Goal: Task Accomplishment & Management: Use online tool/utility

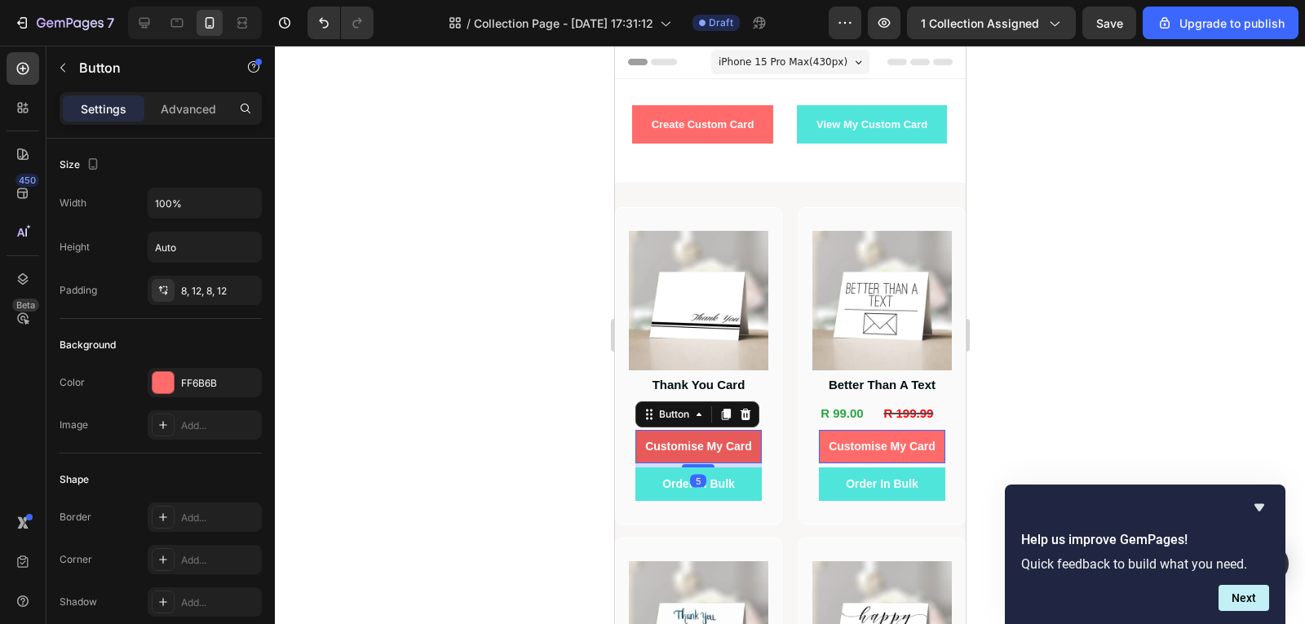
click at [717, 453] on button "Customise My Card" at bounding box center [697, 446] width 126 height 33
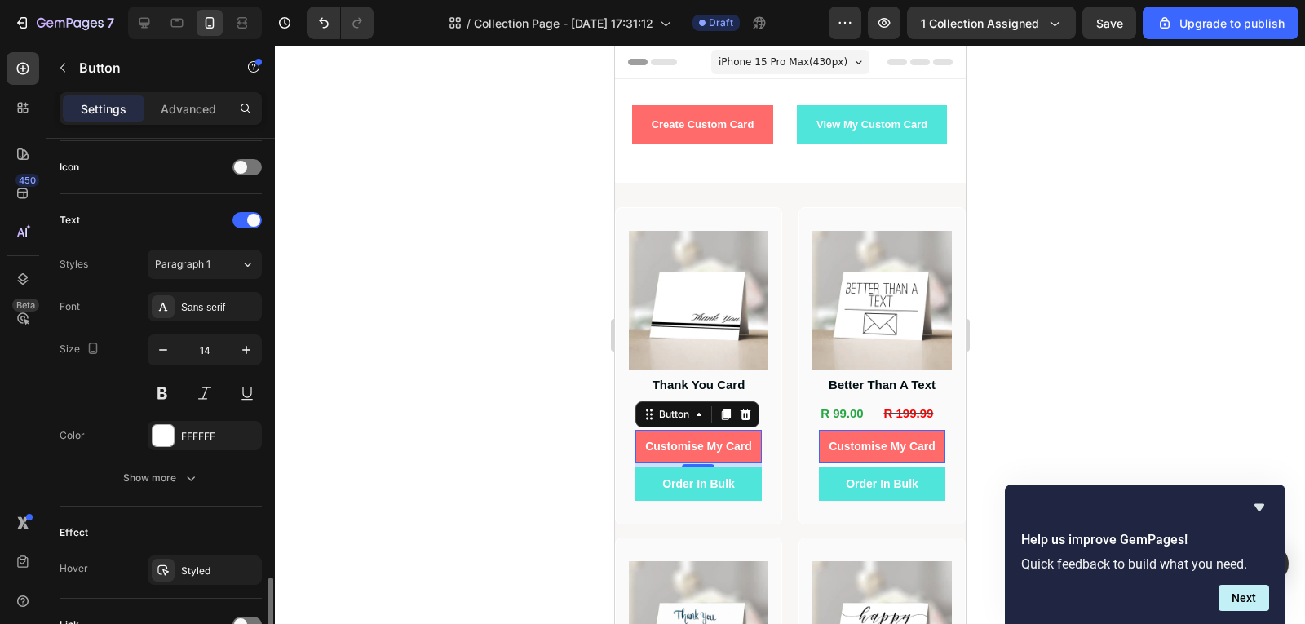
scroll to position [638, 0]
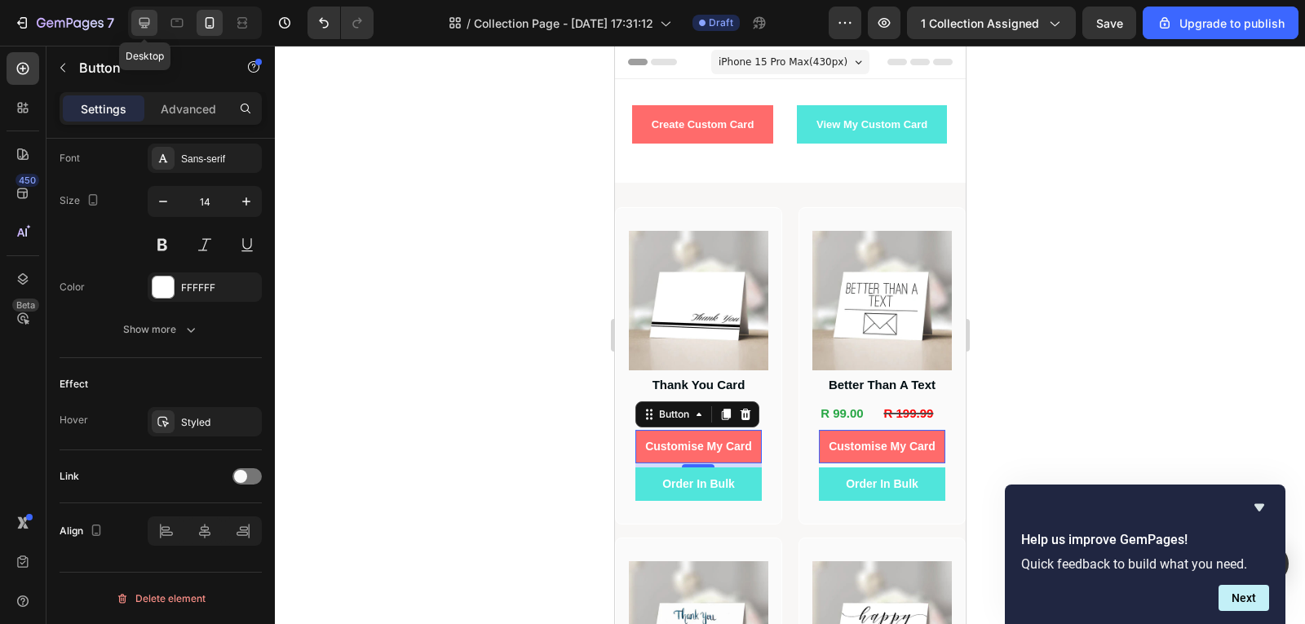
click at [153, 21] on icon at bounding box center [144, 23] width 16 height 16
type input "Auto"
type input "16"
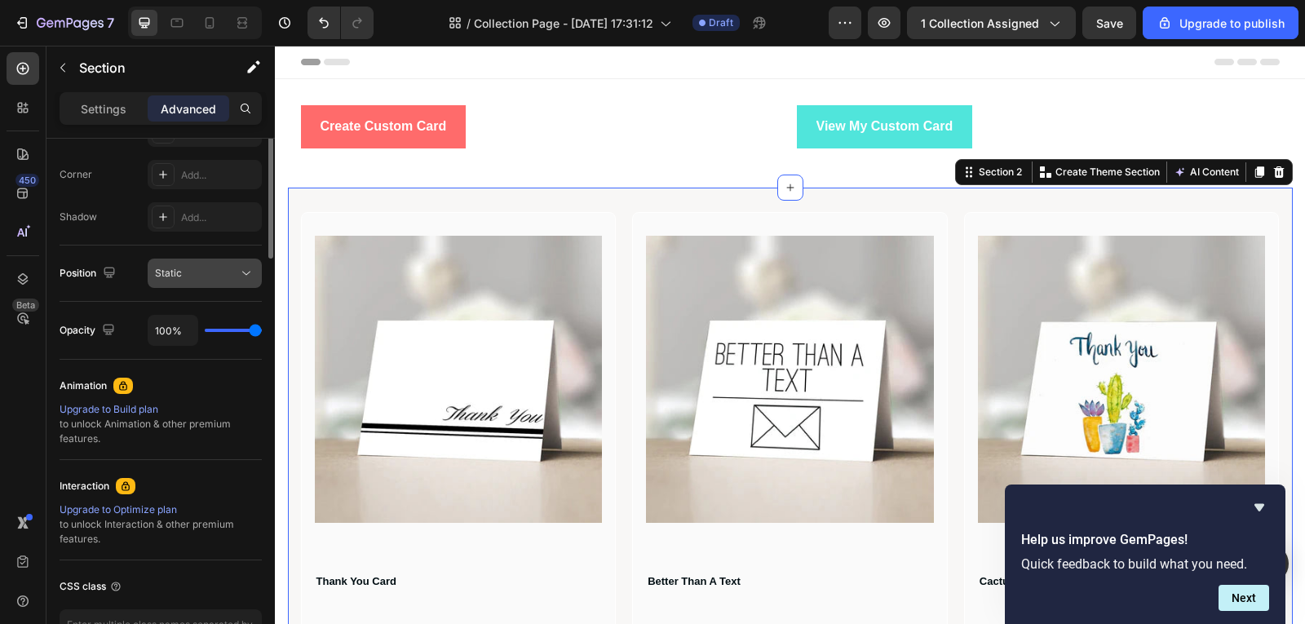
scroll to position [163, 0]
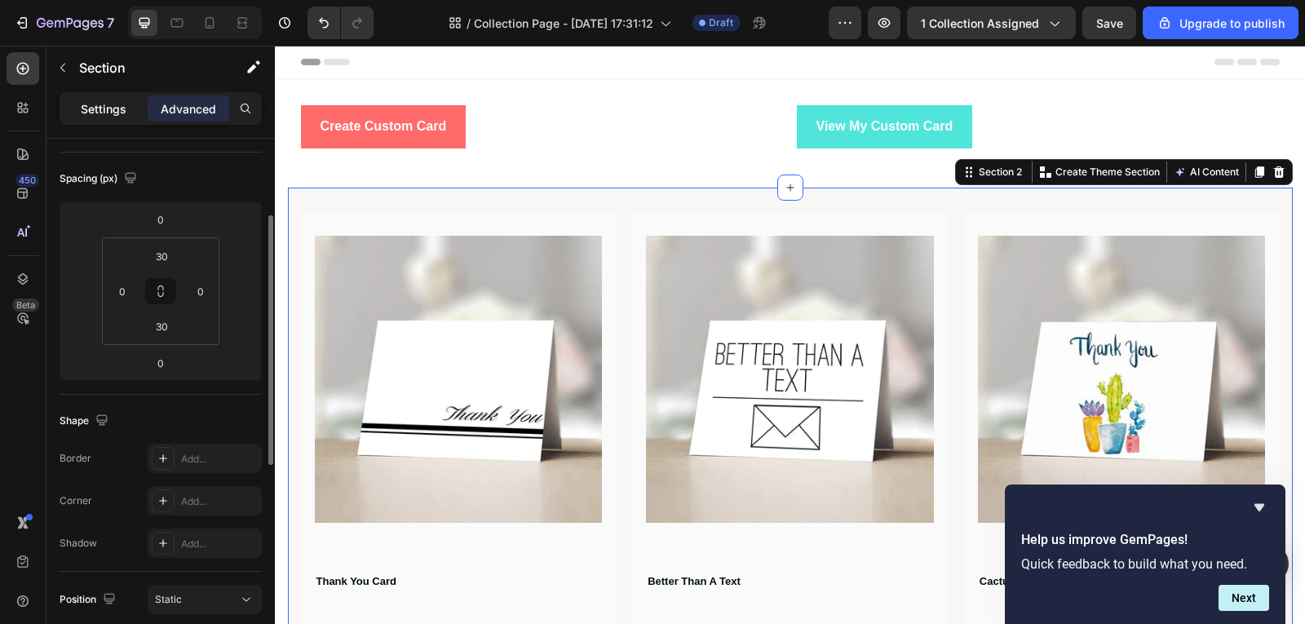
click at [108, 108] on p "Settings" at bounding box center [104, 108] width 46 height 17
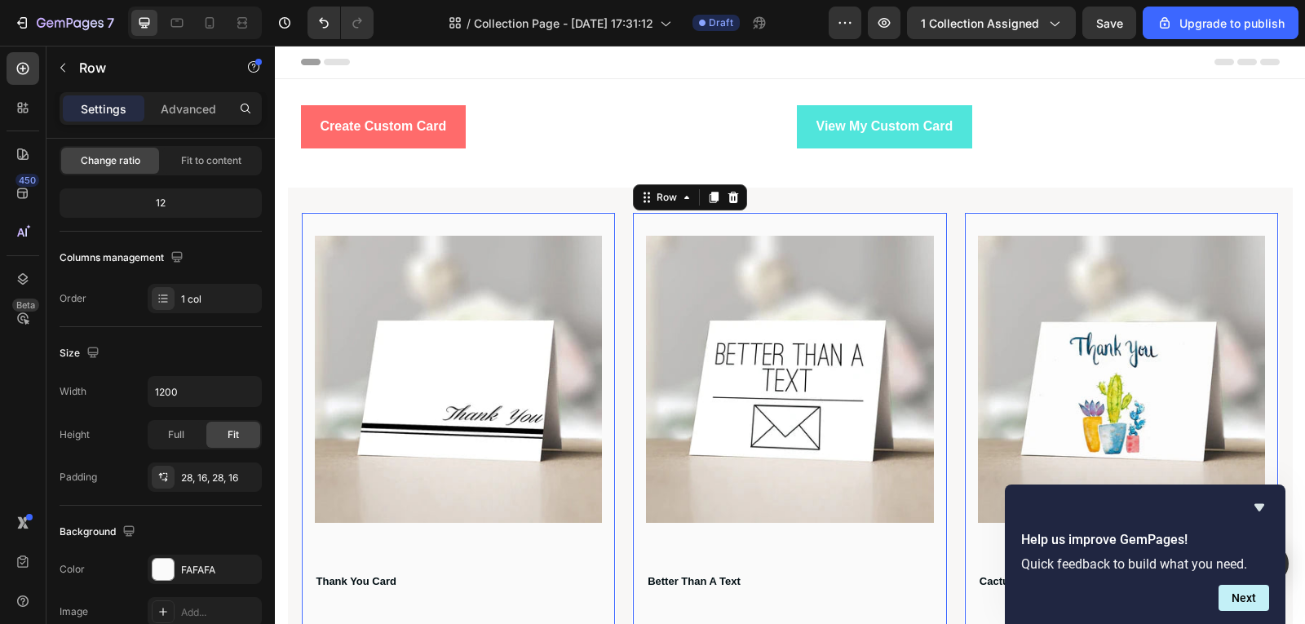
click at [750, 218] on div "Product Images Better Than A Text Product Title R 99.00 Product Price Product P…" at bounding box center [790, 516] width 316 height 608
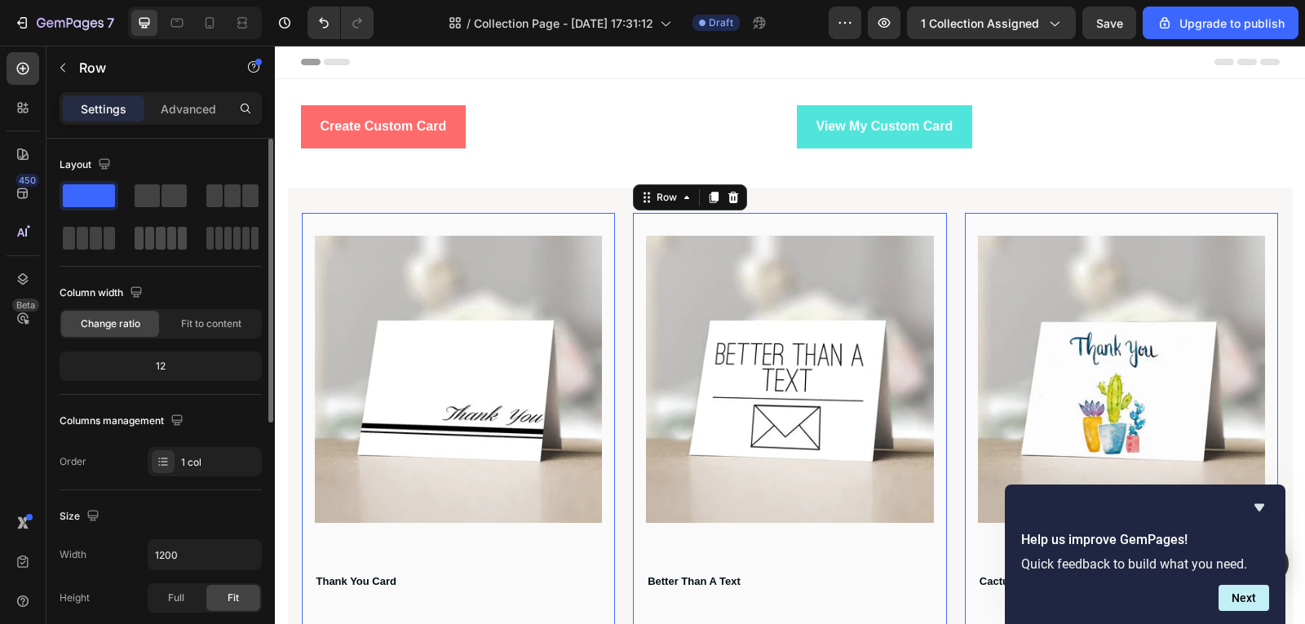
click at [177, 249] on div at bounding box center [161, 238] width 52 height 23
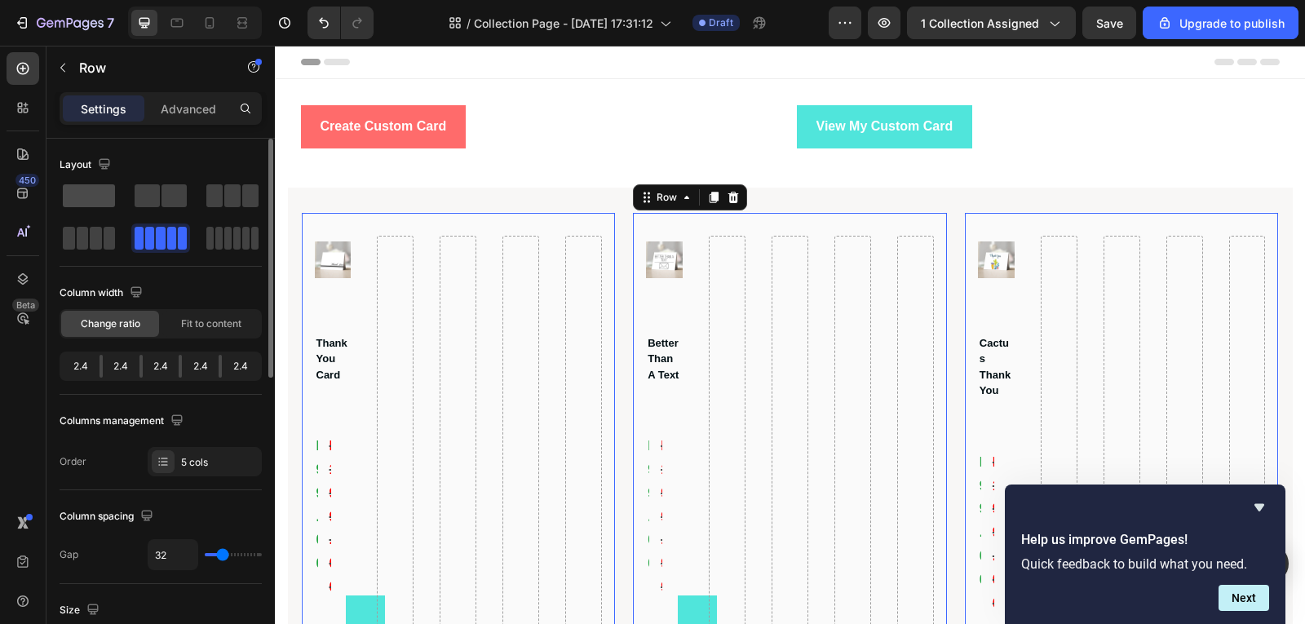
click at [92, 205] on span at bounding box center [89, 195] width 52 height 23
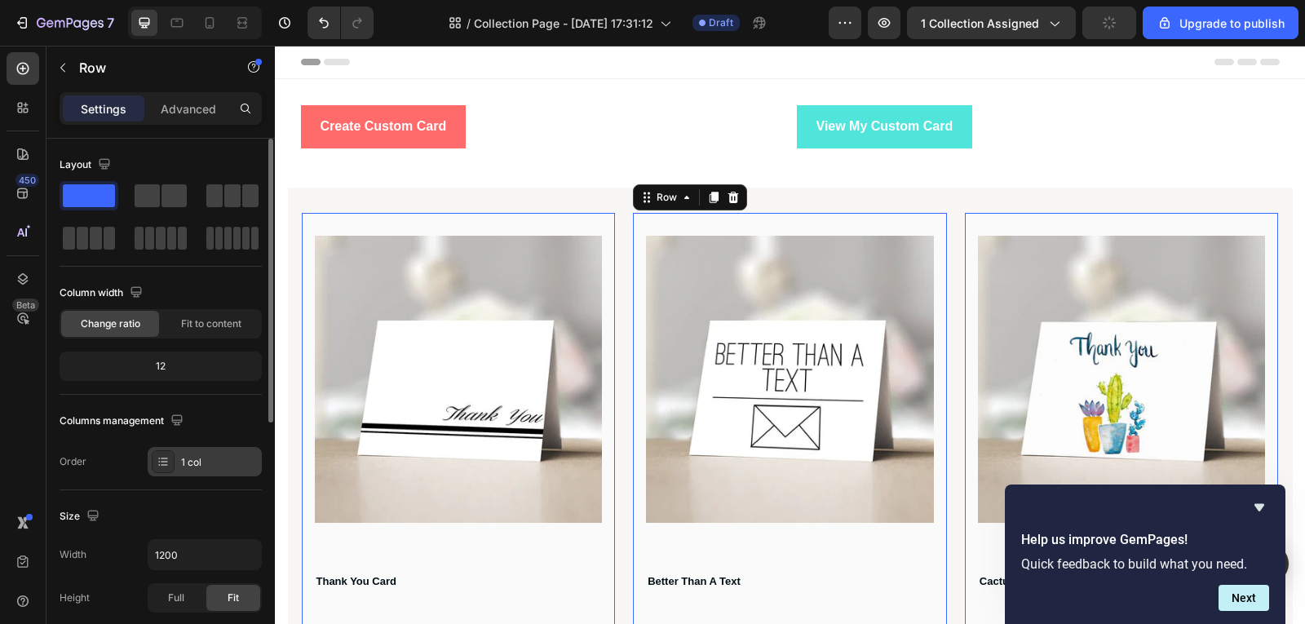
click at [232, 453] on div "1 col" at bounding box center [205, 461] width 114 height 29
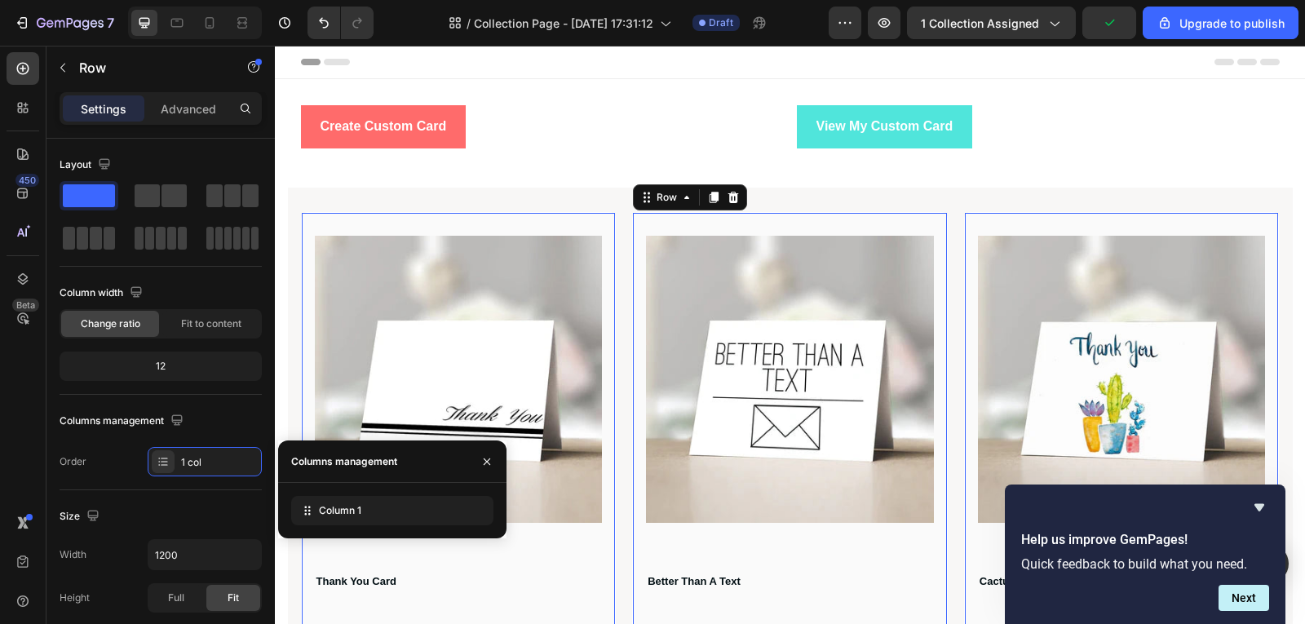
click at [13, 439] on div "450 Beta" at bounding box center [23, 279] width 33 height 454
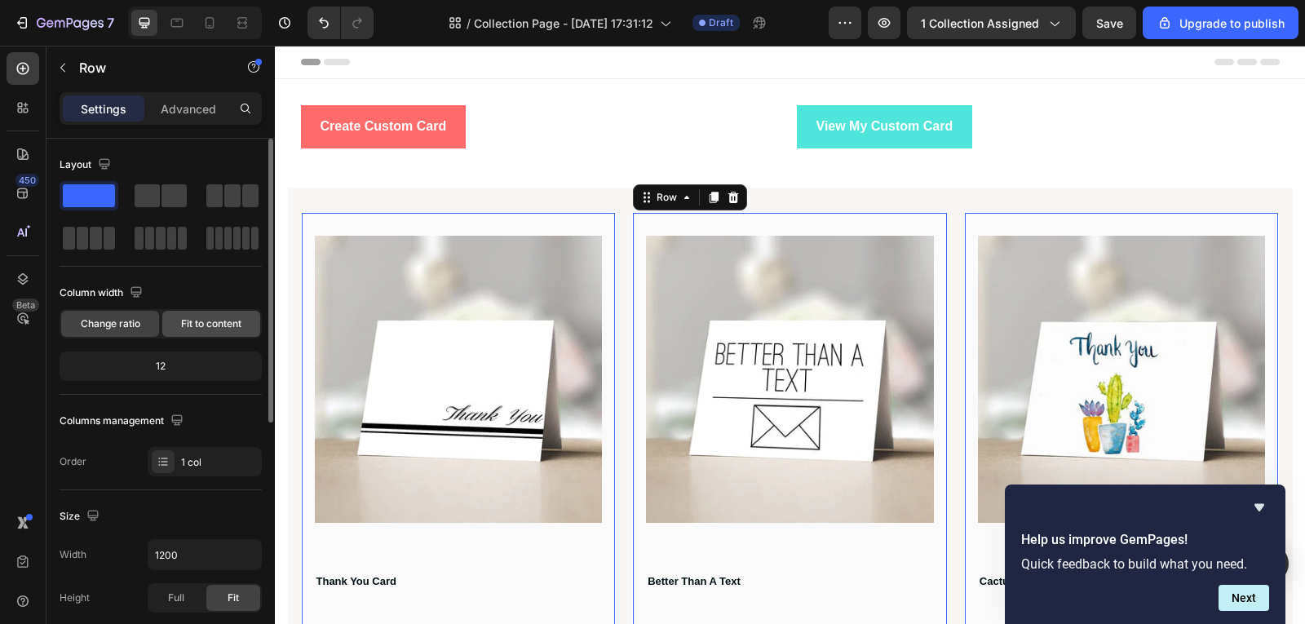
click at [219, 325] on span "Fit to content" at bounding box center [211, 323] width 60 height 15
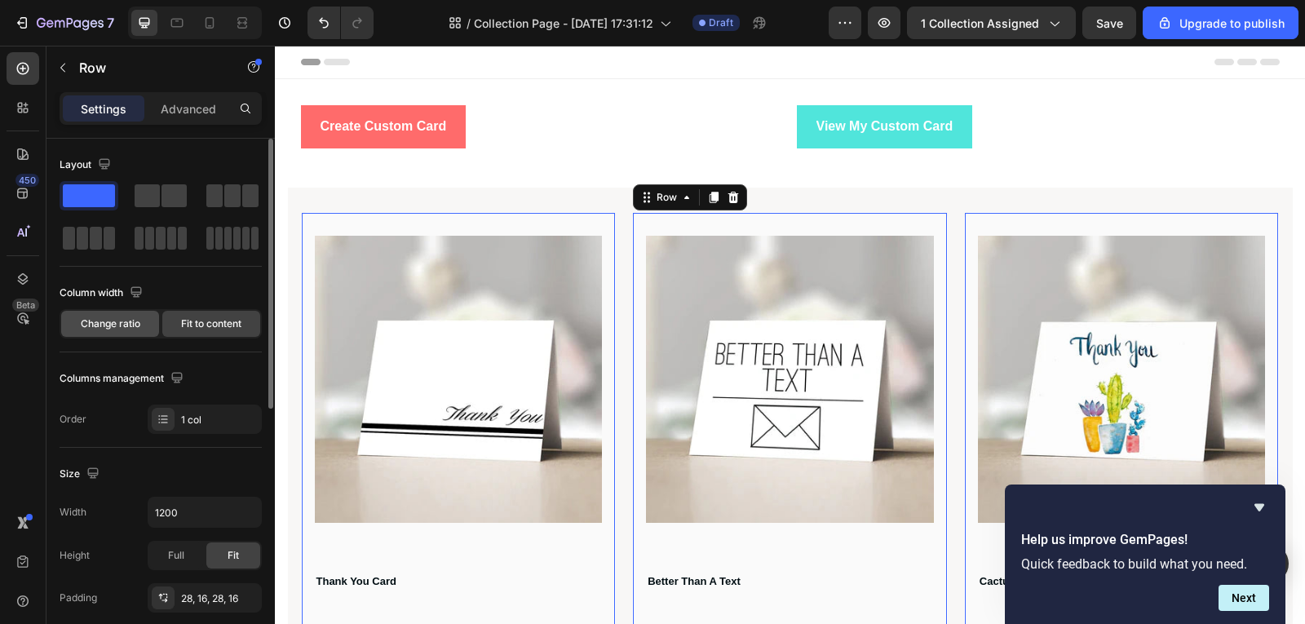
click at [148, 329] on div "Change ratio" at bounding box center [110, 324] width 98 height 26
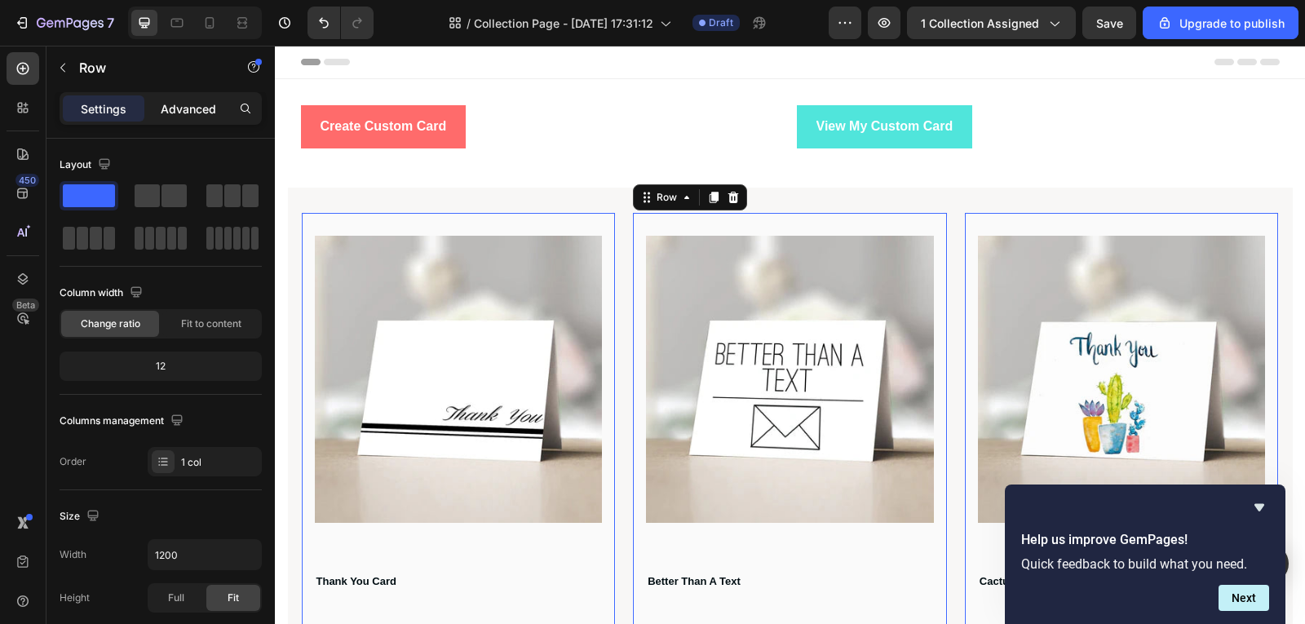
click at [163, 112] on p "Advanced" at bounding box center [188, 108] width 55 height 17
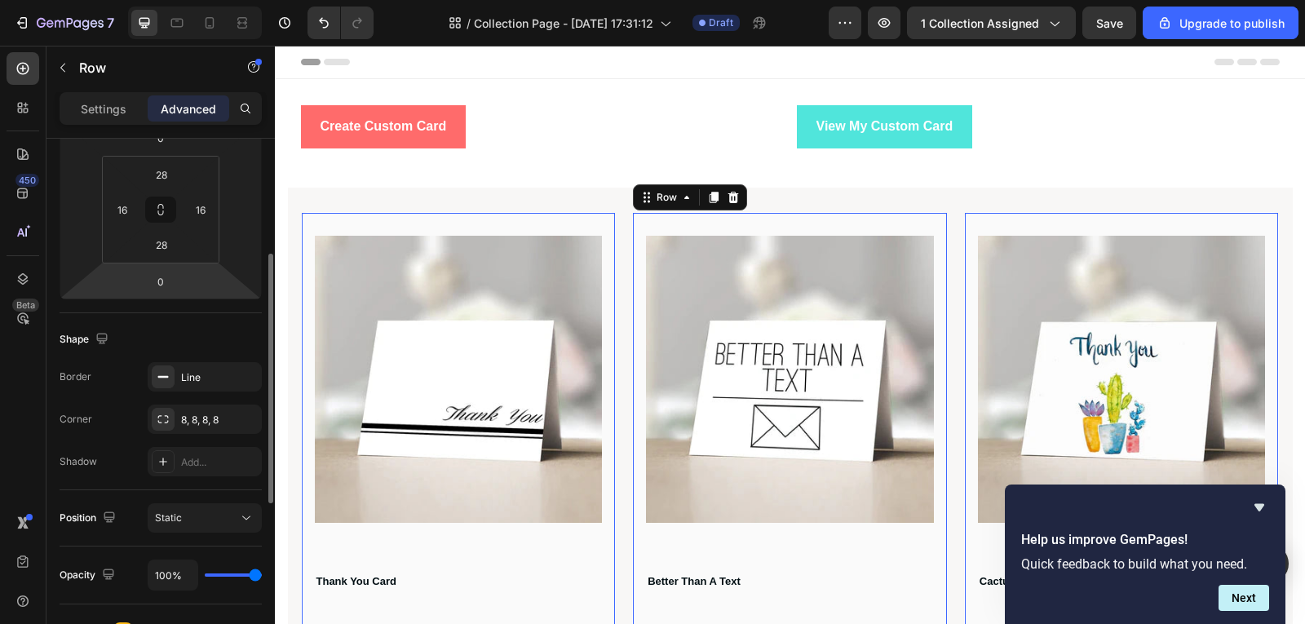
scroll to position [489, 0]
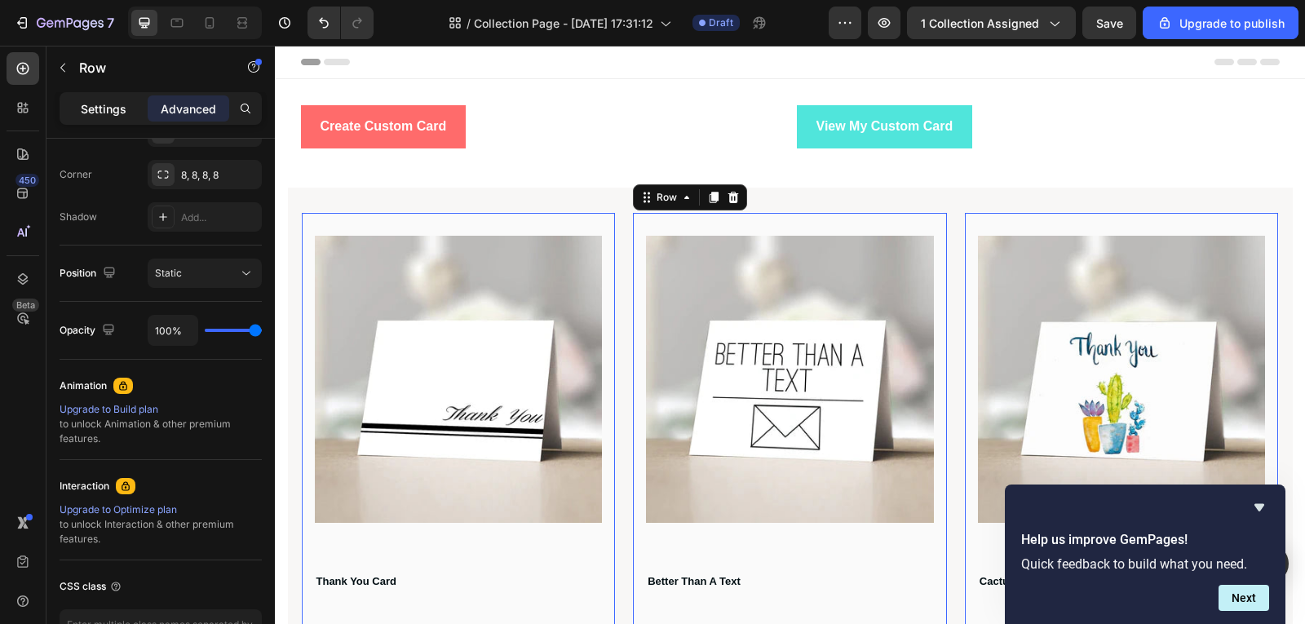
click at [88, 110] on p "Settings" at bounding box center [104, 108] width 46 height 17
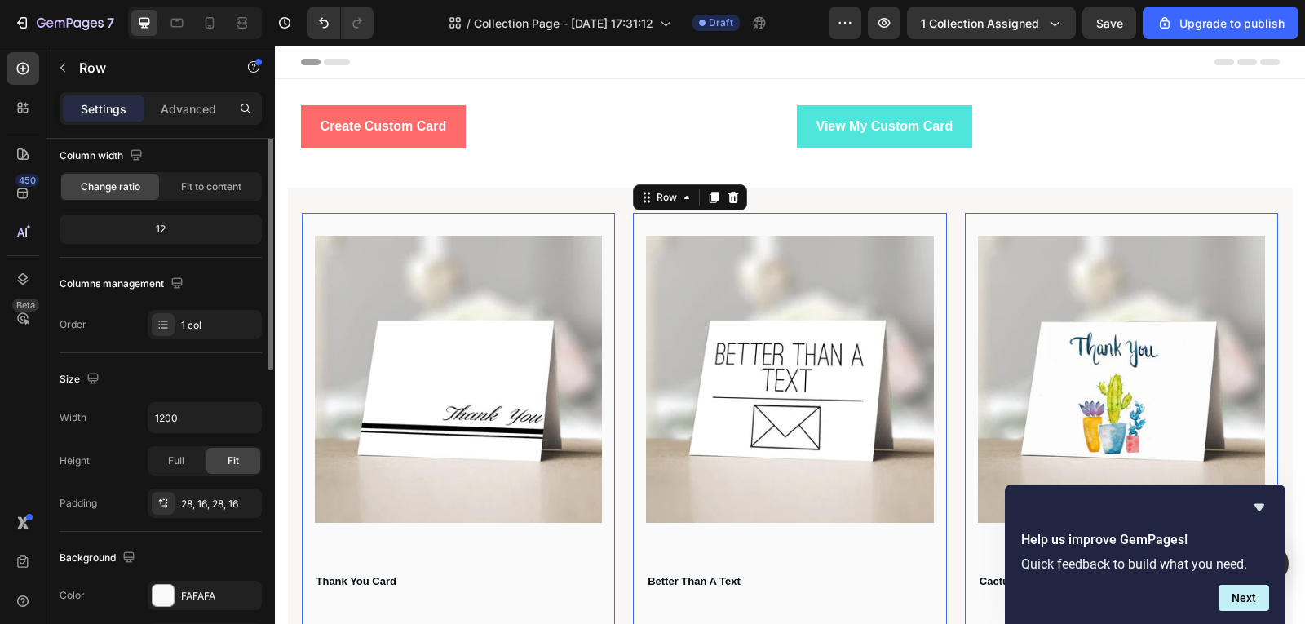
scroll to position [0, 0]
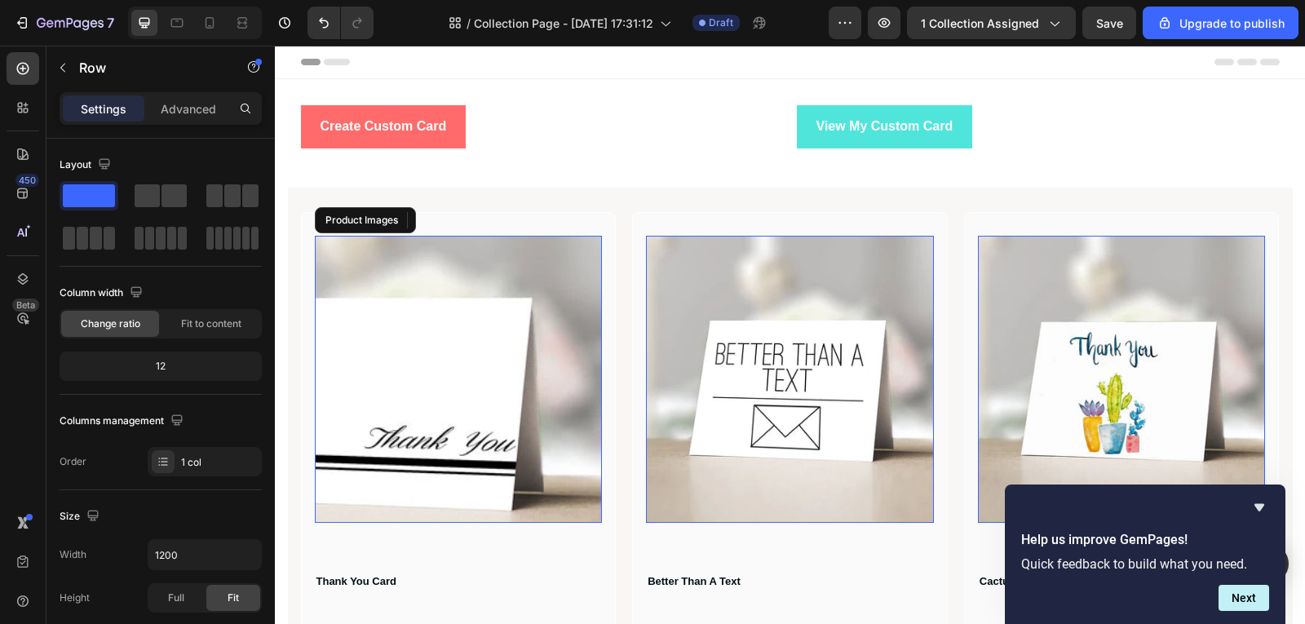
click at [593, 365] on img at bounding box center [459, 380] width 288 height 288
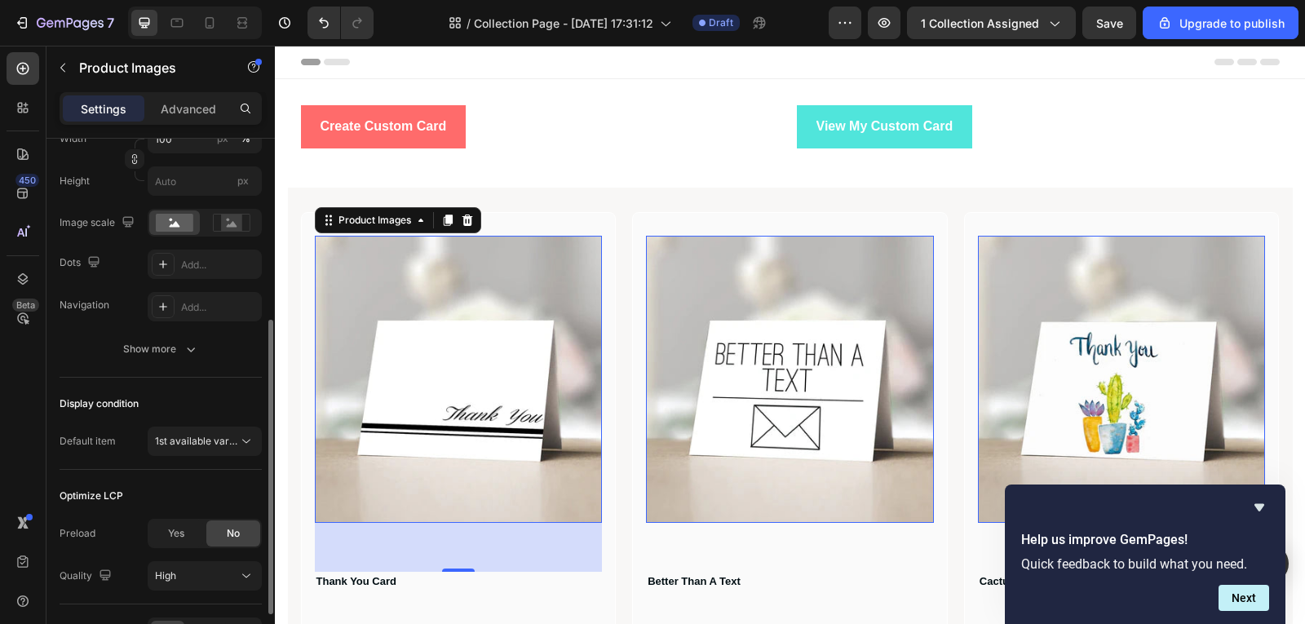
scroll to position [427, 0]
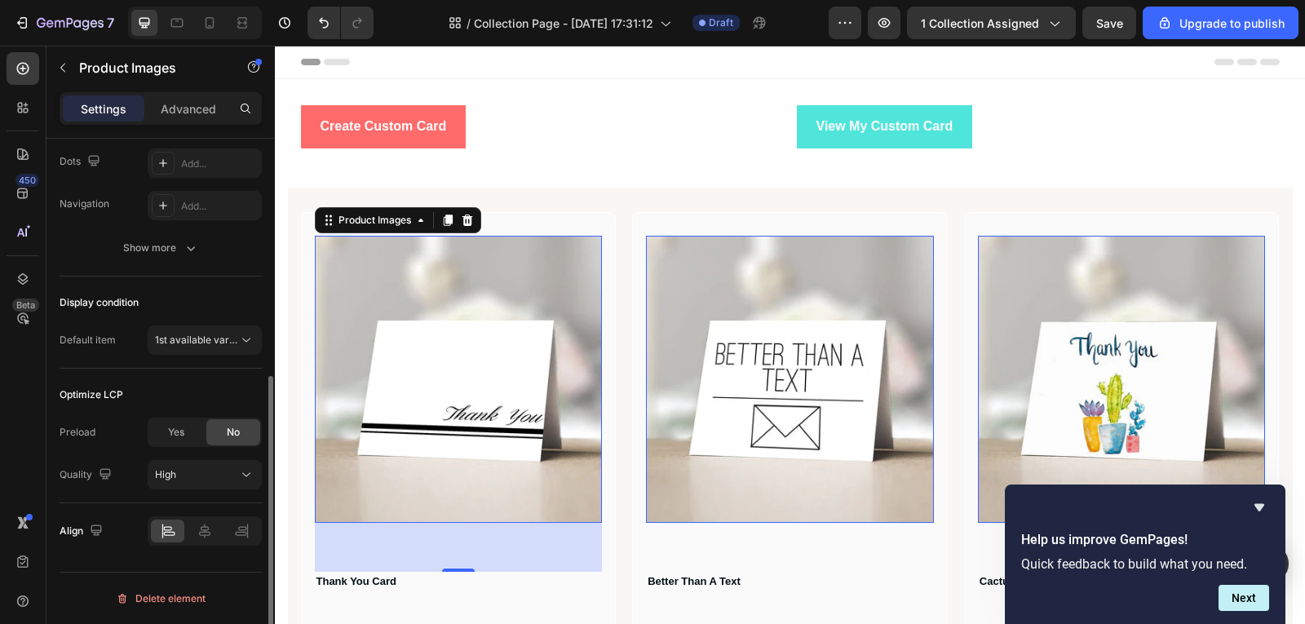
click at [203, 546] on div "Align" at bounding box center [161, 530] width 202 height 55
click at [201, 533] on icon at bounding box center [205, 531] width 16 height 16
click at [162, 533] on icon at bounding box center [162, 531] width 1 height 15
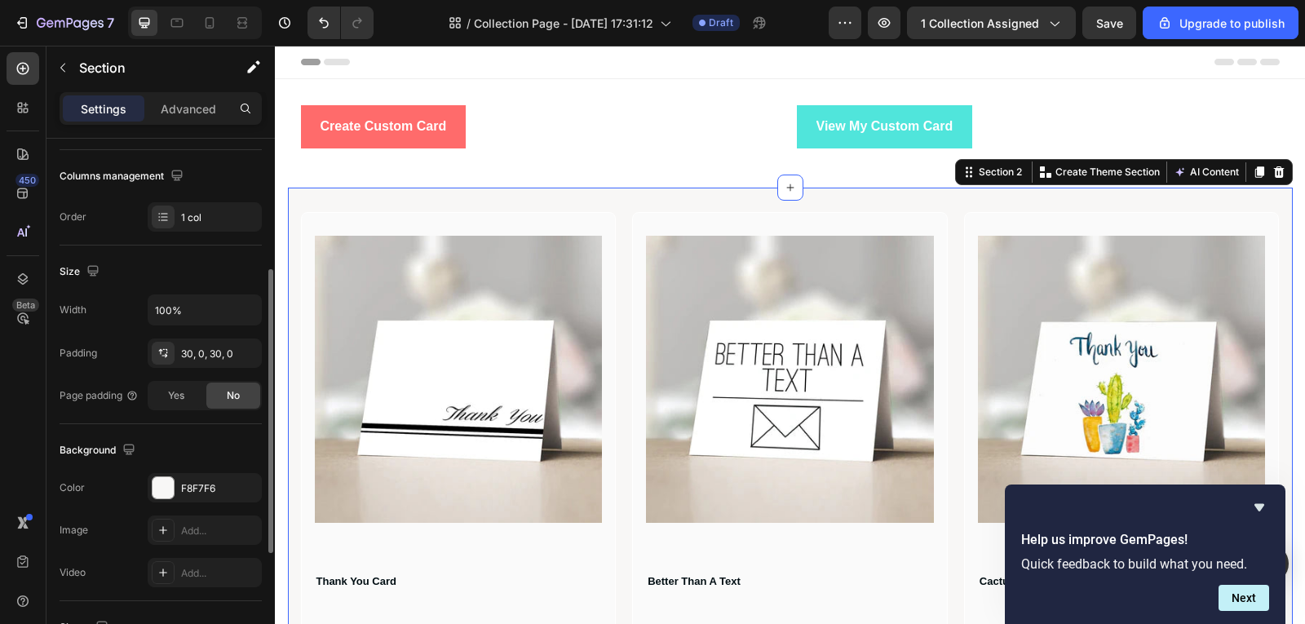
scroll to position [463, 0]
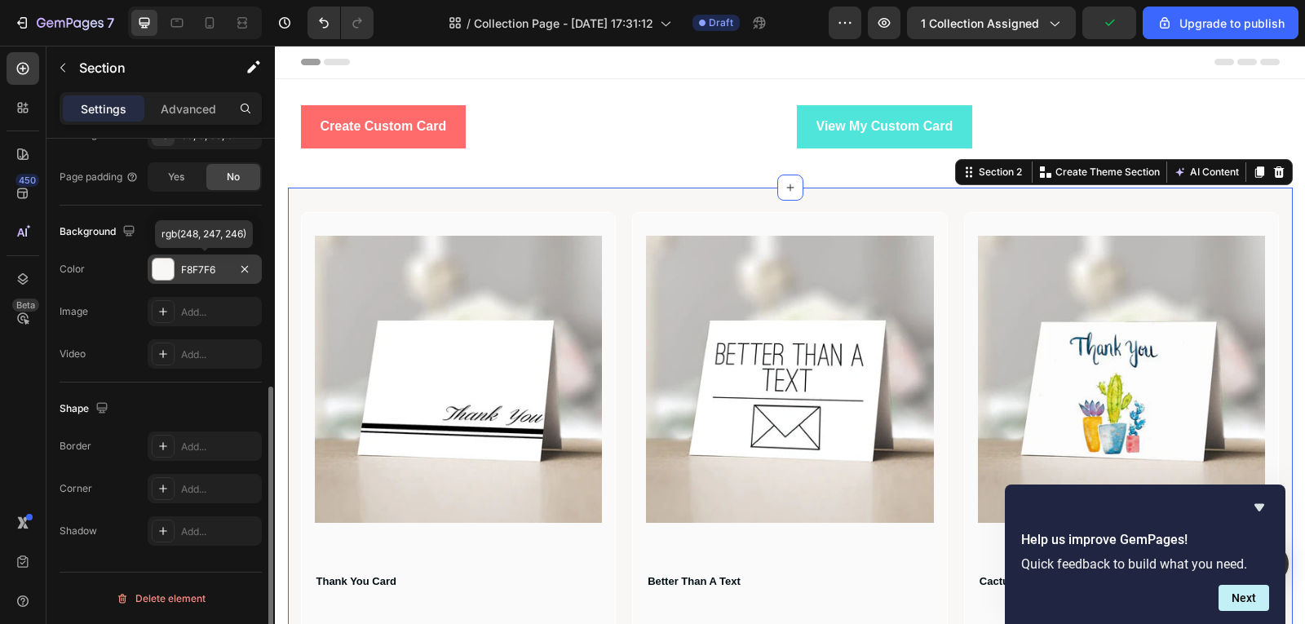
click at [188, 270] on div "F8F7F6" at bounding box center [204, 270] width 47 height 15
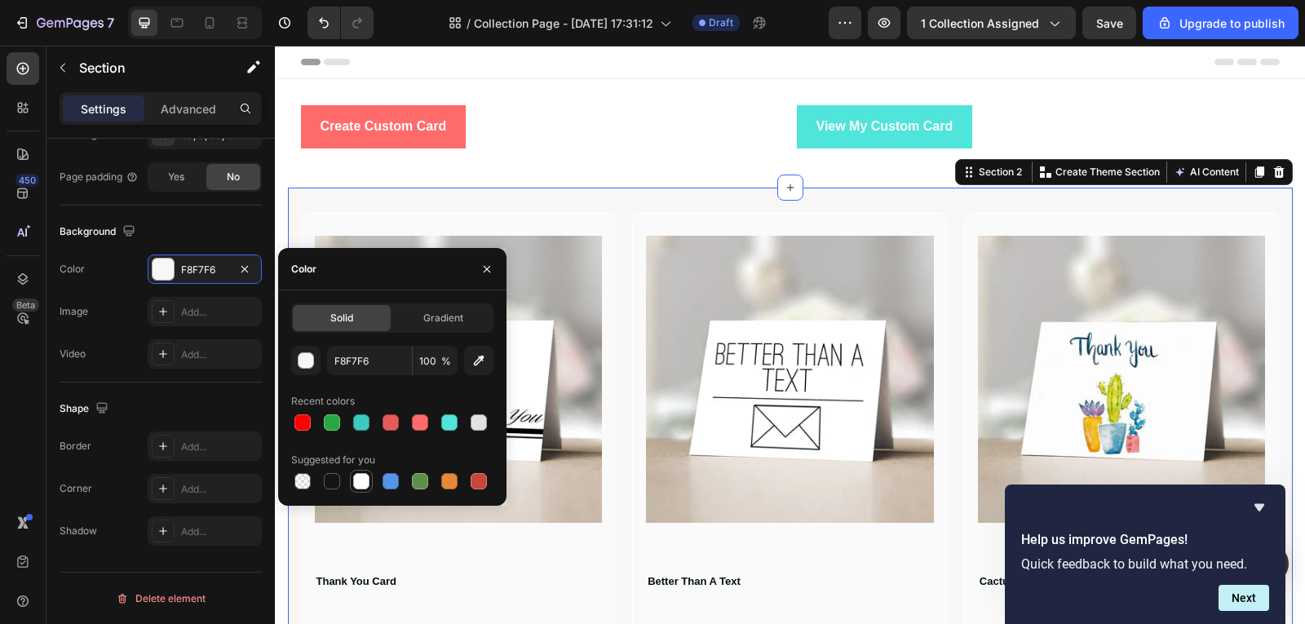
click at [365, 482] on div at bounding box center [361, 481] width 16 height 16
type input "FFFFFF"
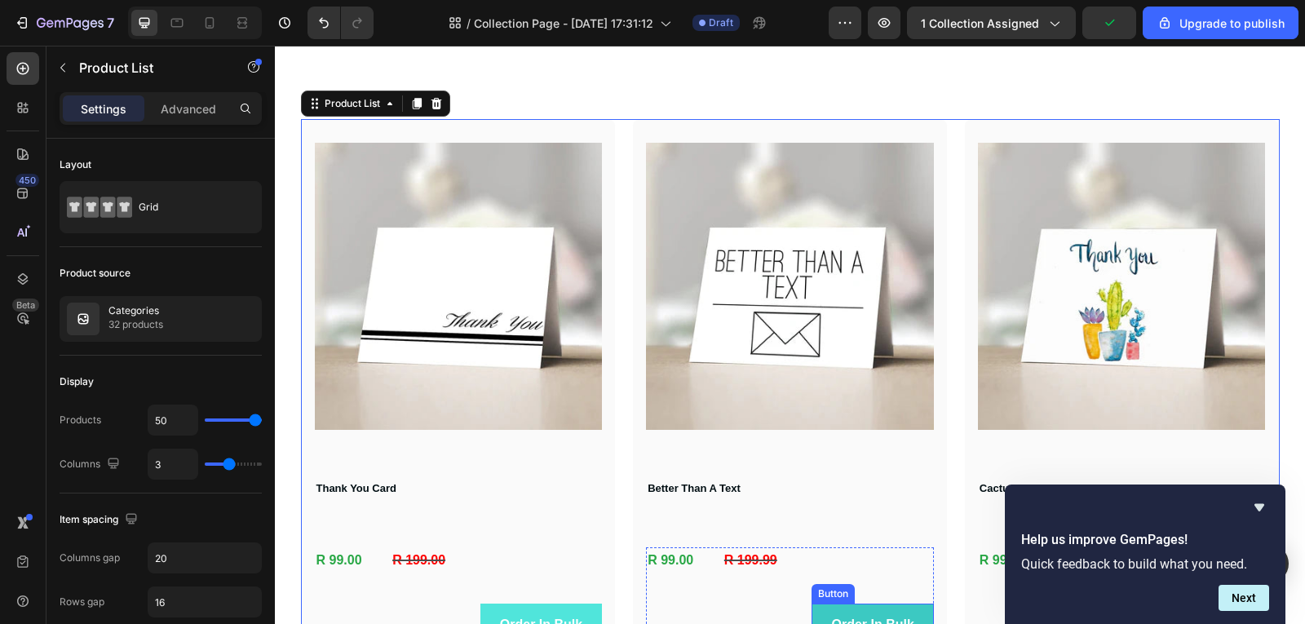
scroll to position [82, 0]
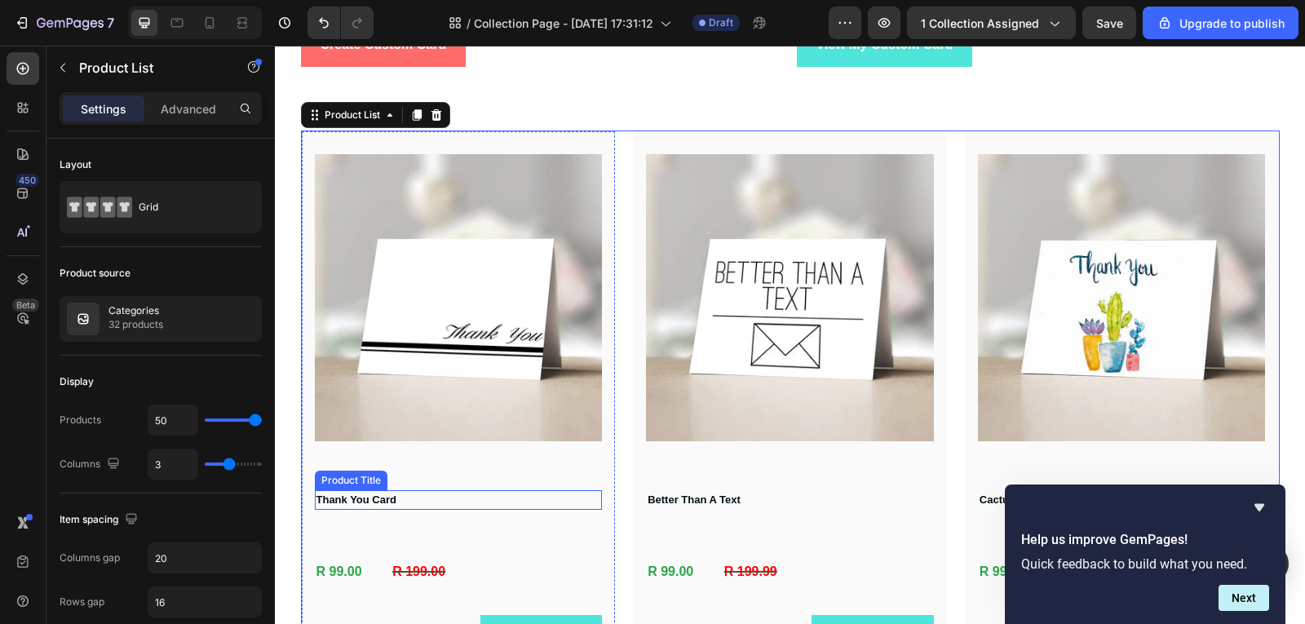
click at [458, 507] on h1 "Thank You Card" at bounding box center [459, 500] width 288 height 20
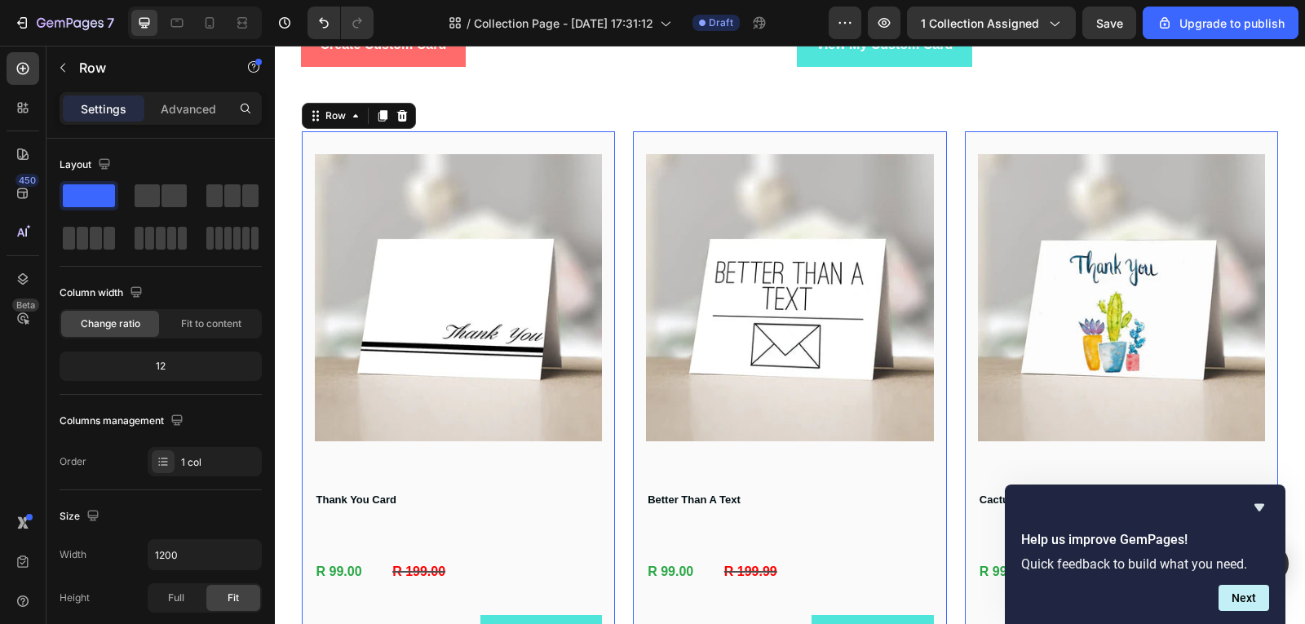
click at [486, 458] on div "Product Images Thank You Card Product Title R 99.00 Product Price Product Price…" at bounding box center [459, 434] width 288 height 560
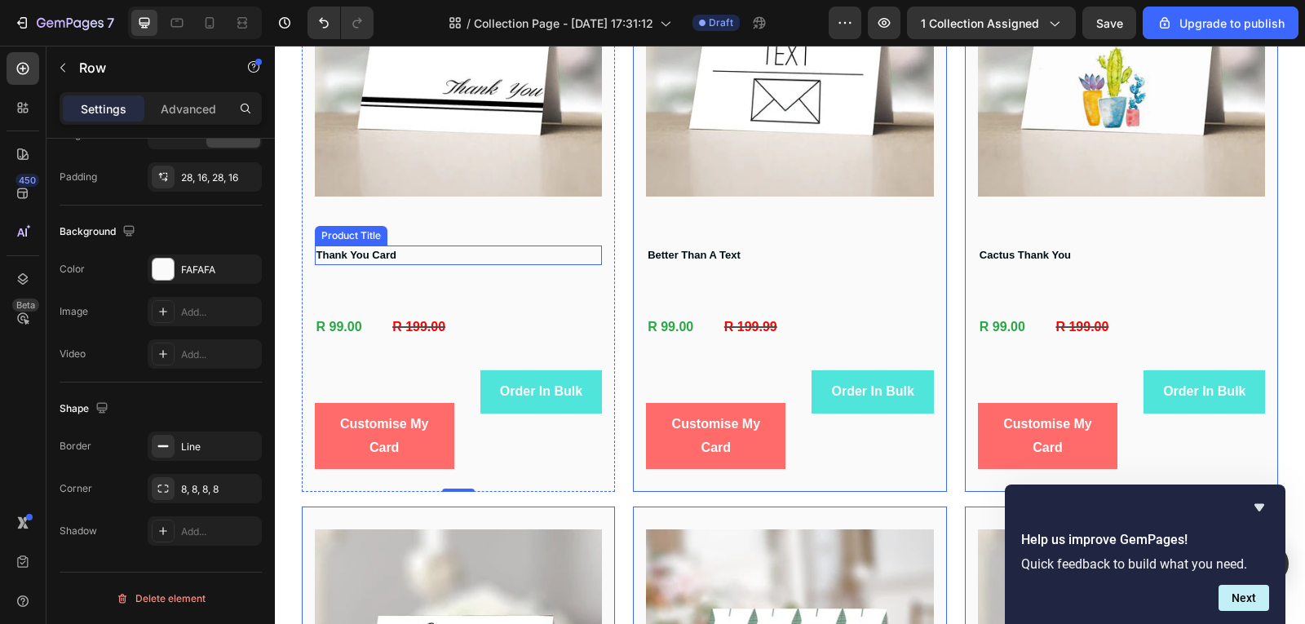
scroll to position [362, 0]
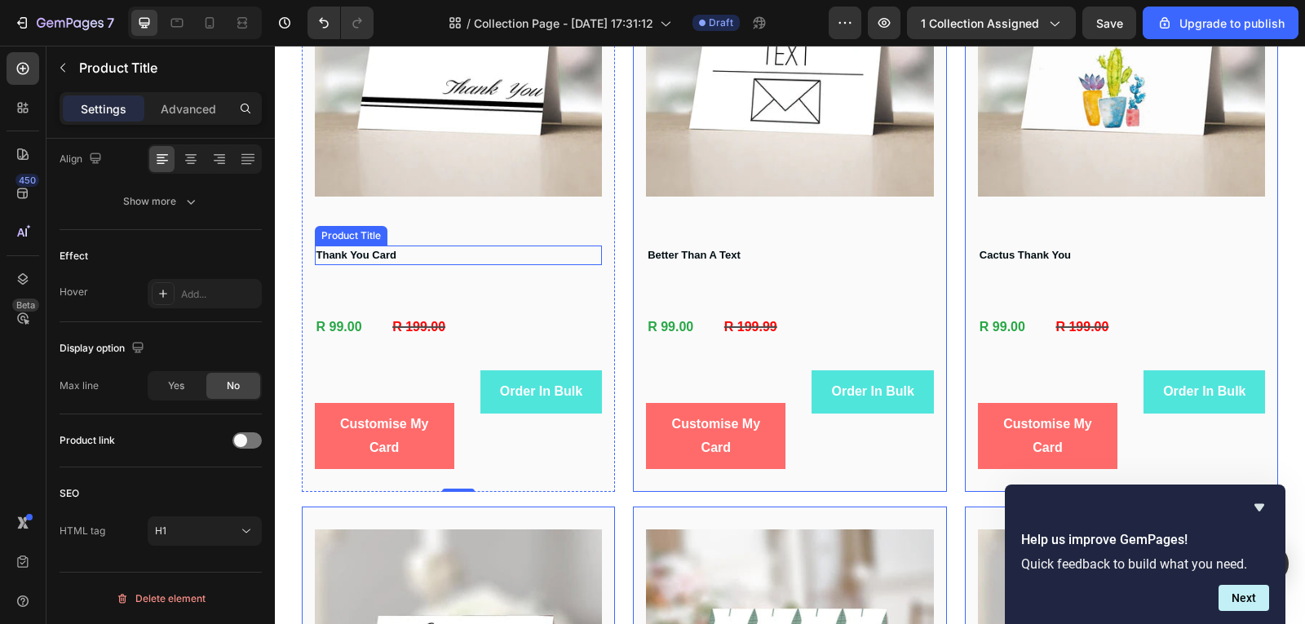
click at [540, 245] on h1 "Thank You Card" at bounding box center [459, 255] width 288 height 20
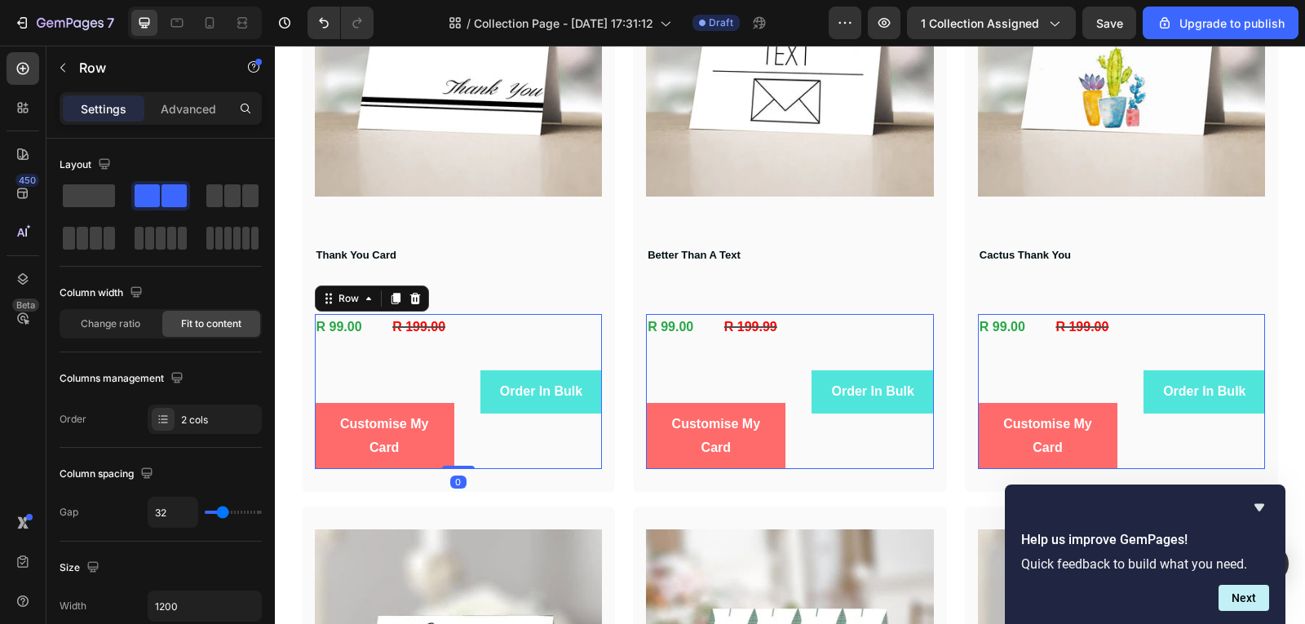
click at [493, 339] on div "Order In Bulk Button" at bounding box center [541, 391] width 122 height 155
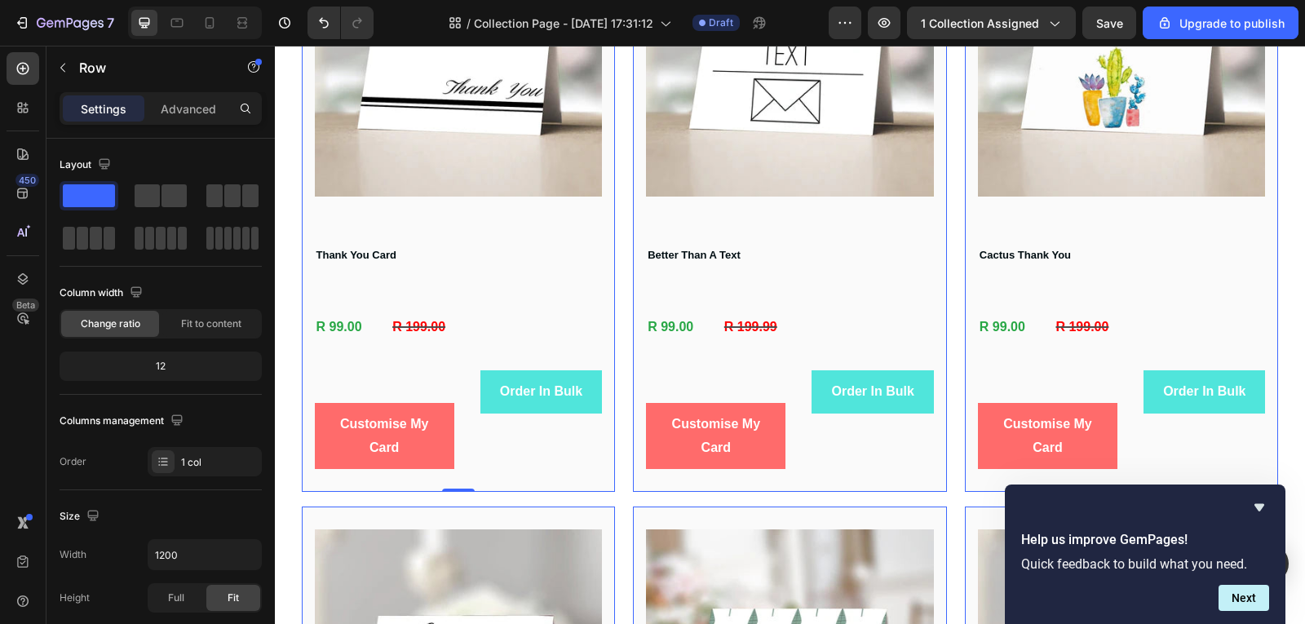
click at [547, 219] on div "Product Images Thank You Card Product Title R 99.00 Product Price Product Price…" at bounding box center [459, 189] width 288 height 560
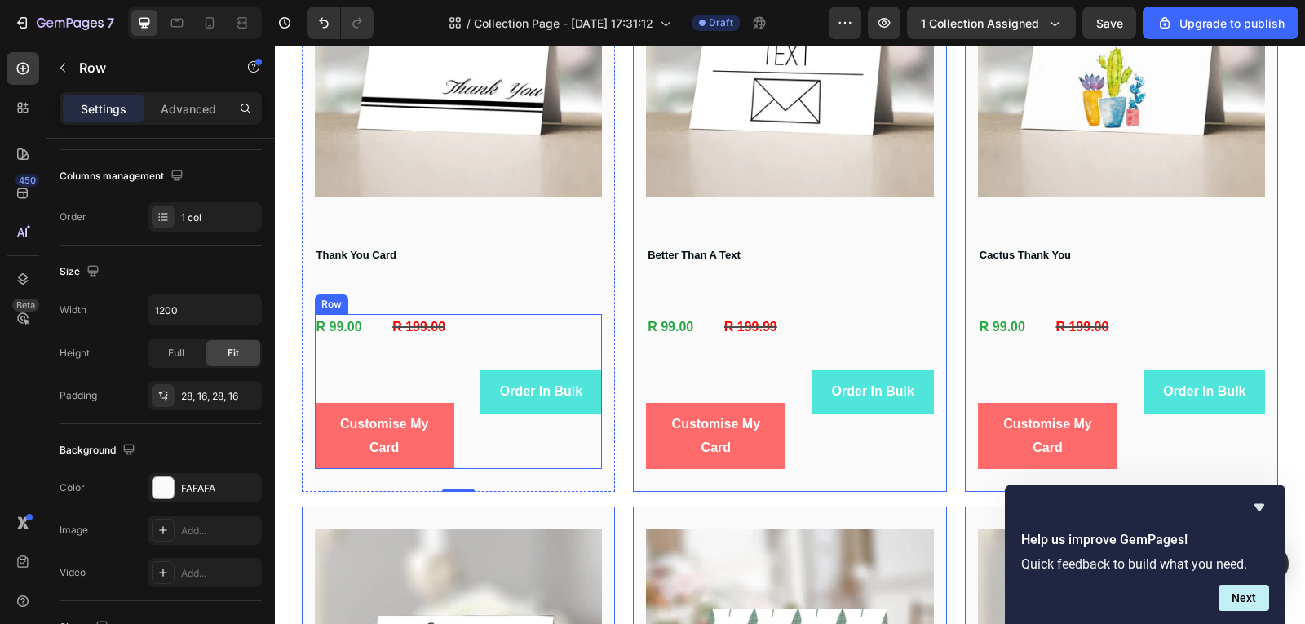
click at [528, 341] on div "Order In Bulk Button" at bounding box center [541, 391] width 122 height 155
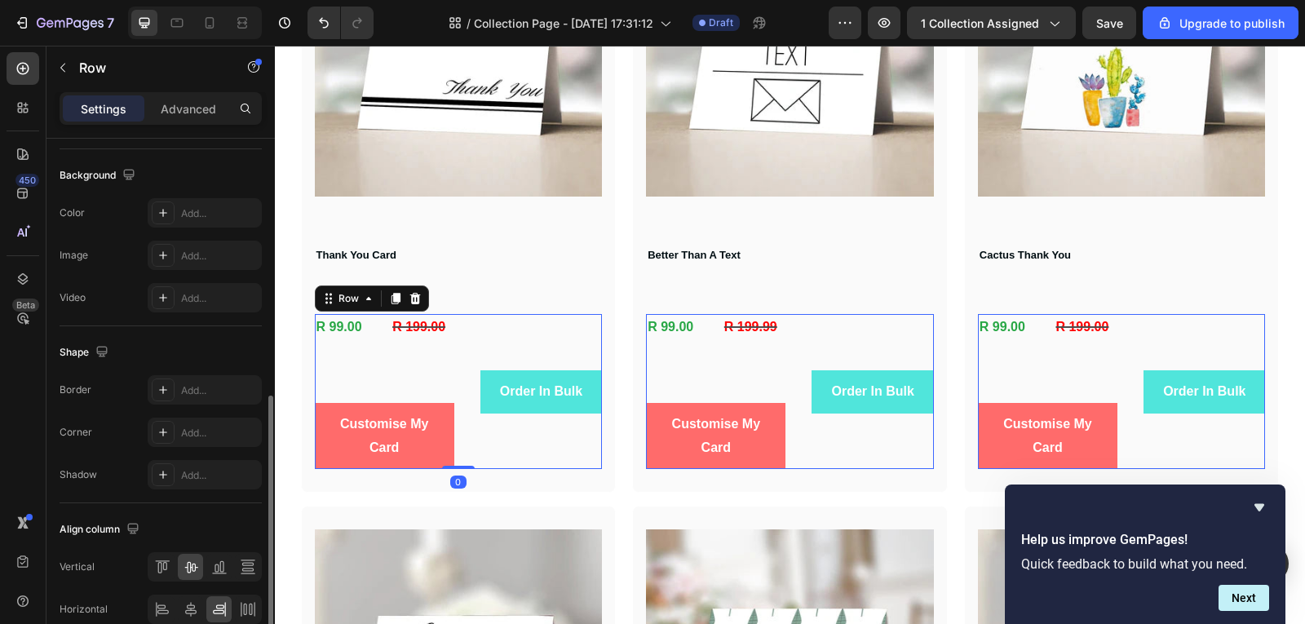
scroll to position [408, 0]
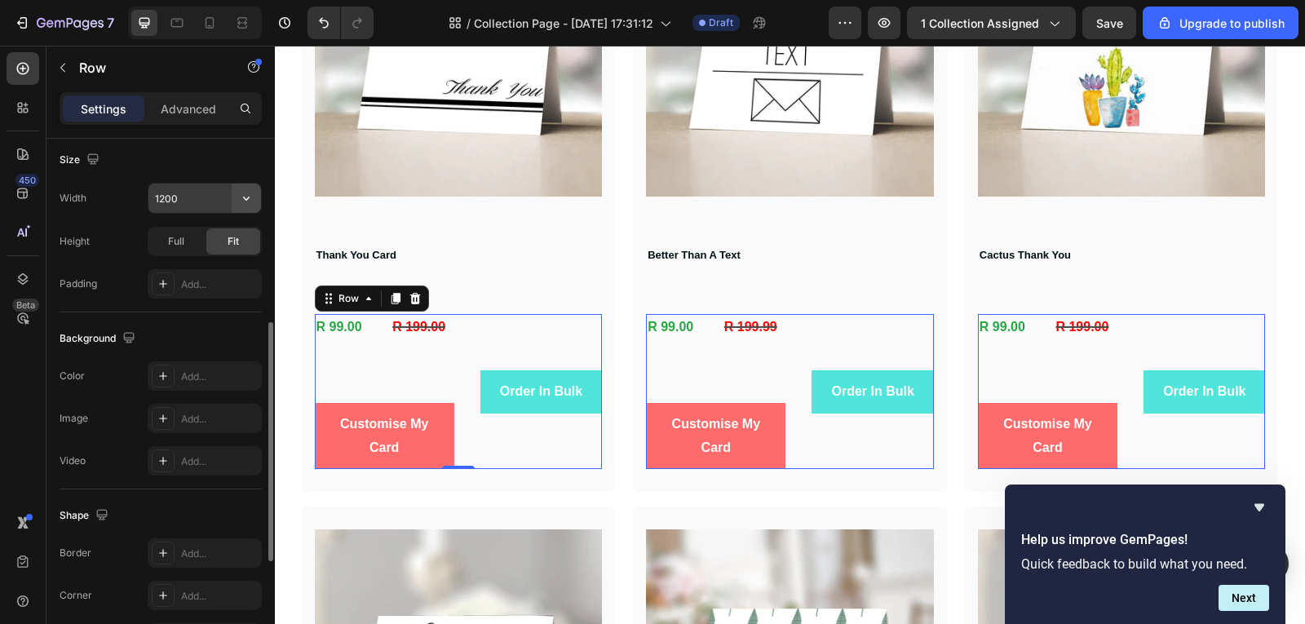
click at [254, 206] on button "button" at bounding box center [246, 197] width 29 height 29
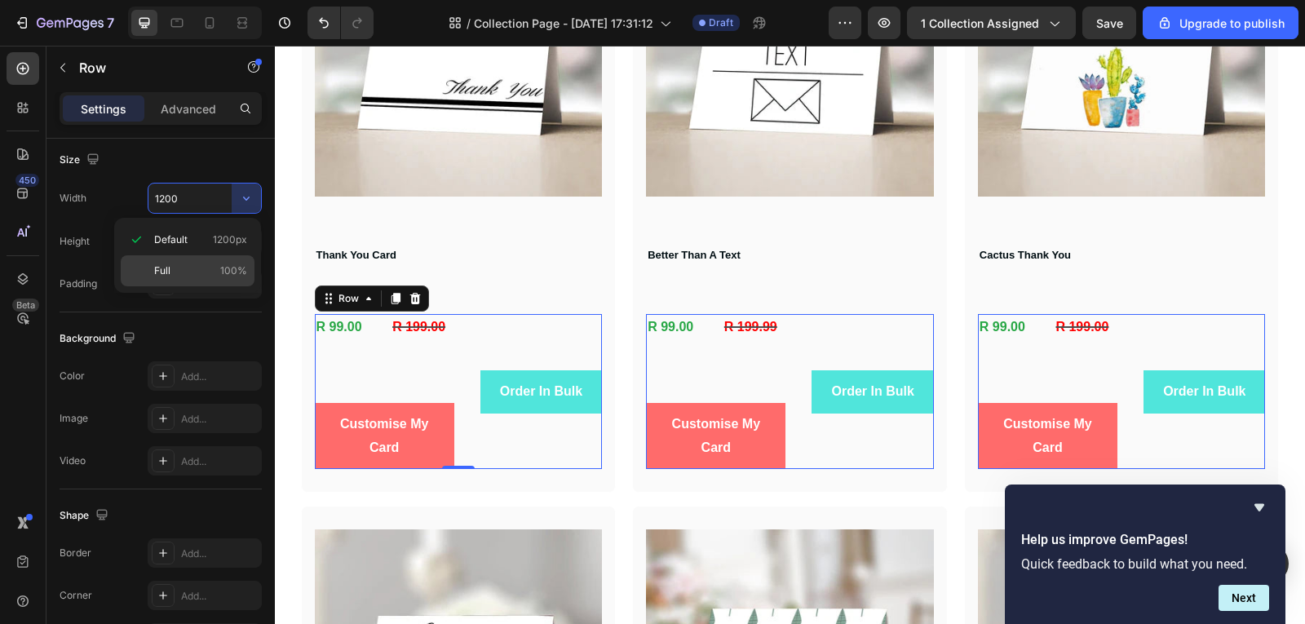
click at [233, 263] on span "100%" at bounding box center [233, 270] width 27 height 15
type input "100%"
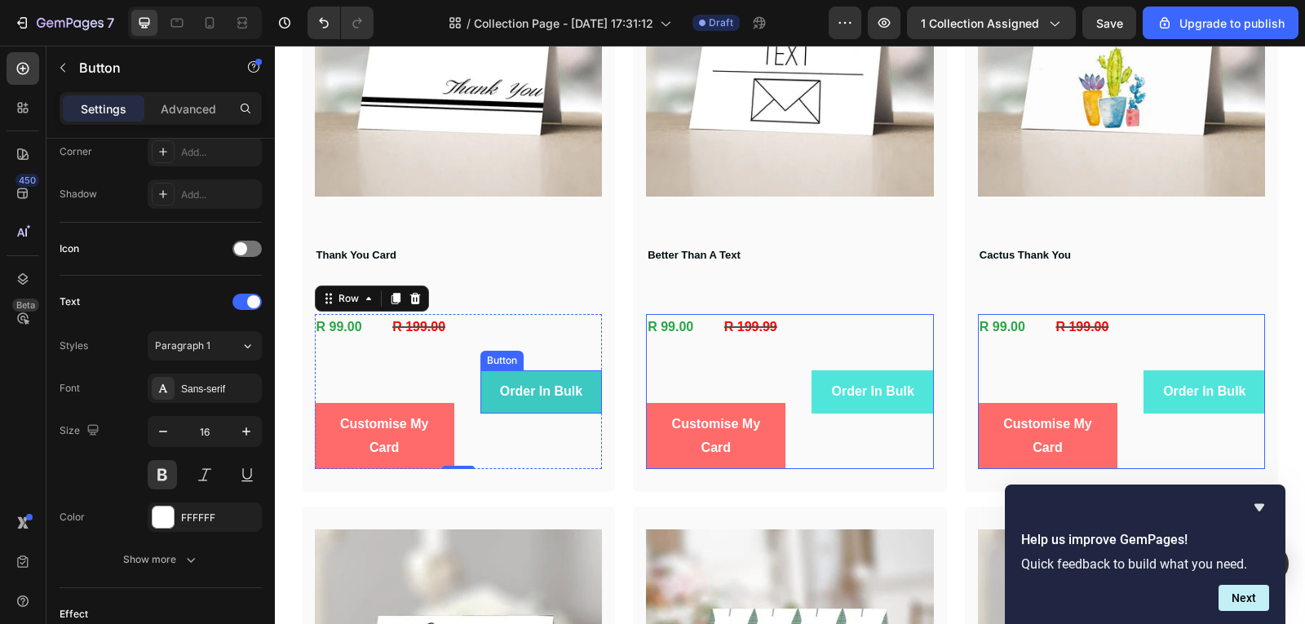
click at [506, 410] on button "Order In Bulk" at bounding box center [541, 391] width 122 height 43
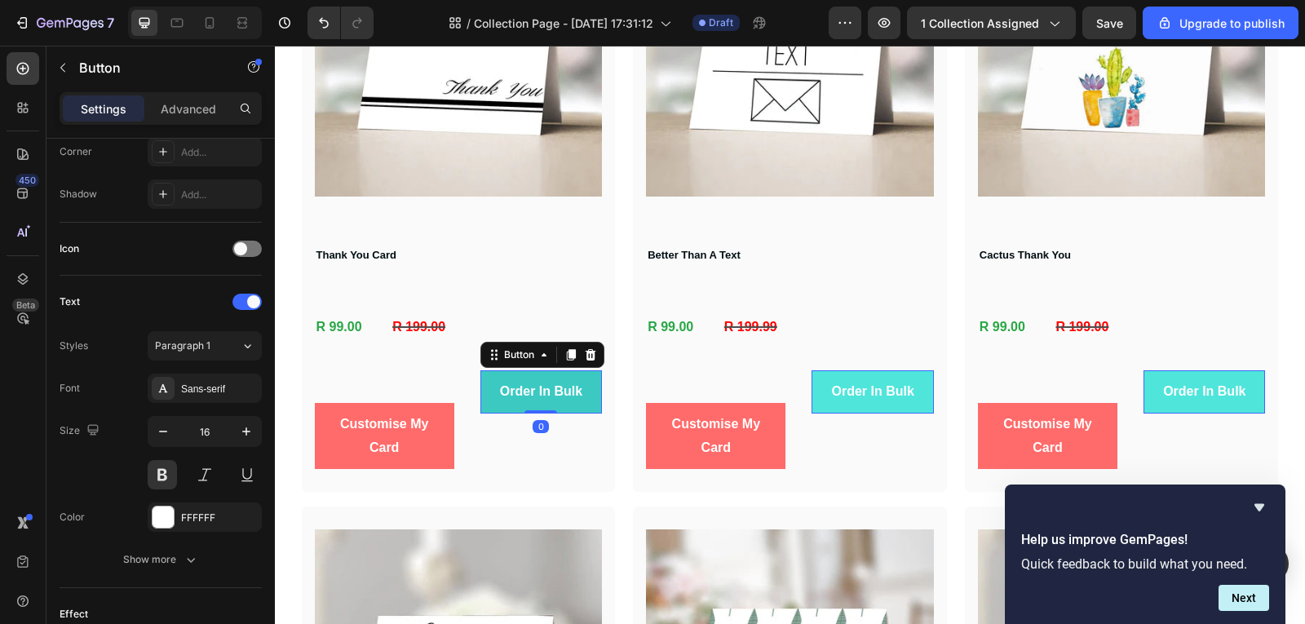
scroll to position [0, 0]
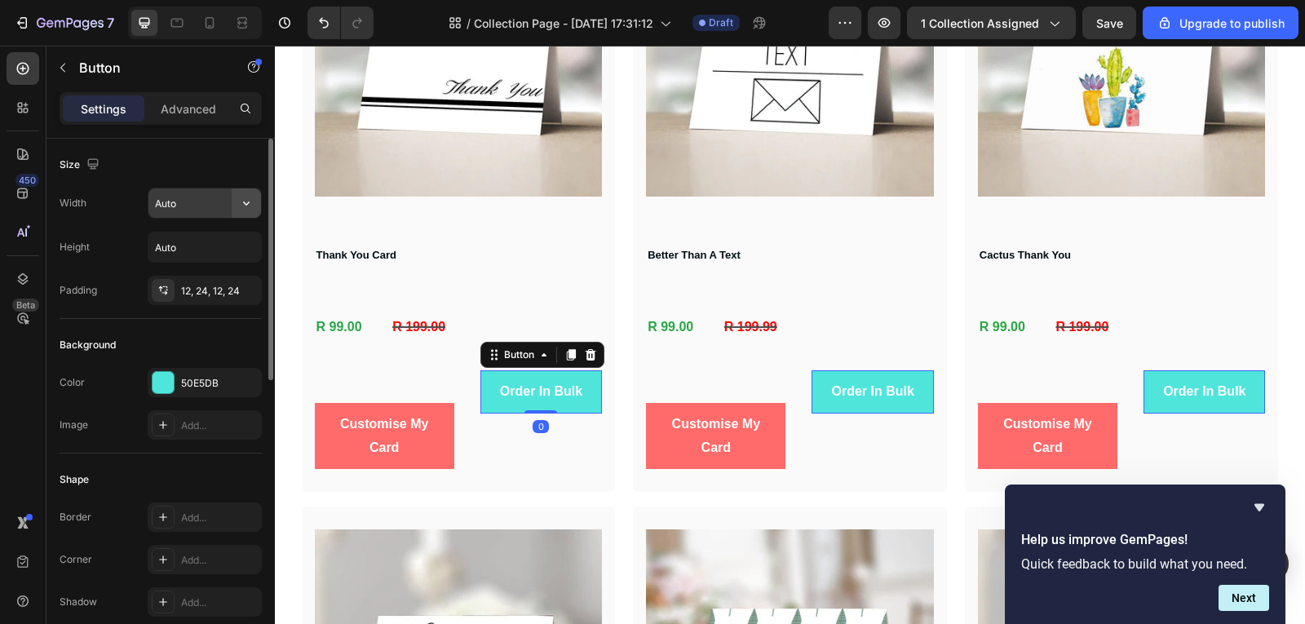
click at [247, 212] on button "button" at bounding box center [246, 202] width 29 height 29
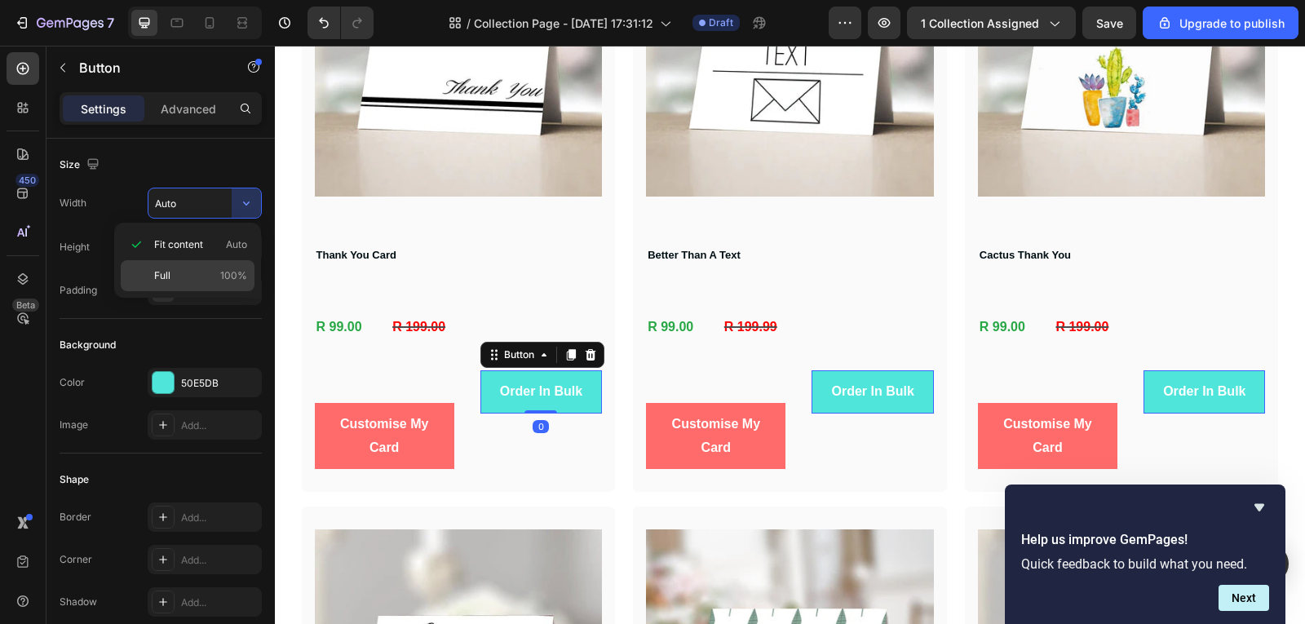
click at [228, 280] on span "100%" at bounding box center [233, 275] width 27 height 15
type input "100%"
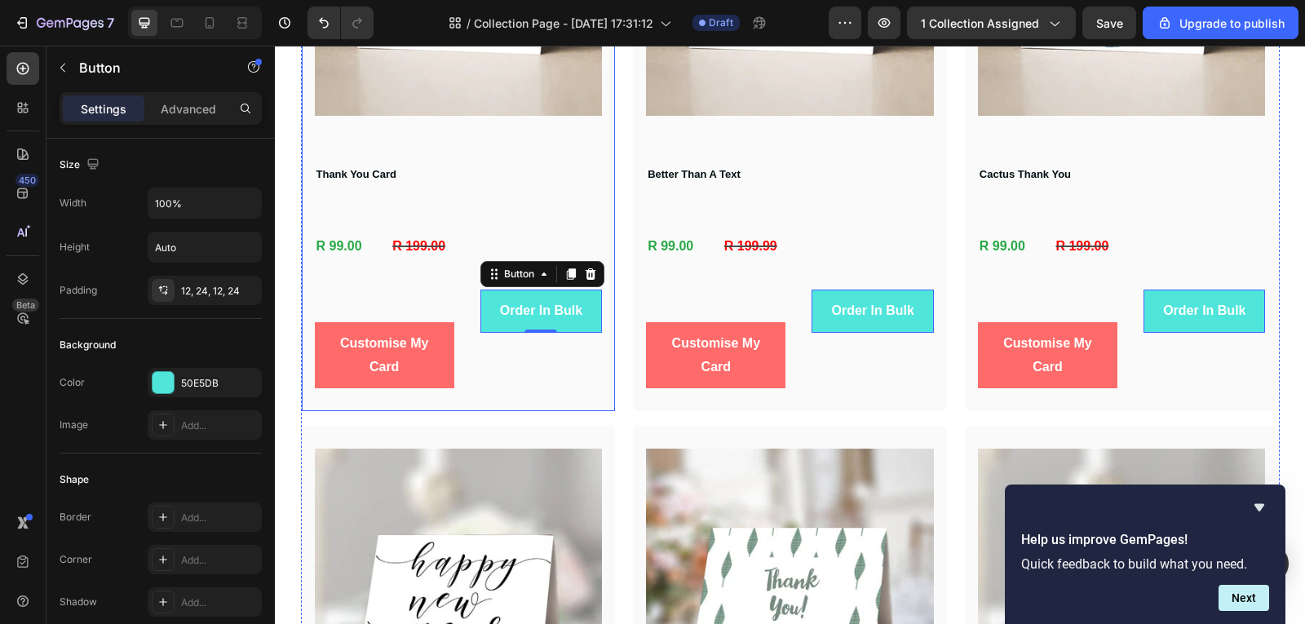
scroll to position [408, 0]
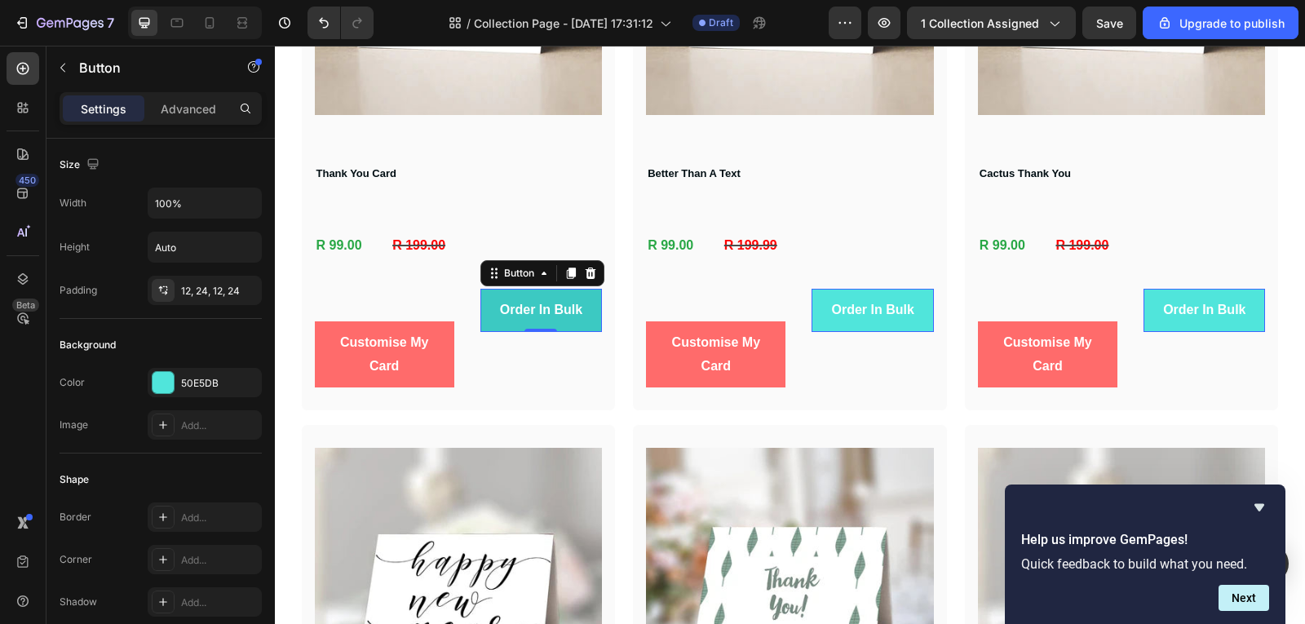
click at [482, 316] on button "Order In Bulk" at bounding box center [541, 310] width 122 height 43
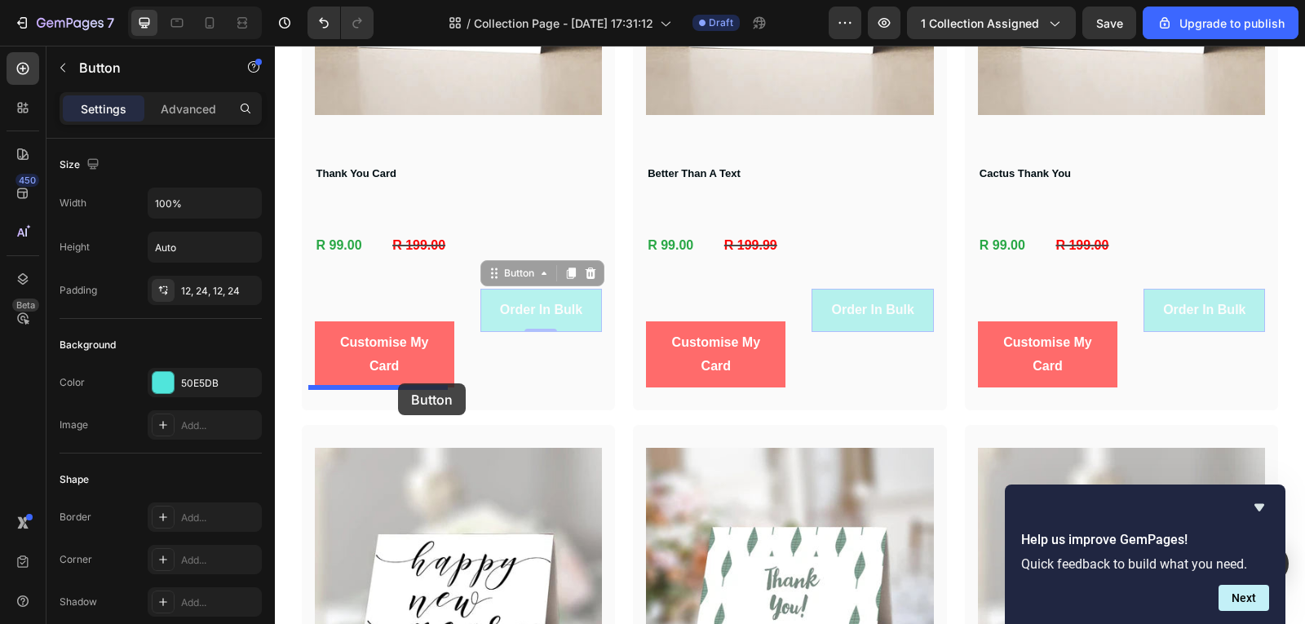
drag, startPoint x: 484, startPoint y: 296, endPoint x: 398, endPoint y: 383, distance: 122.3
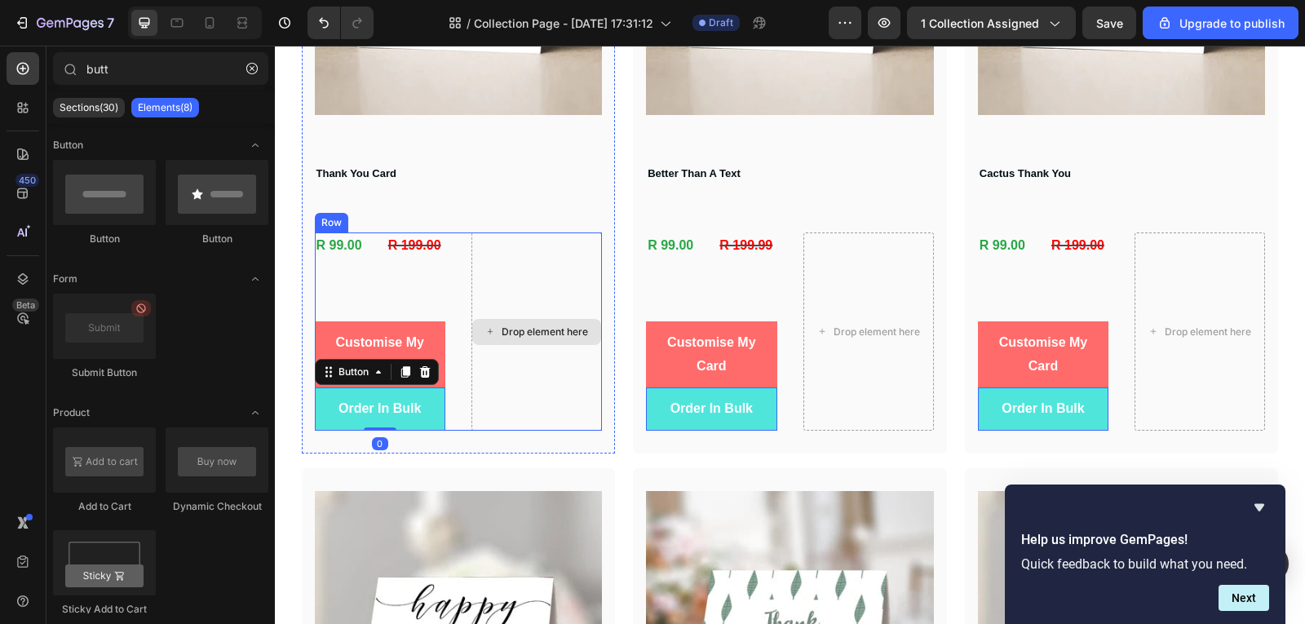
click at [555, 341] on div "Drop element here" at bounding box center [536, 332] width 129 height 26
click at [524, 332] on div "Drop element here" at bounding box center [545, 331] width 86 height 13
click at [495, 281] on div "Drop element here" at bounding box center [536, 331] width 130 height 198
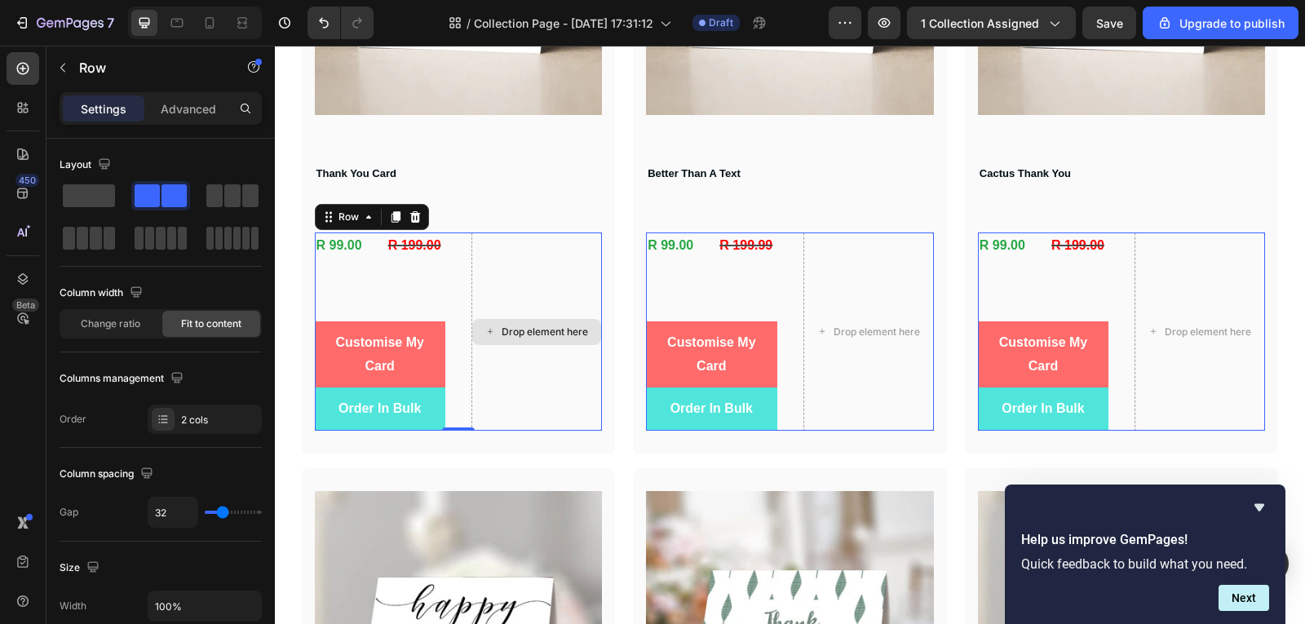
click at [513, 374] on div "Drop element here" at bounding box center [536, 331] width 130 height 198
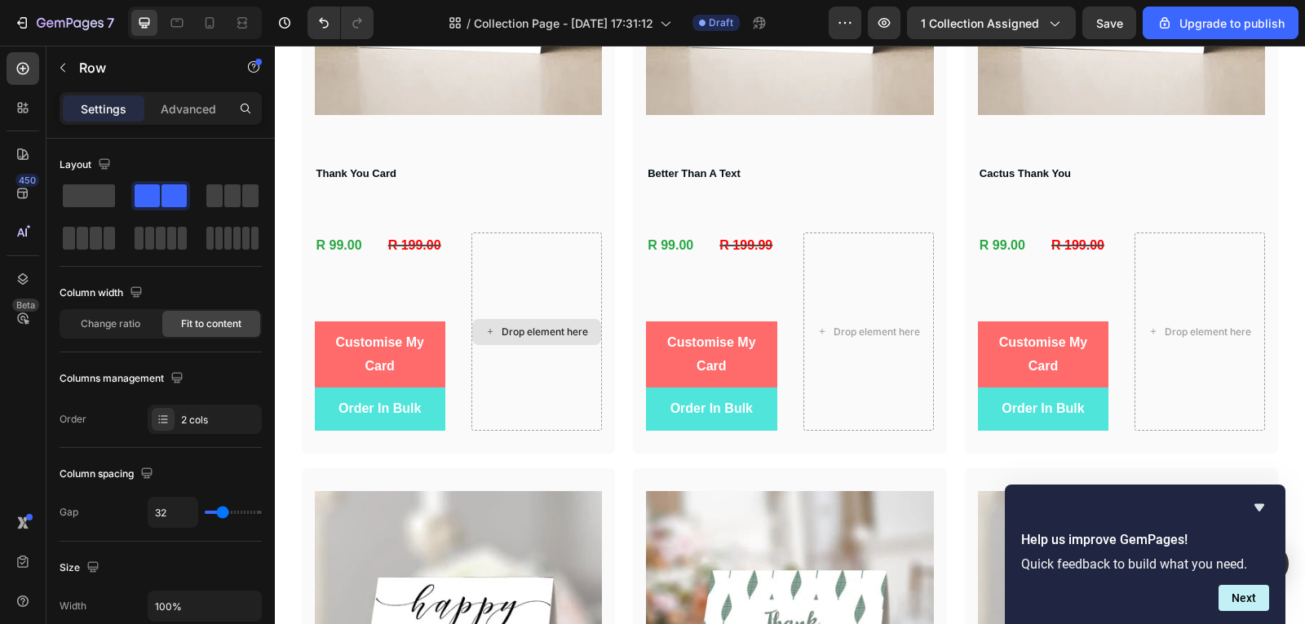
click at [536, 327] on div "Drop element here" at bounding box center [545, 331] width 86 height 13
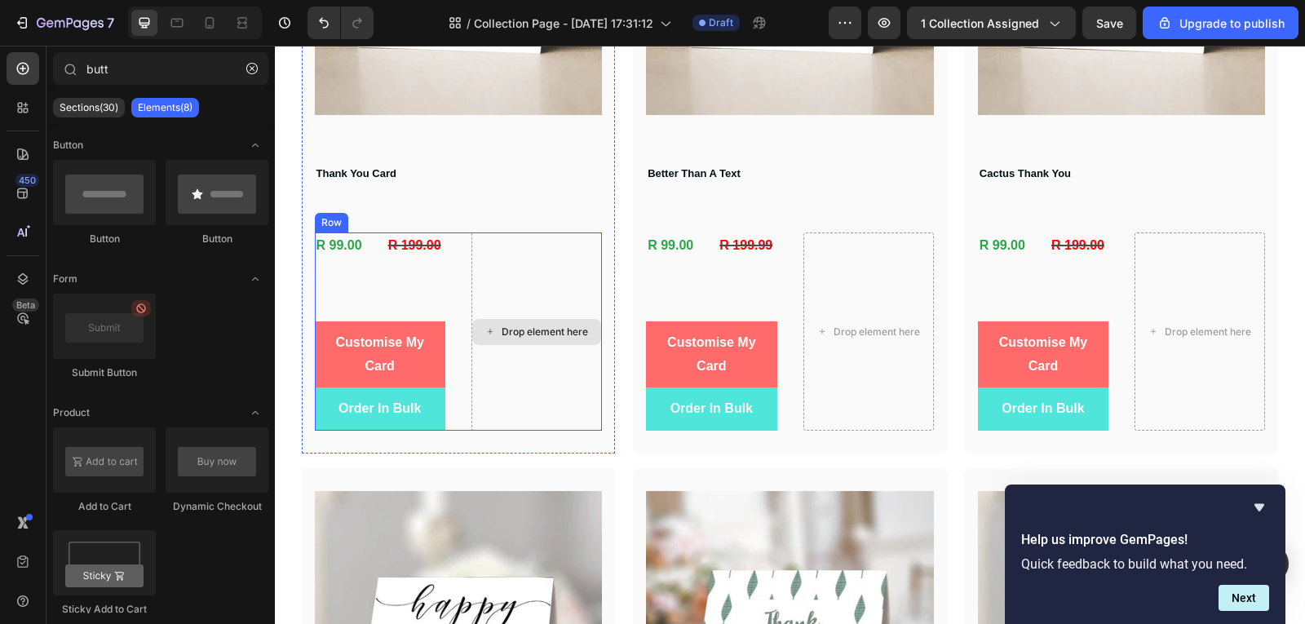
click at [538, 334] on div "Drop element here" at bounding box center [545, 331] width 86 height 13
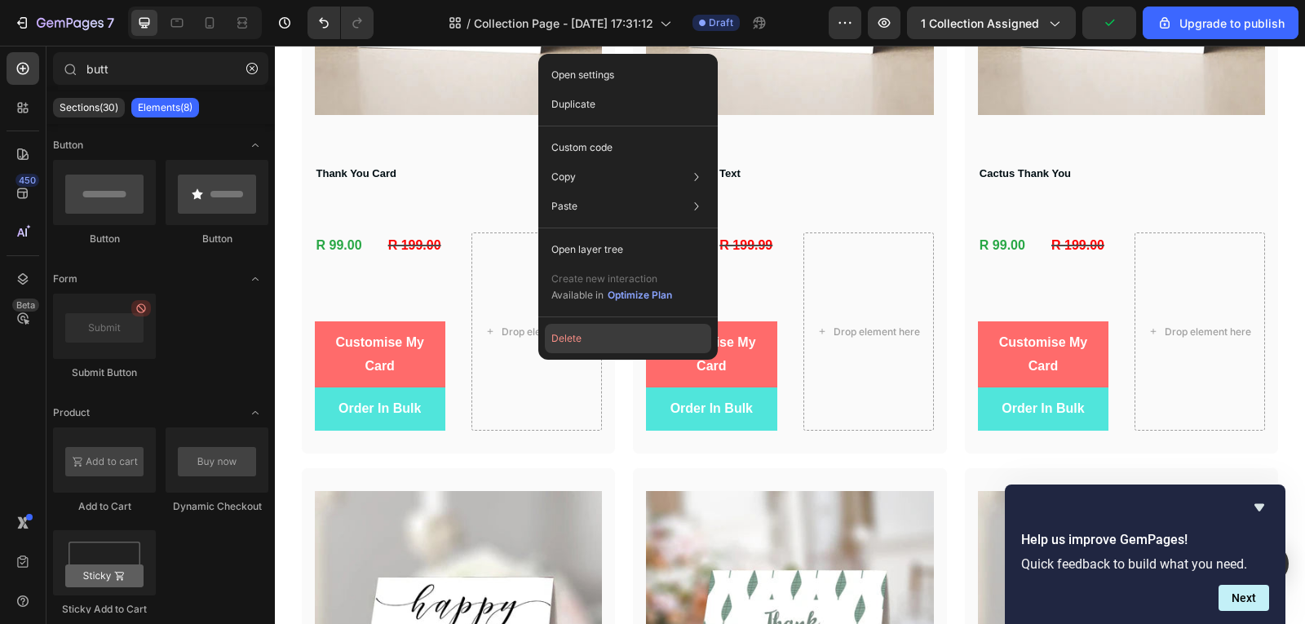
click at [558, 344] on button "Delete" at bounding box center [628, 338] width 166 height 29
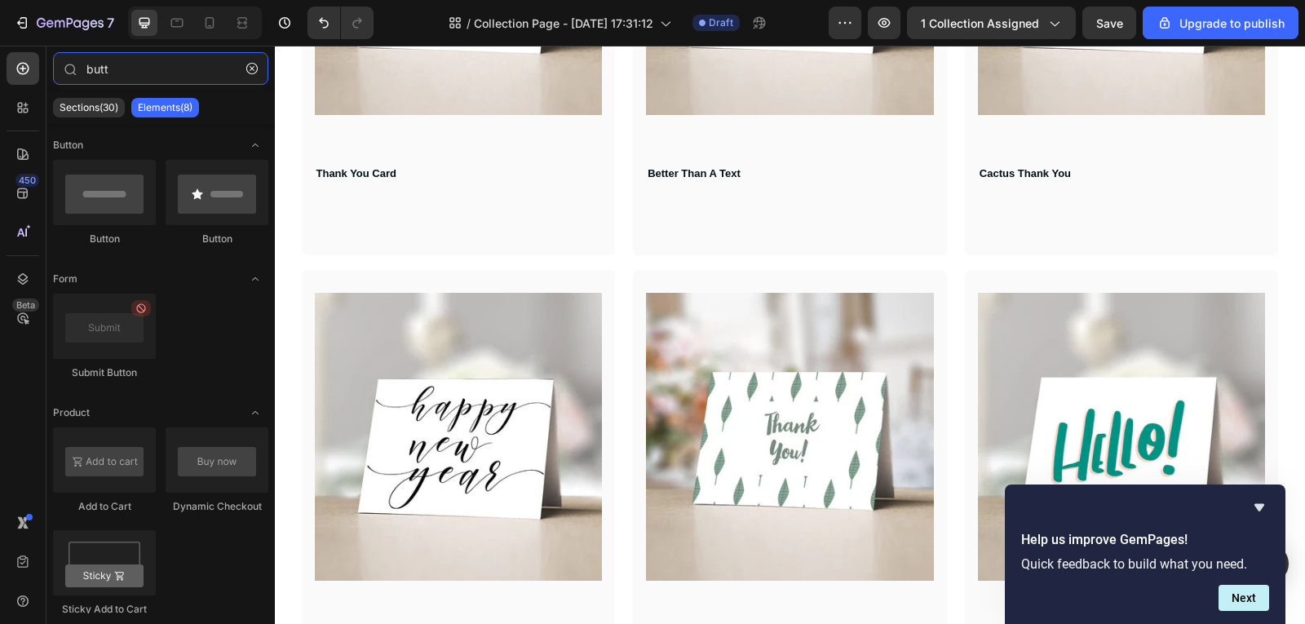
type input "but"
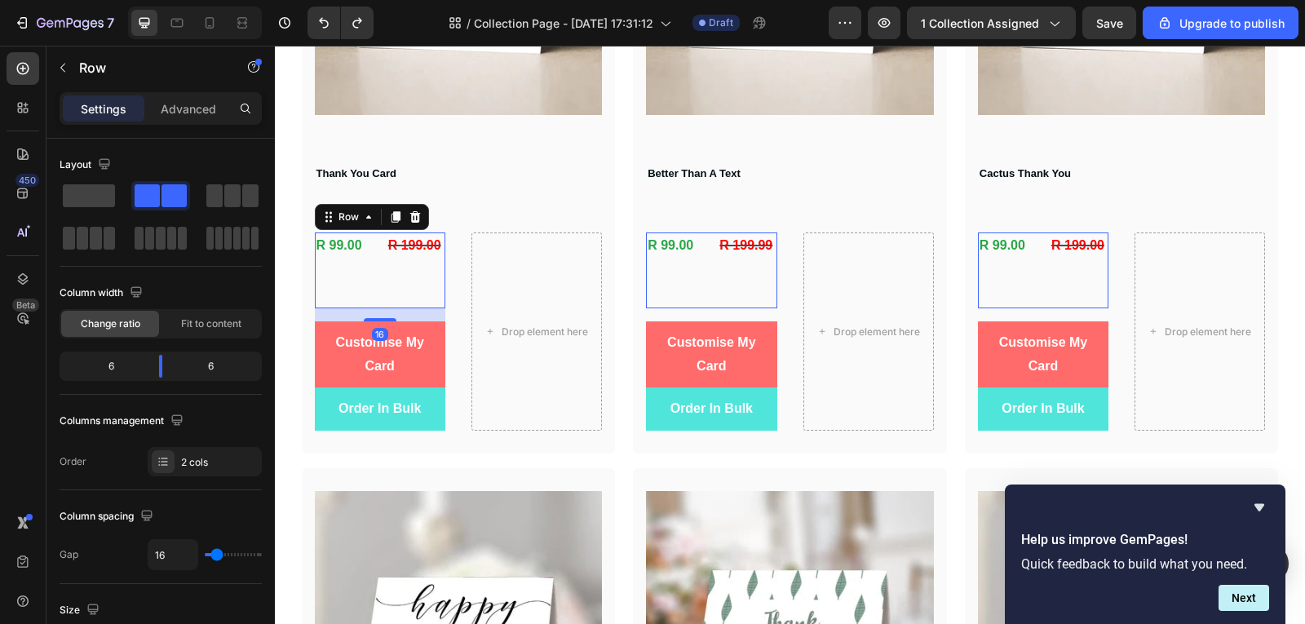
click at [417, 277] on div "R 199.00 Compare Price Compare Price" at bounding box center [416, 270] width 59 height 76
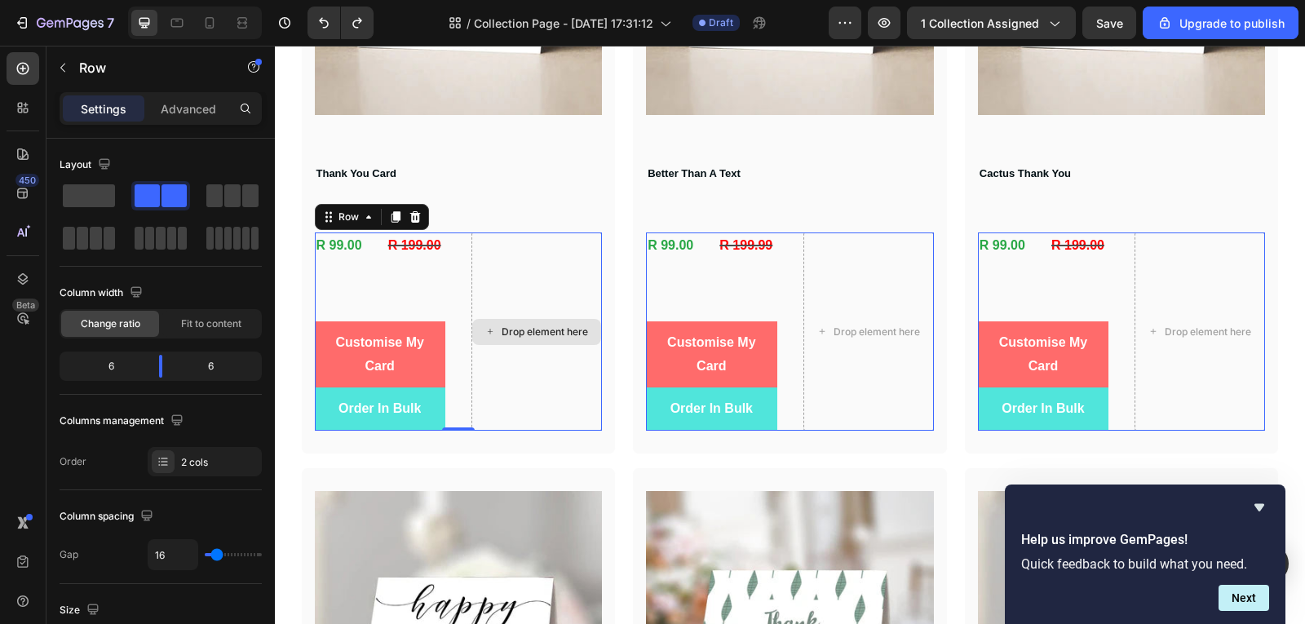
click at [508, 272] on div "Drop element here" at bounding box center [536, 331] width 130 height 198
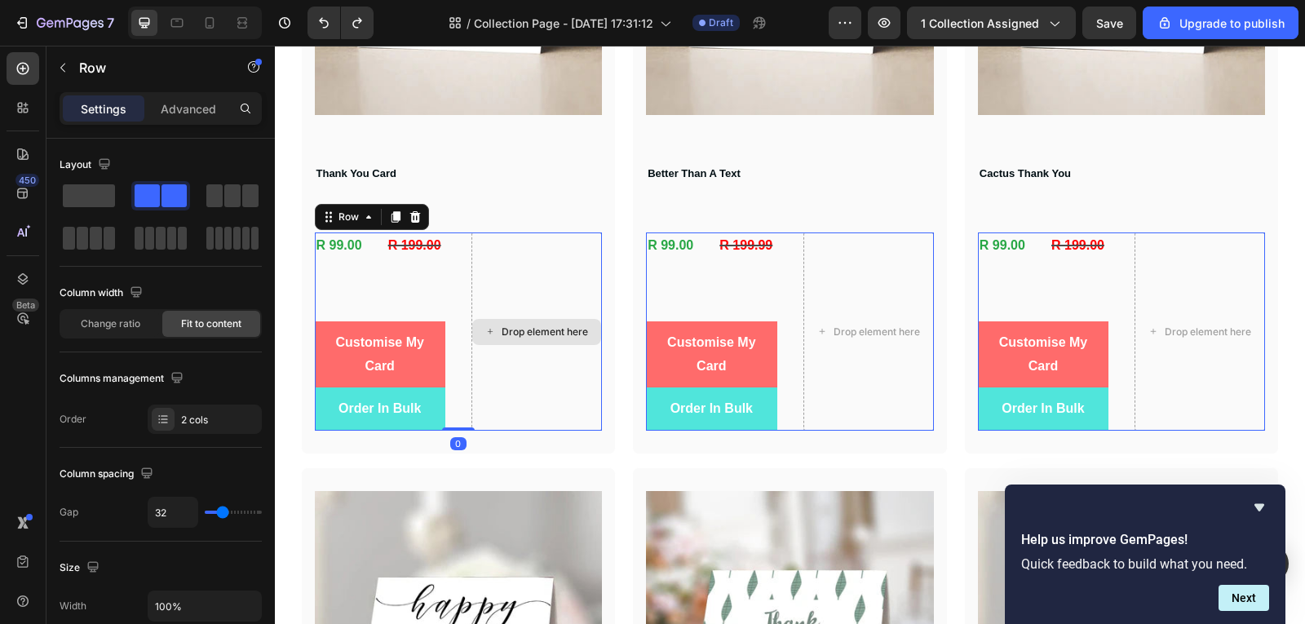
click at [531, 395] on div "Drop element here" at bounding box center [536, 331] width 130 height 198
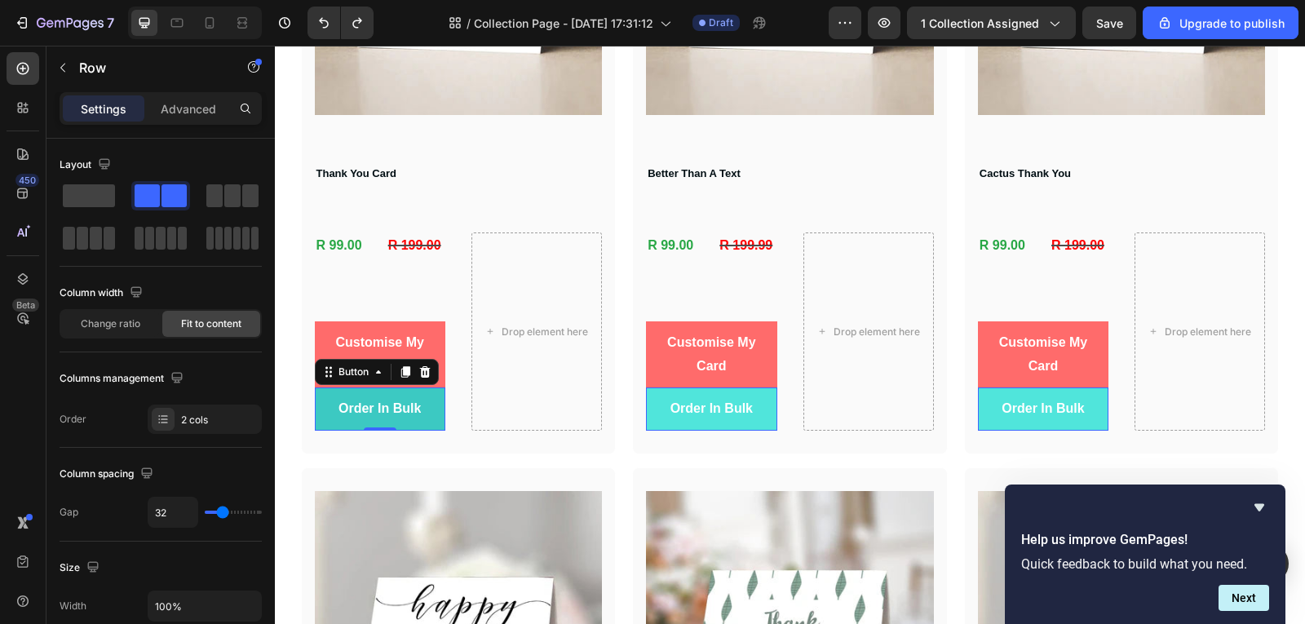
click at [429, 407] on button "Order In Bulk" at bounding box center [380, 408] width 130 height 43
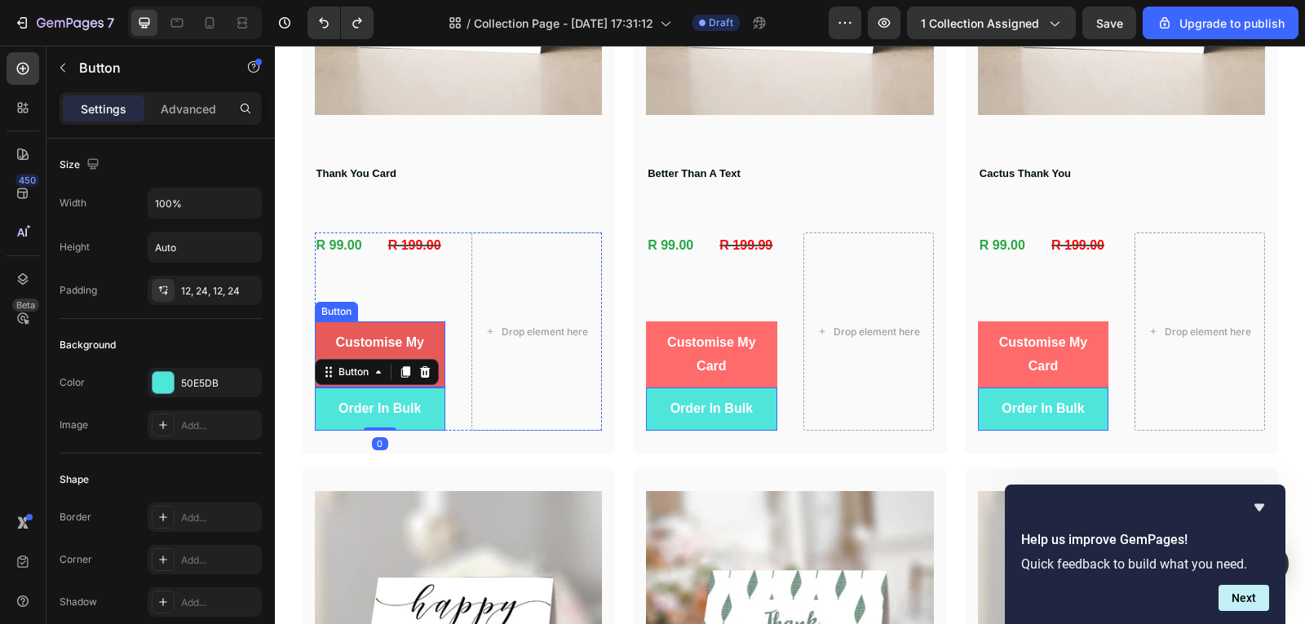
click at [428, 328] on button "Customise My Card" at bounding box center [380, 354] width 130 height 67
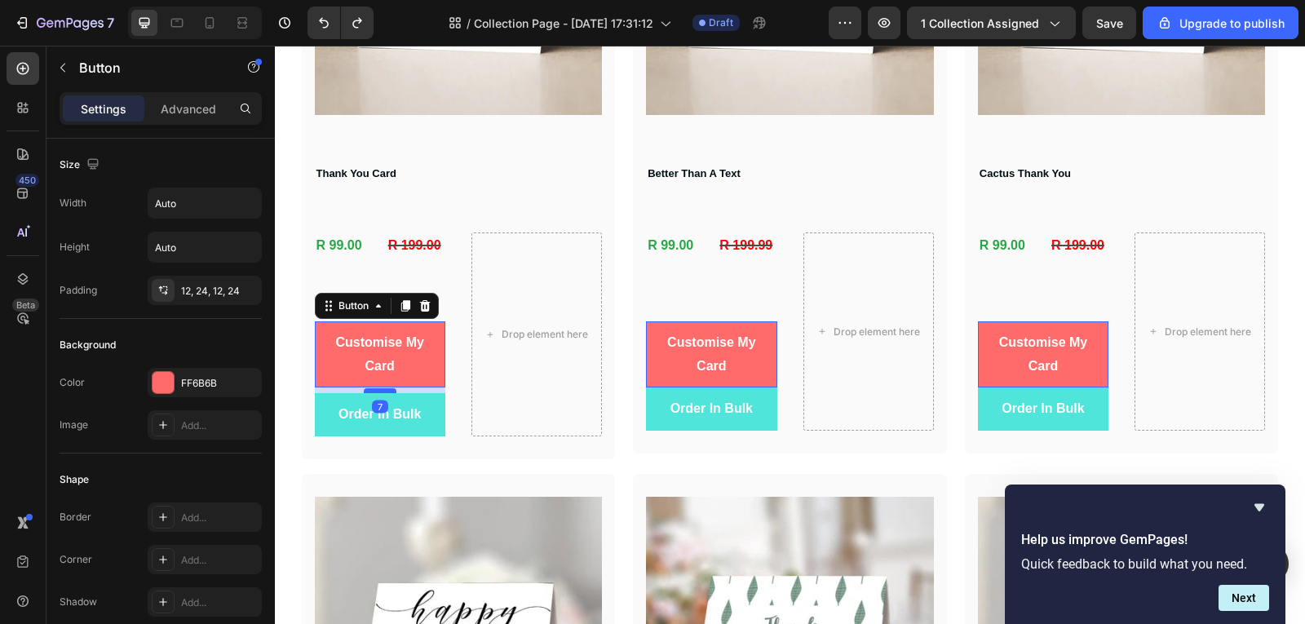
click at [376, 391] on div at bounding box center [380, 390] width 33 height 5
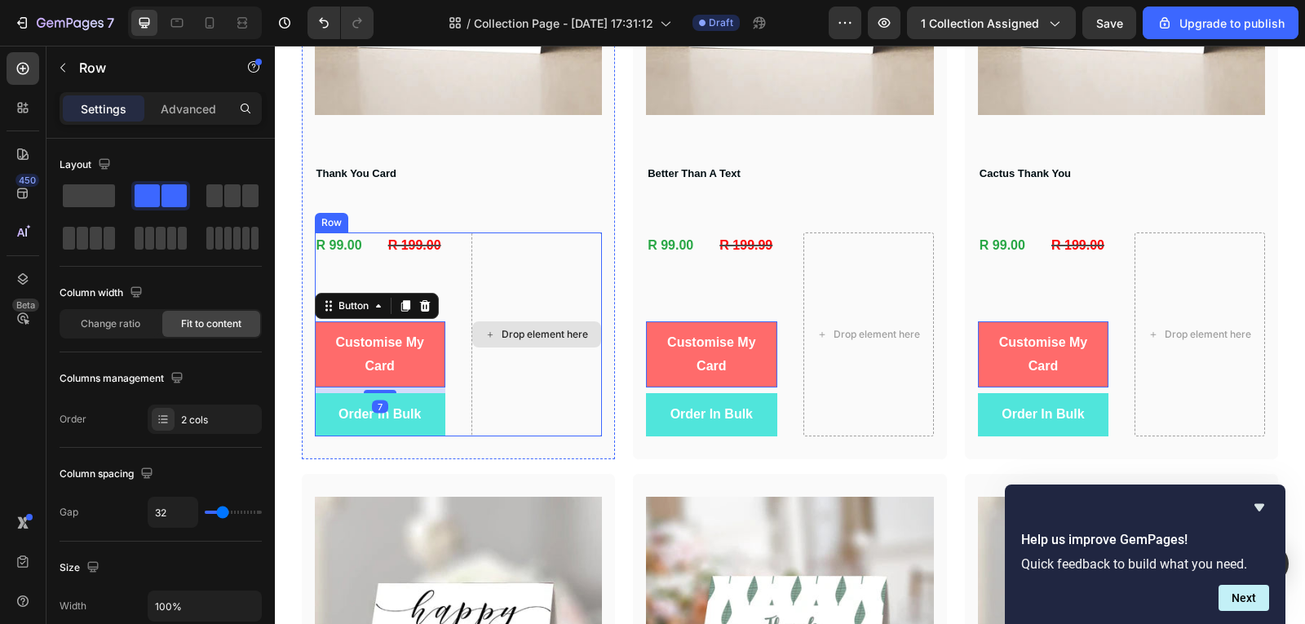
click at [586, 371] on div "Drop element here" at bounding box center [536, 334] width 130 height 204
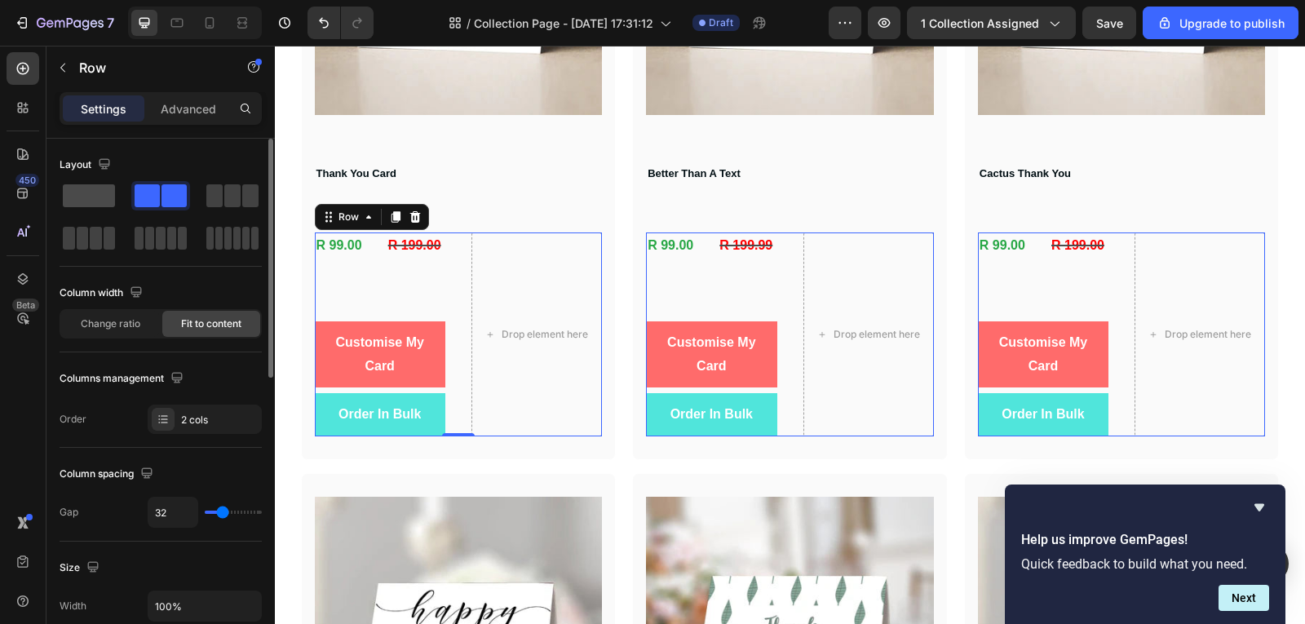
click at [97, 204] on span at bounding box center [89, 195] width 52 height 23
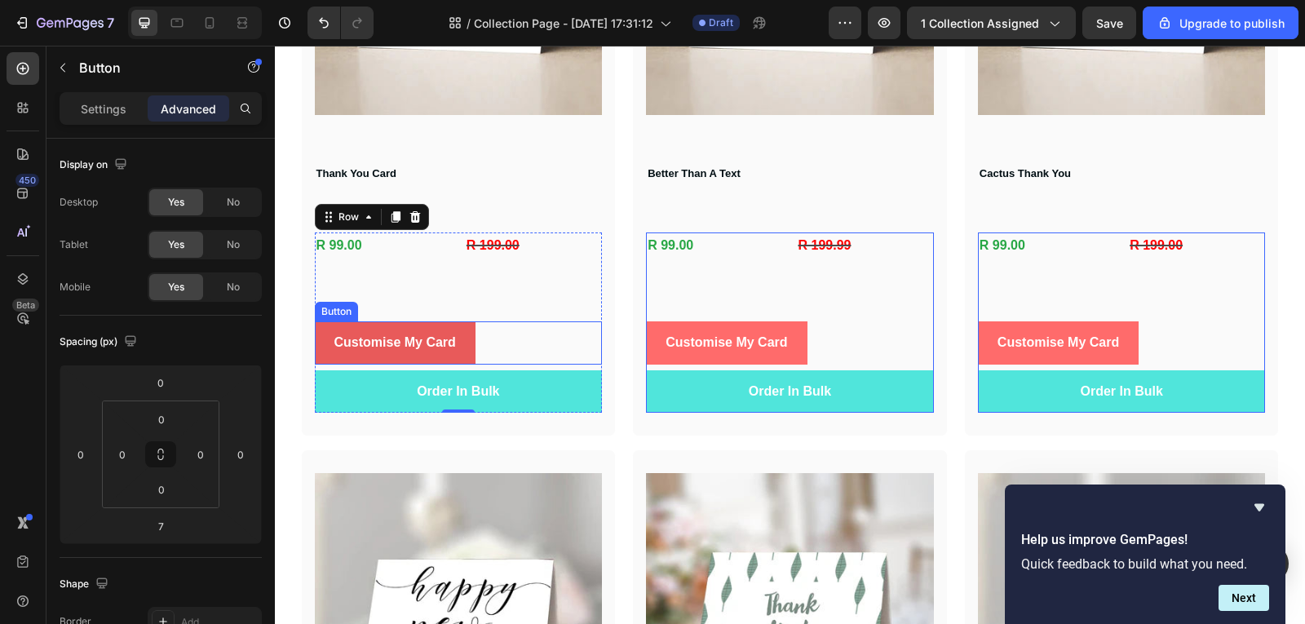
click at [465, 359] on button "Customise My Card" at bounding box center [395, 342] width 161 height 43
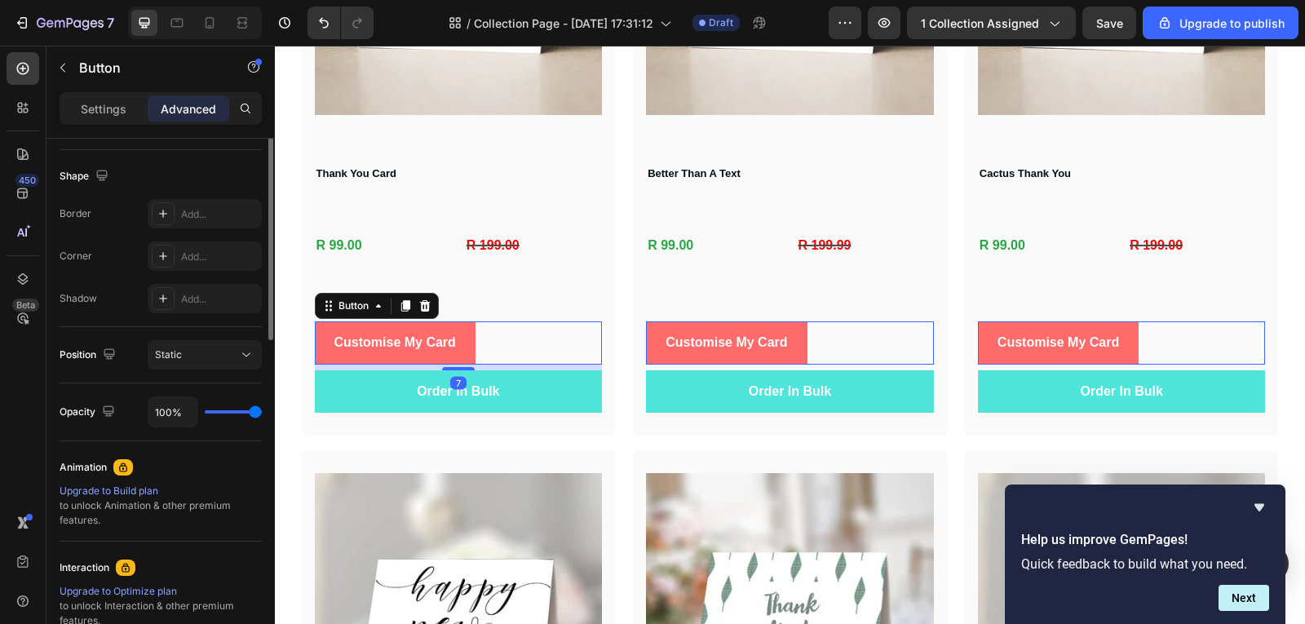
scroll to position [0, 0]
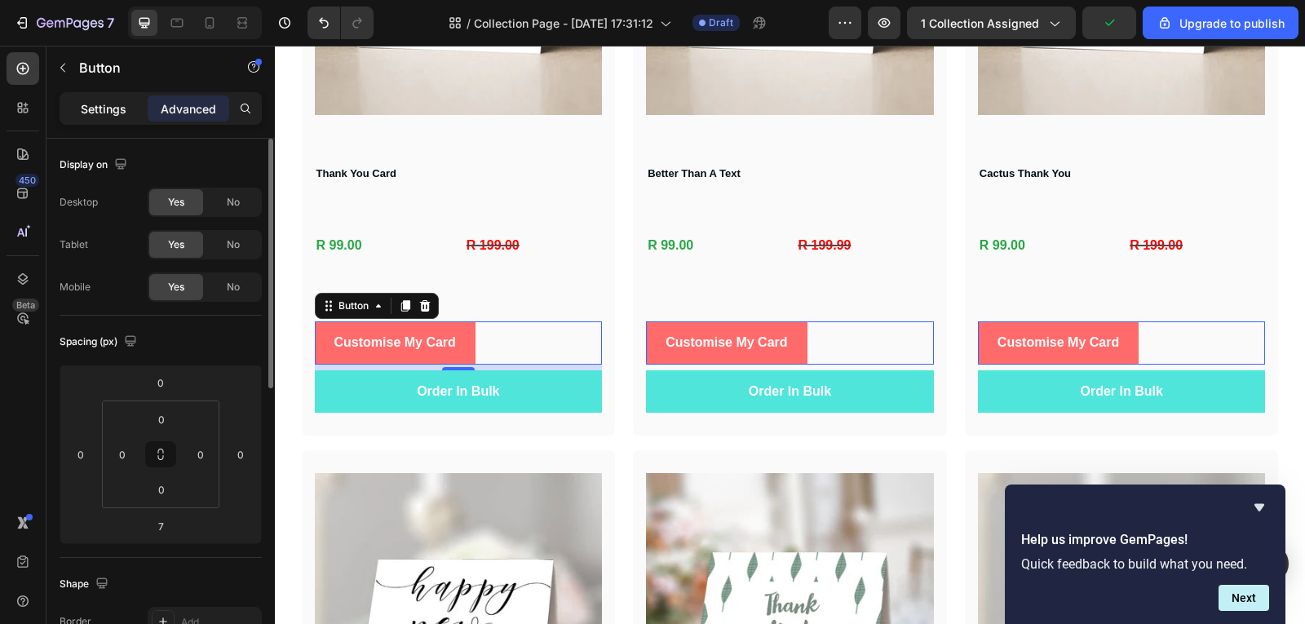
click at [132, 107] on div "Settings" at bounding box center [104, 108] width 82 height 26
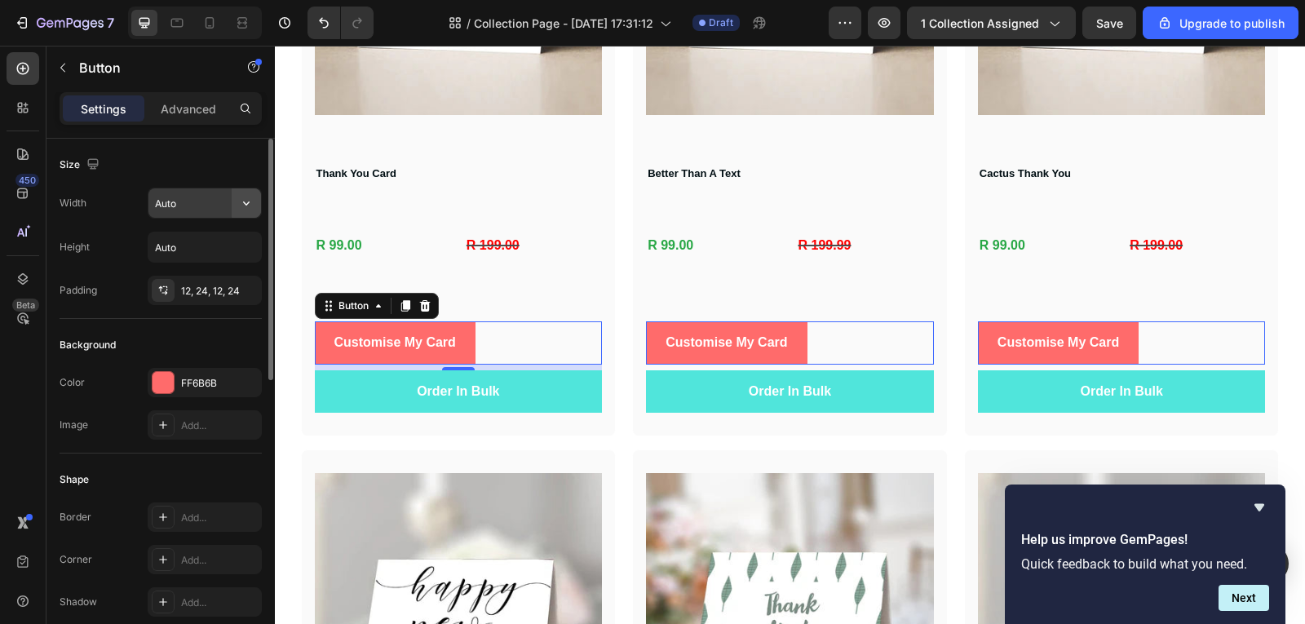
click at [241, 208] on icon "button" at bounding box center [246, 203] width 16 height 16
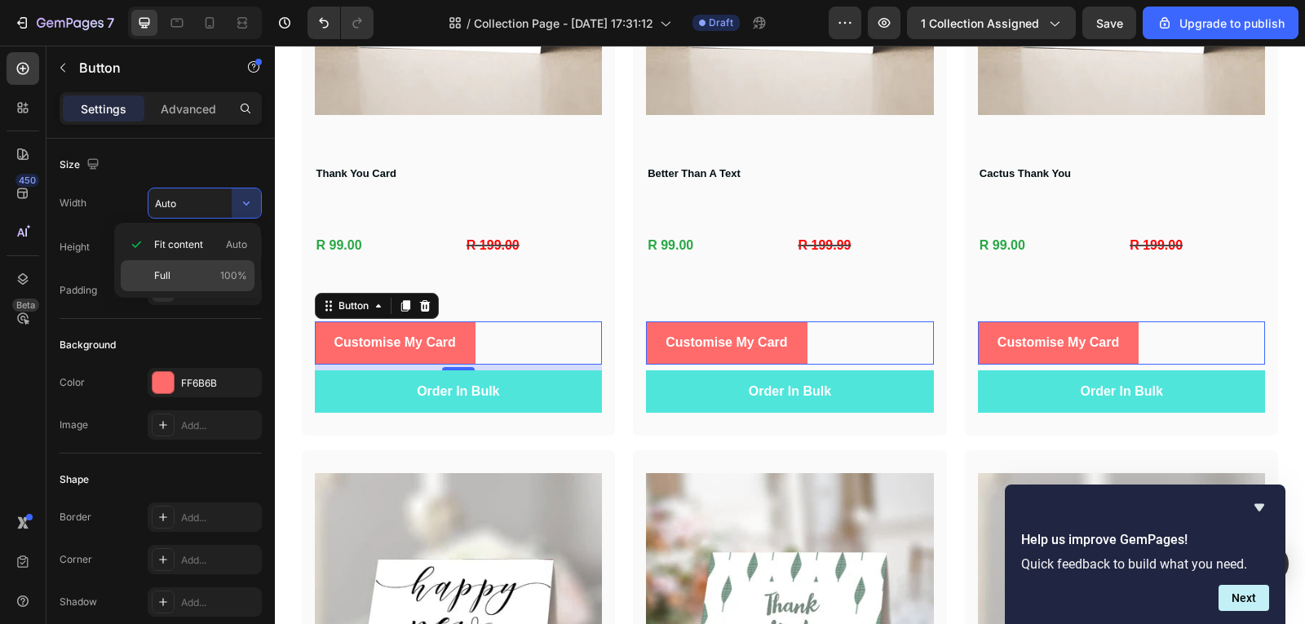
click at [225, 265] on div "Full 100%" at bounding box center [188, 275] width 134 height 31
type input "100%"
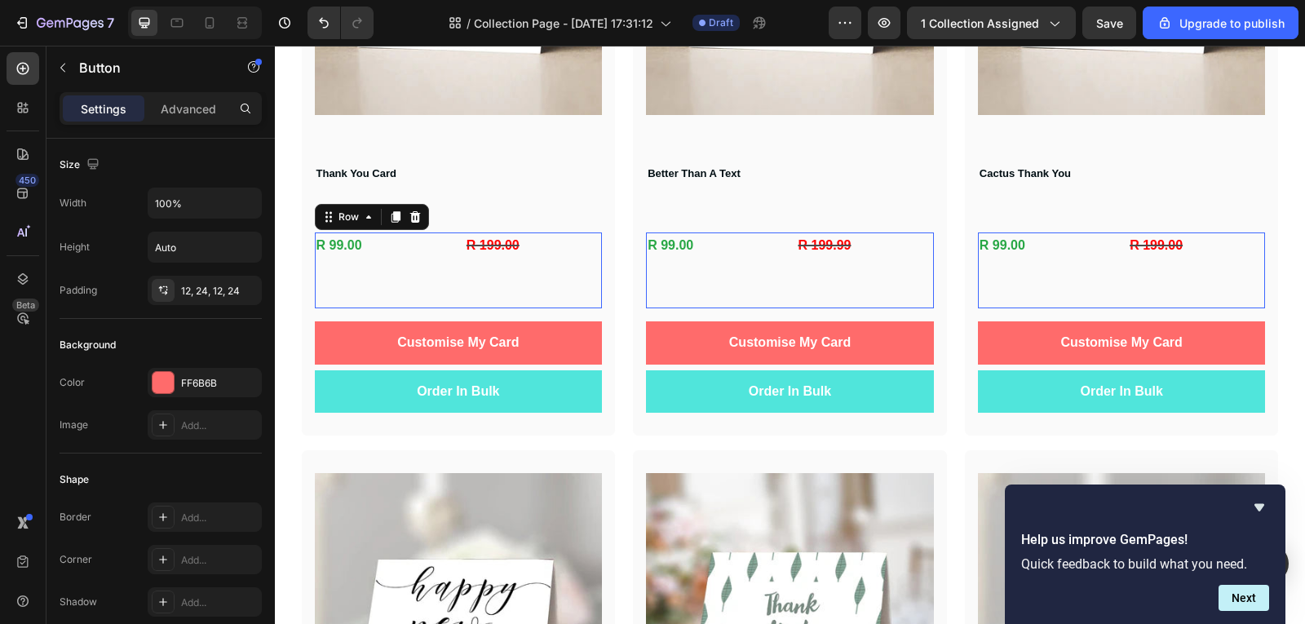
click at [515, 268] on div "R 199.00 Compare Price Compare Price" at bounding box center [533, 270] width 137 height 76
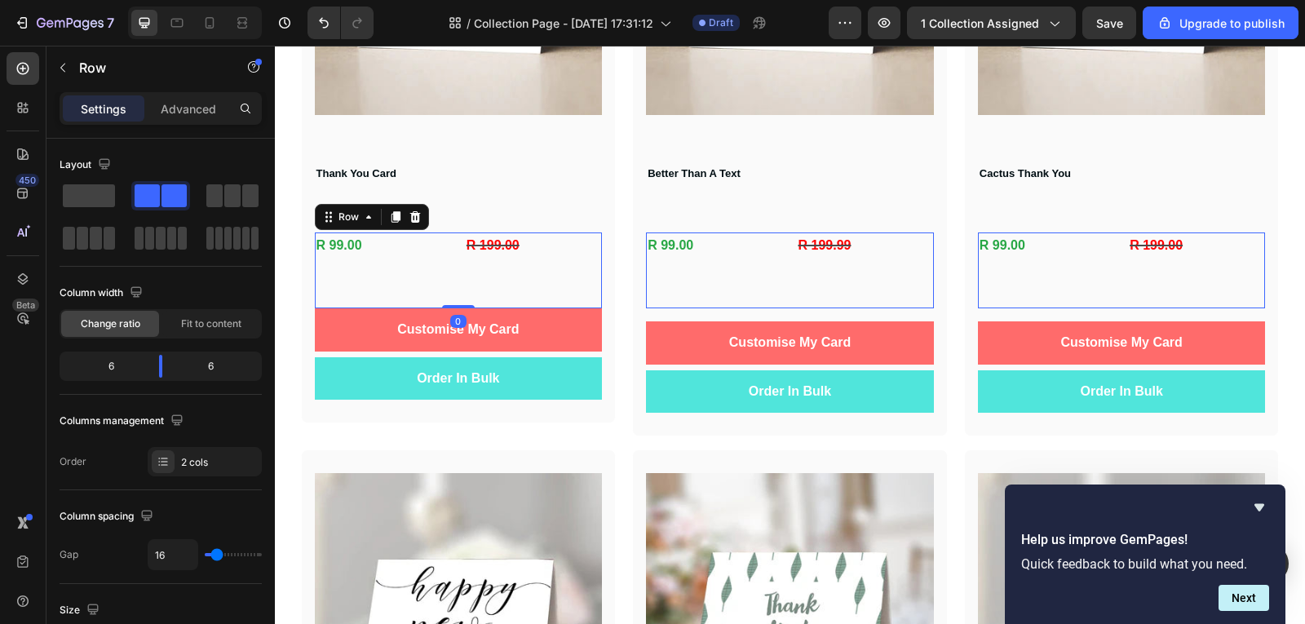
drag, startPoint x: 460, startPoint y: 321, endPoint x: 455, endPoint y: 262, distance: 58.9
click at [455, 262] on div "R 99.00 Product Price Product Price R 199.00 Compare Price Compare Price Row 0" at bounding box center [459, 270] width 288 height 76
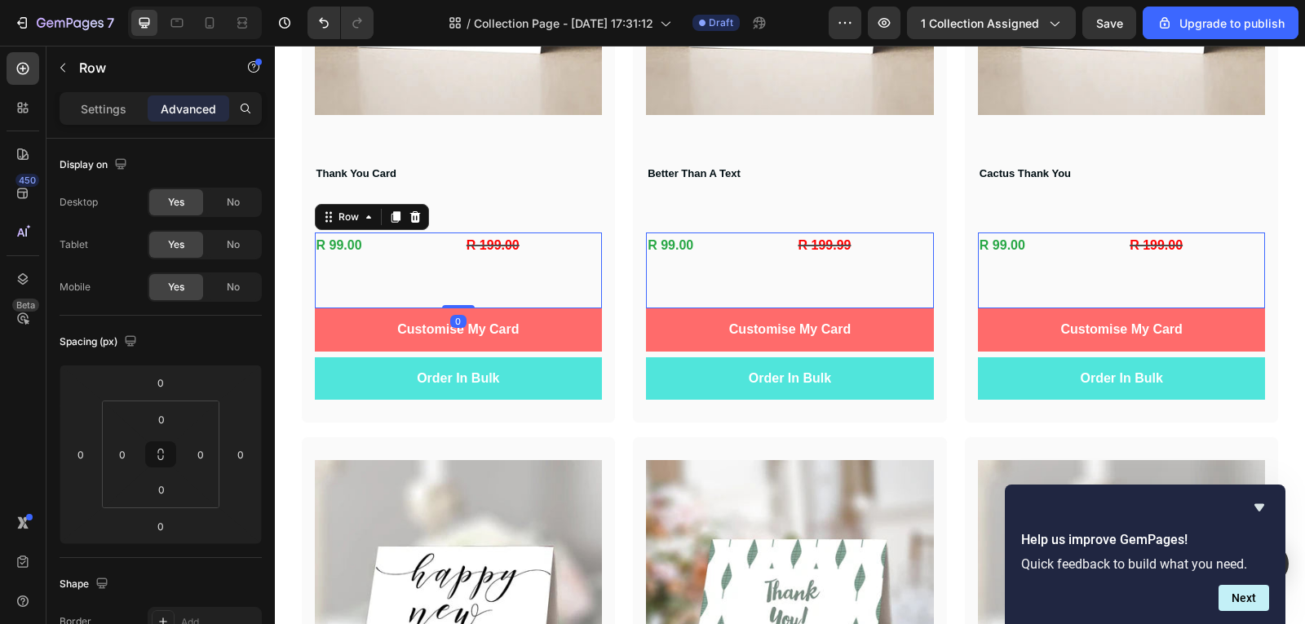
click at [455, 245] on div "R 99.00 Product Price Product Price R 199.00 Compare Price Compare Price Row 0" at bounding box center [459, 270] width 288 height 76
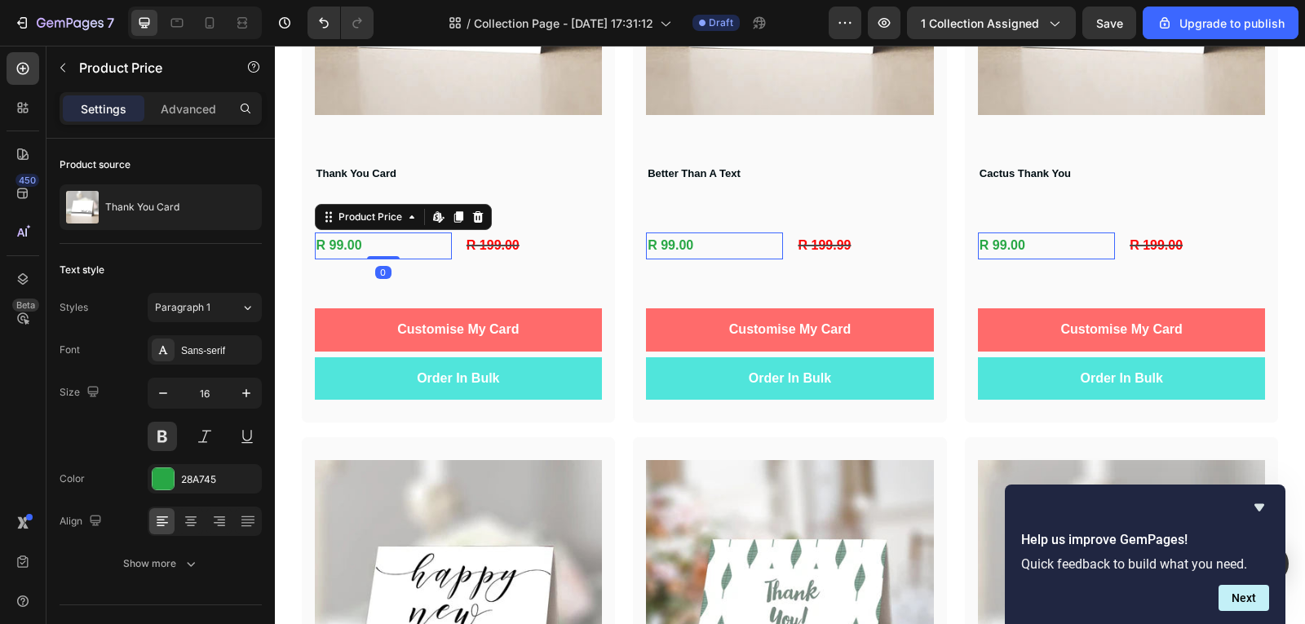
click at [430, 244] on div "R 99.00" at bounding box center [383, 245] width 137 height 27
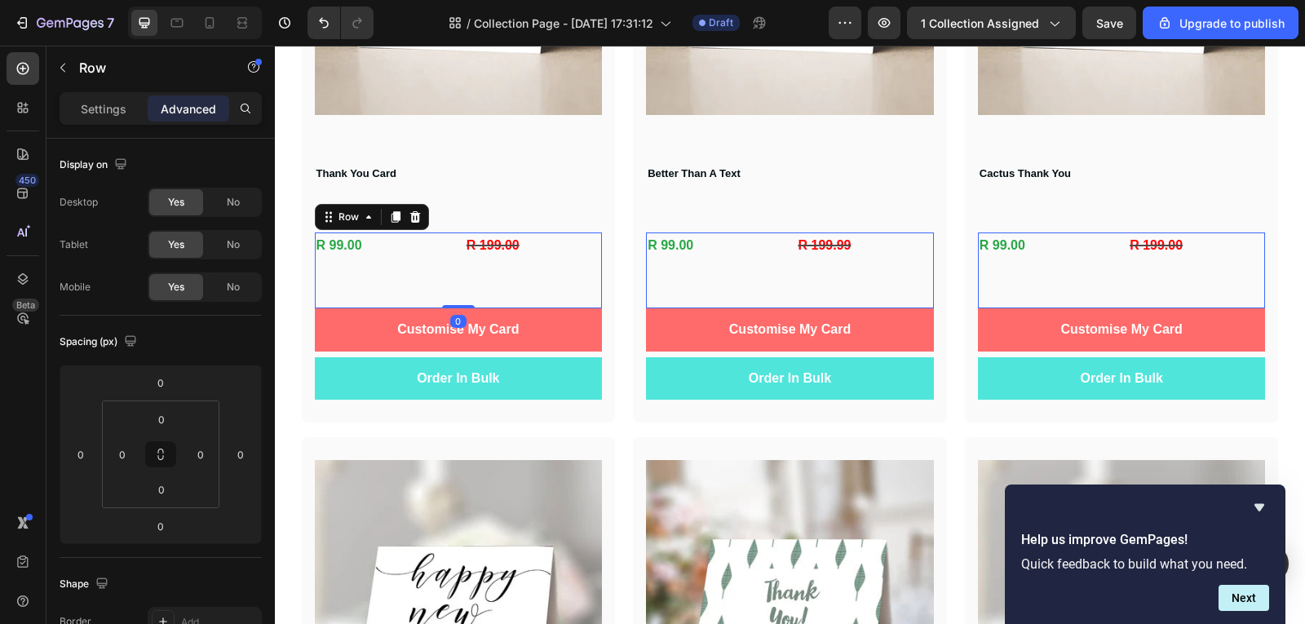
click at [511, 264] on div "R 199.00 Compare Price Compare Price" at bounding box center [533, 270] width 137 height 76
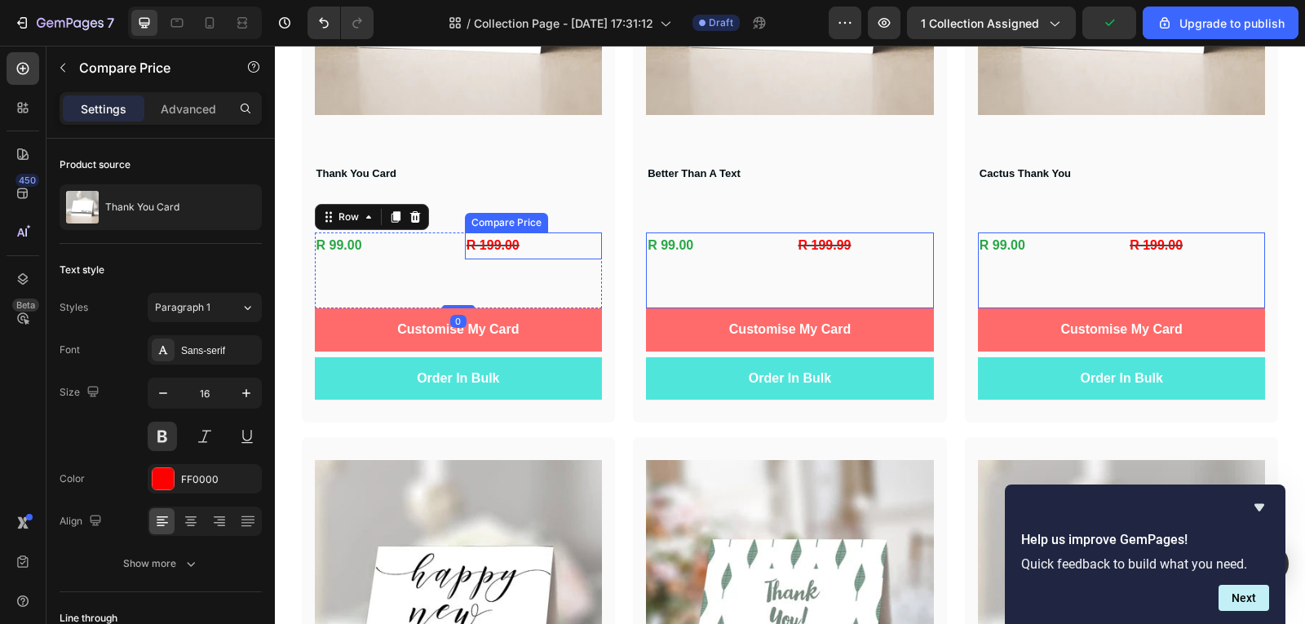
click at [519, 246] on div "R 199.00" at bounding box center [533, 245] width 137 height 27
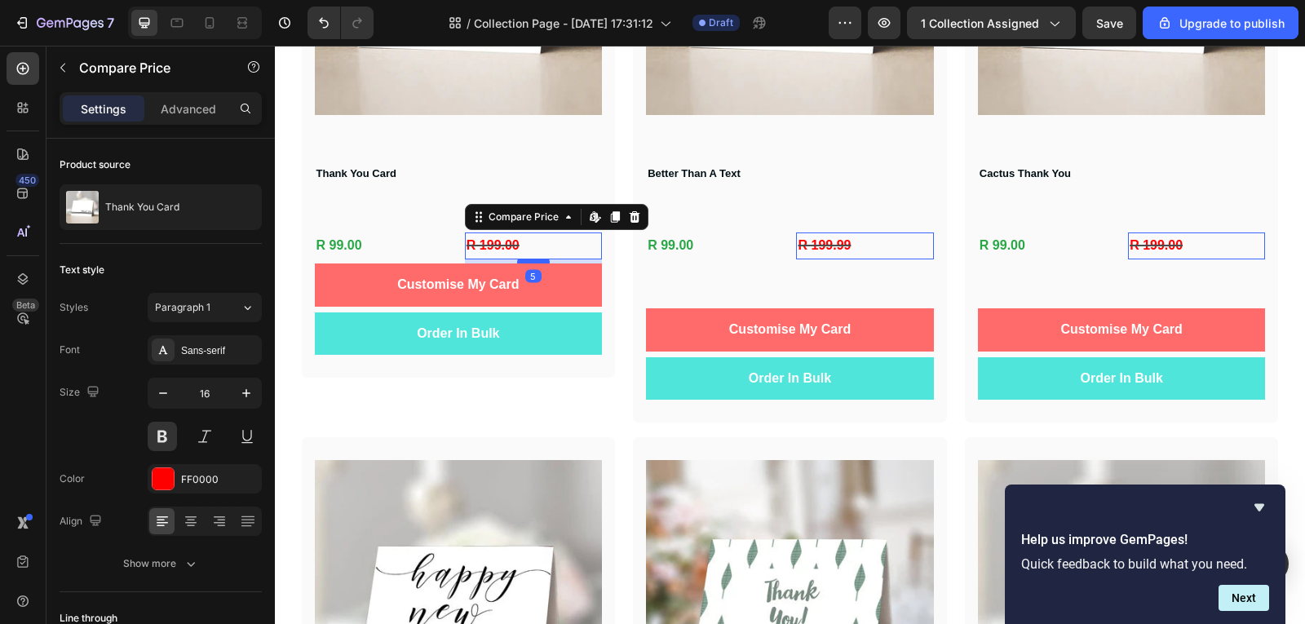
drag, startPoint x: 529, startPoint y: 304, endPoint x: 529, endPoint y: 259, distance: 44.9
click at [529, 259] on div at bounding box center [533, 261] width 33 height 5
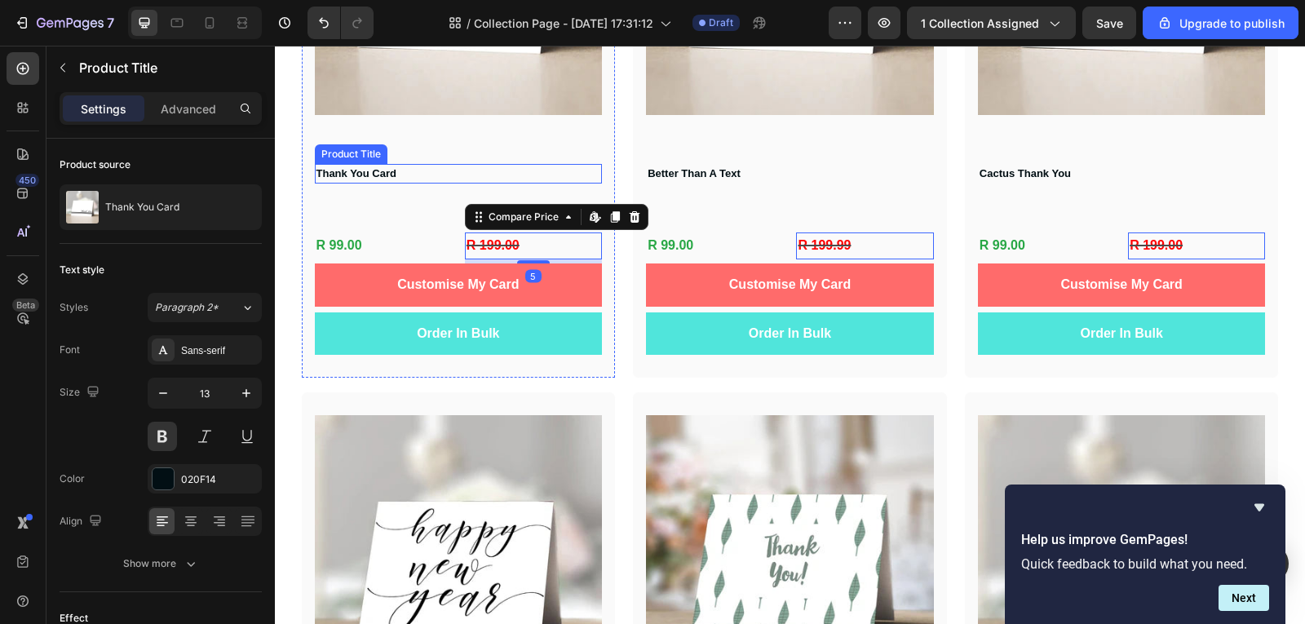
click at [427, 176] on h1 "Thank You Card" at bounding box center [459, 174] width 288 height 20
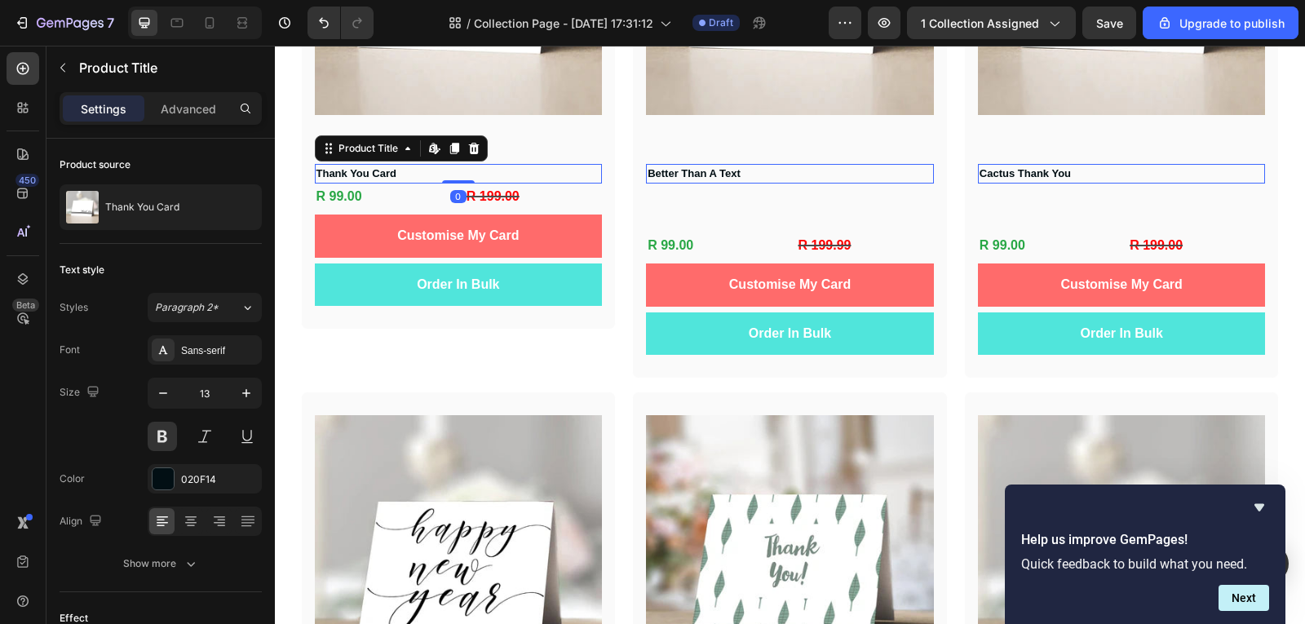
drag, startPoint x: 444, startPoint y: 229, endPoint x: 444, endPoint y: 168, distance: 61.2
click at [444, 168] on div "Thank You Card Product Title Edit content in Shopify 0" at bounding box center [459, 174] width 288 height 20
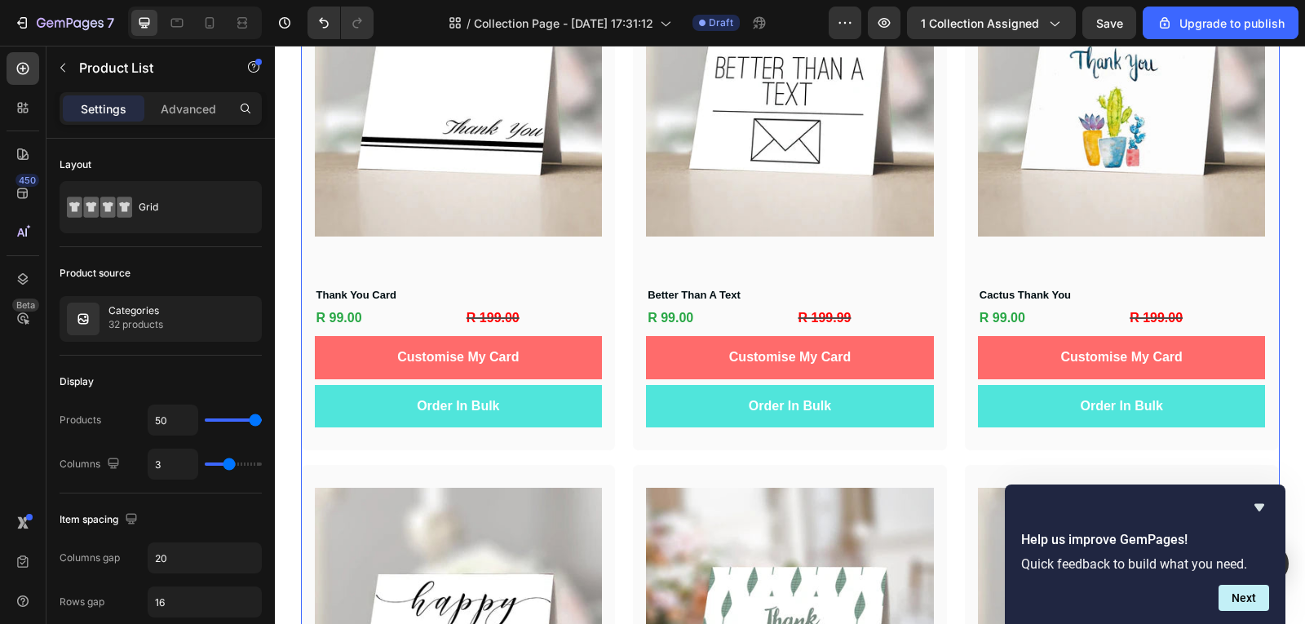
scroll to position [163, 0]
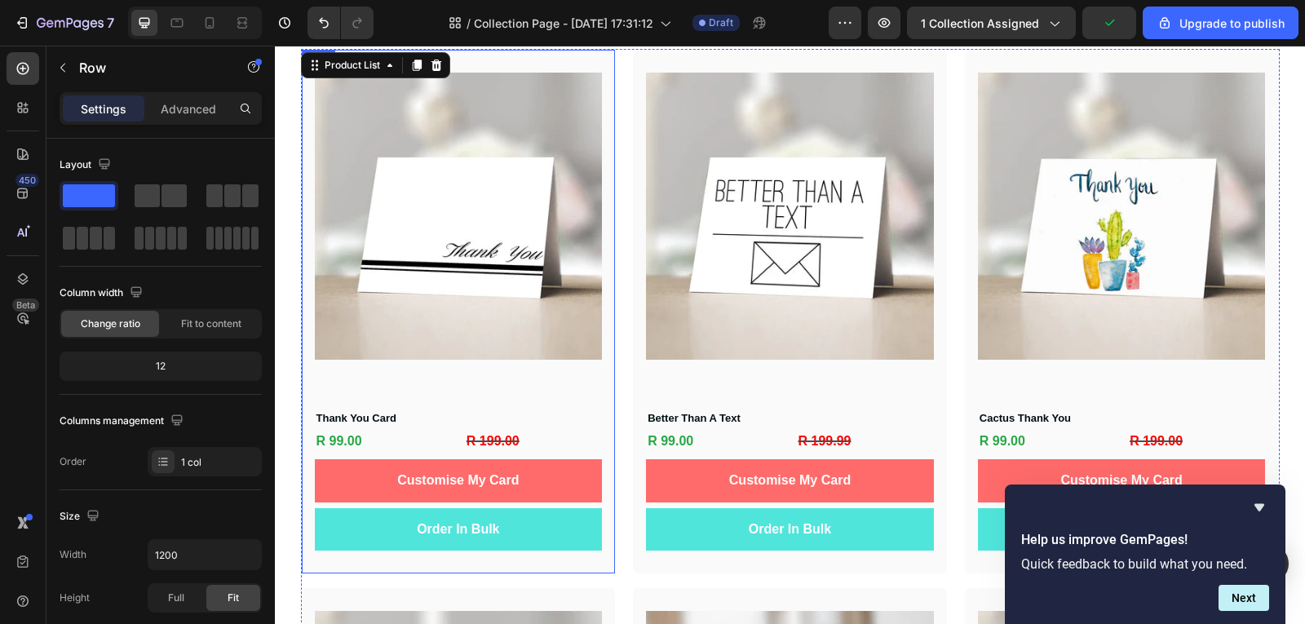
click at [454, 382] on div "Product Images Thank You Card Product Title R 99.00 Product Price Product Price…" at bounding box center [459, 312] width 288 height 479
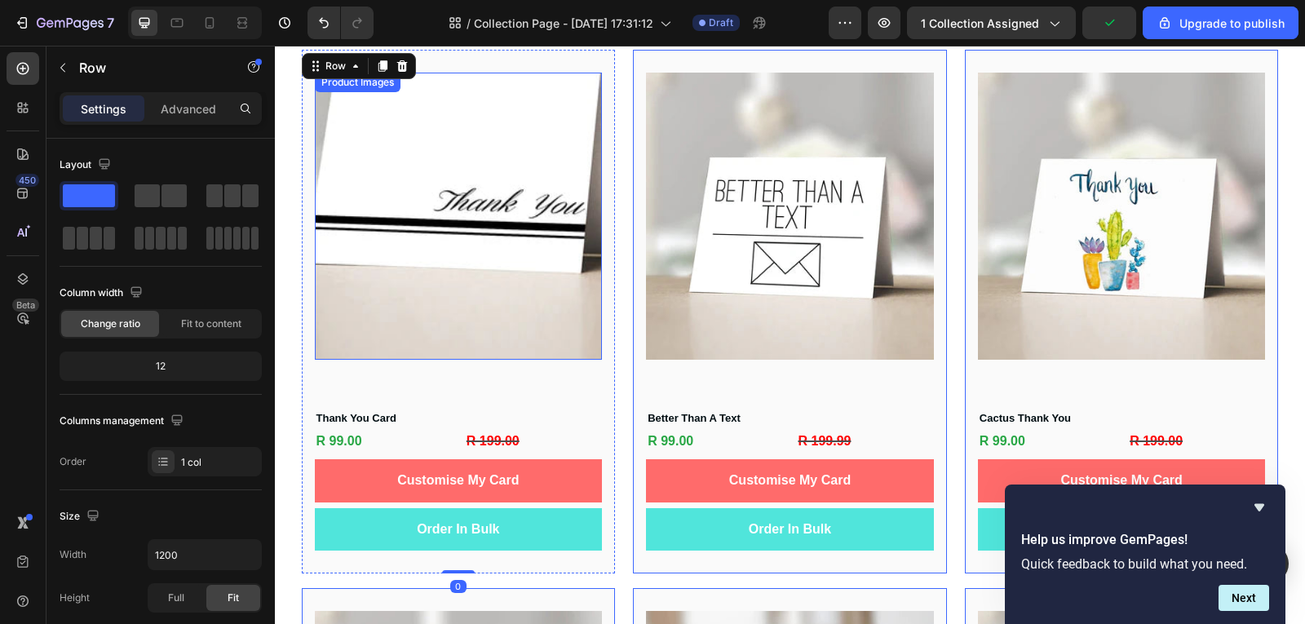
click at [454, 350] on img at bounding box center [459, 217] width 288 height 288
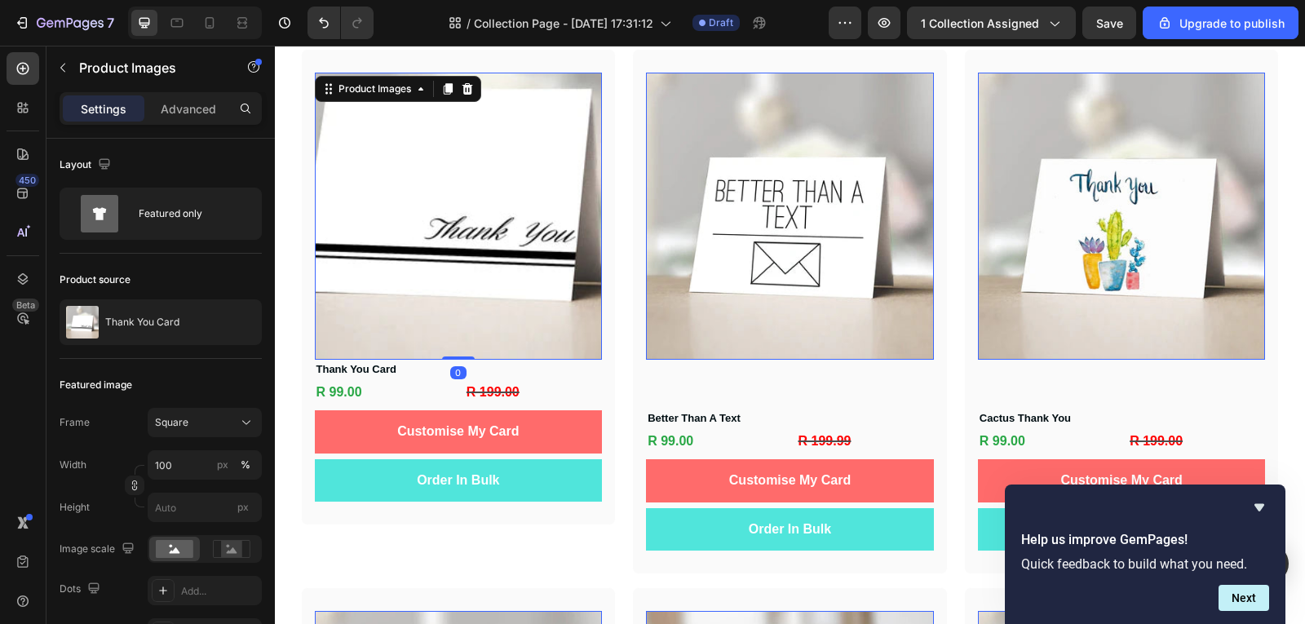
drag, startPoint x: 455, startPoint y: 405, endPoint x: 473, endPoint y: 281, distance: 126.1
click at [473, 281] on div "Product Images 0" at bounding box center [459, 217] width 288 height 288
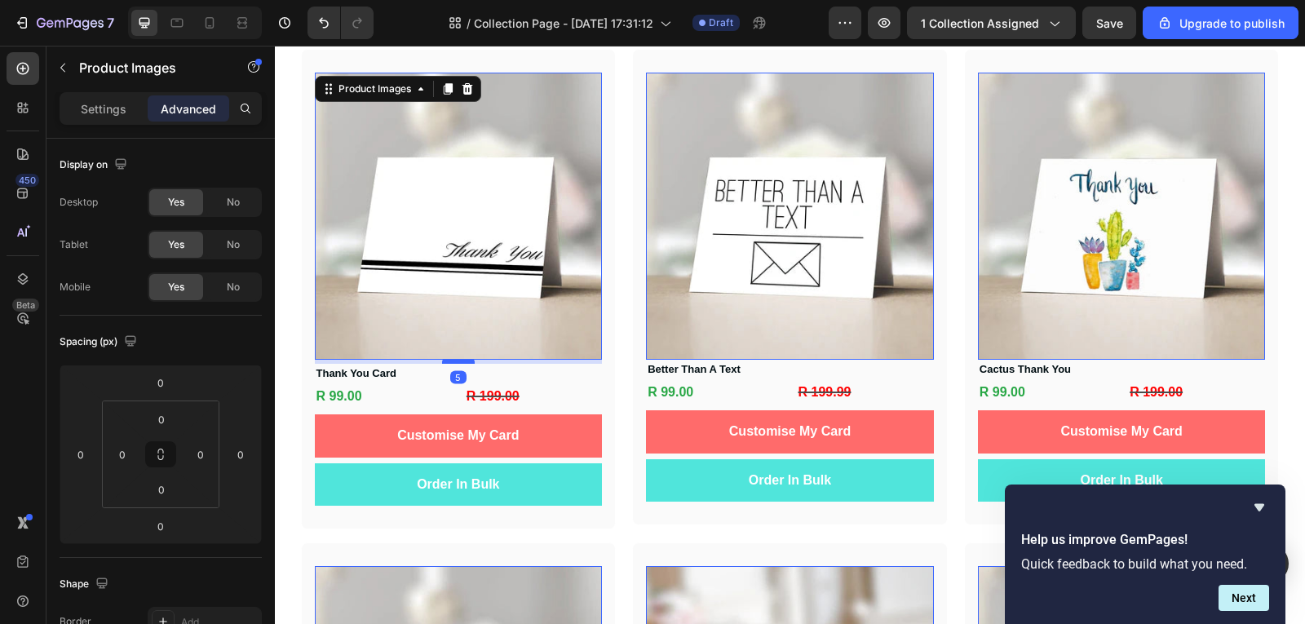
click at [453, 361] on div at bounding box center [458, 361] width 33 height 5
type input "5"
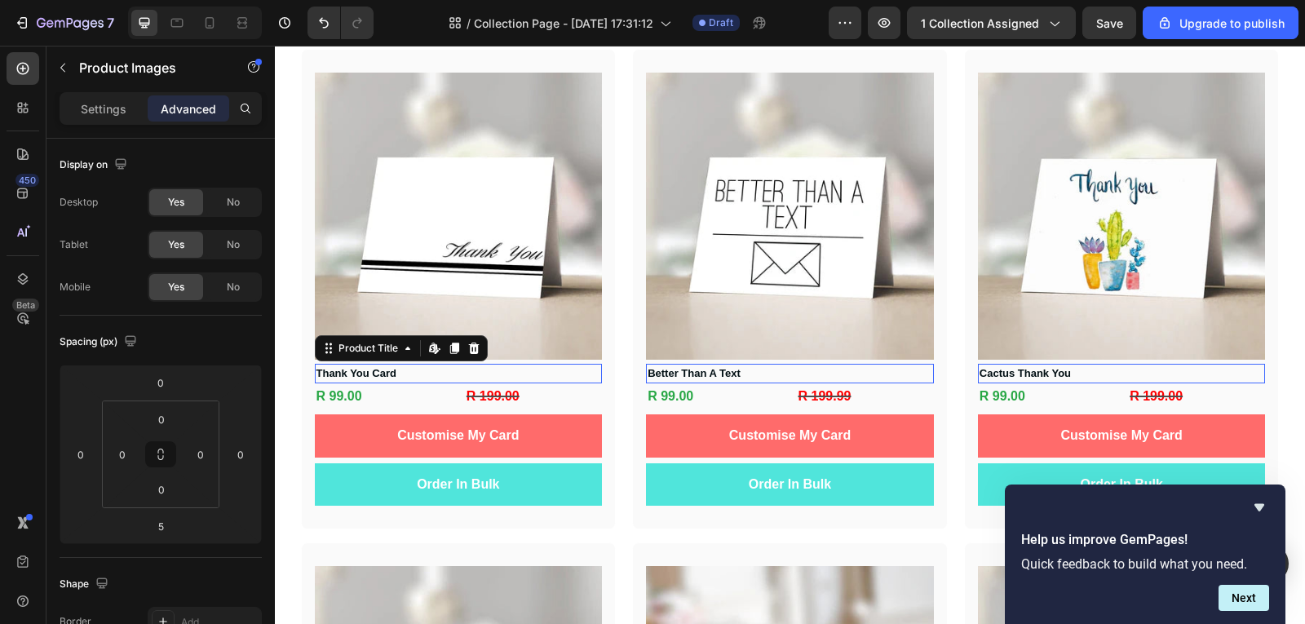
click at [411, 368] on h1 "Thank You Card" at bounding box center [459, 374] width 288 height 20
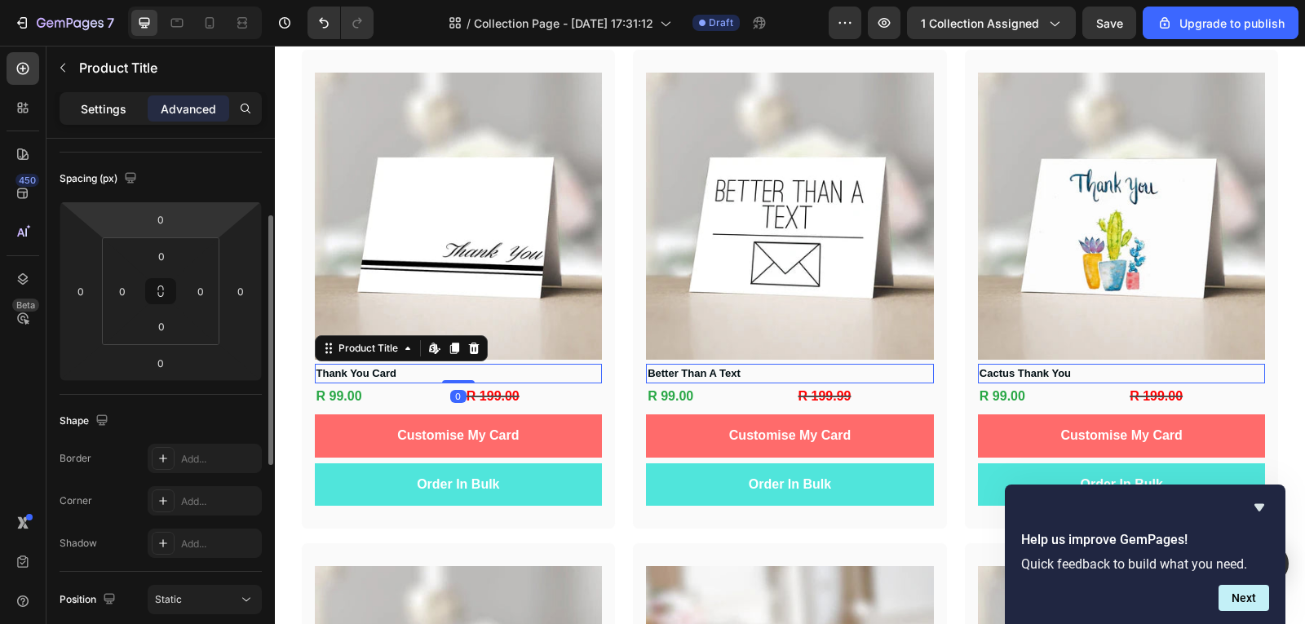
click at [118, 106] on p "Settings" at bounding box center [104, 108] width 46 height 17
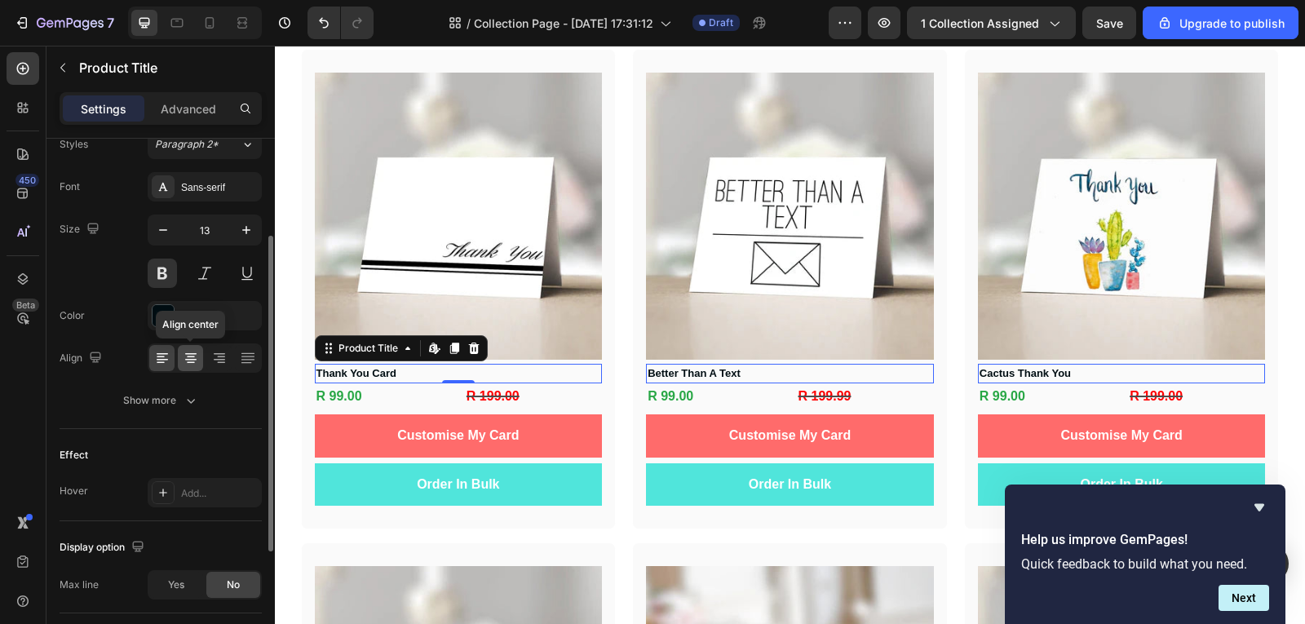
click at [191, 353] on icon at bounding box center [190, 354] width 11 height 2
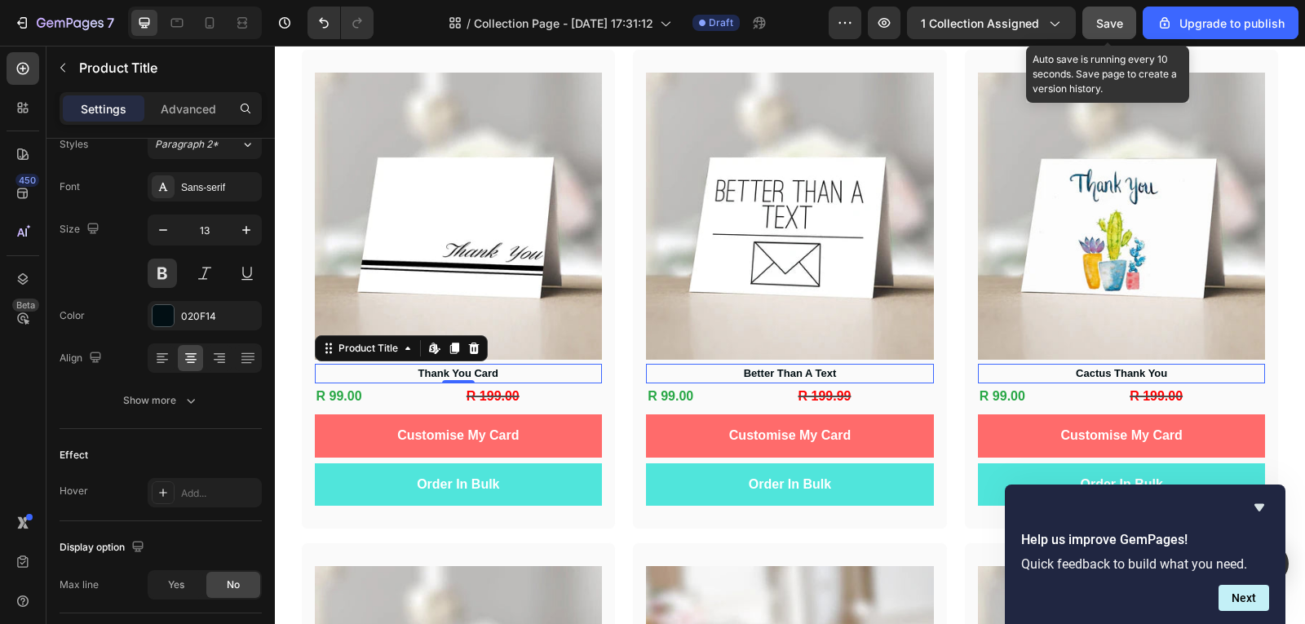
click at [1104, 20] on span "Save" at bounding box center [1109, 23] width 27 height 14
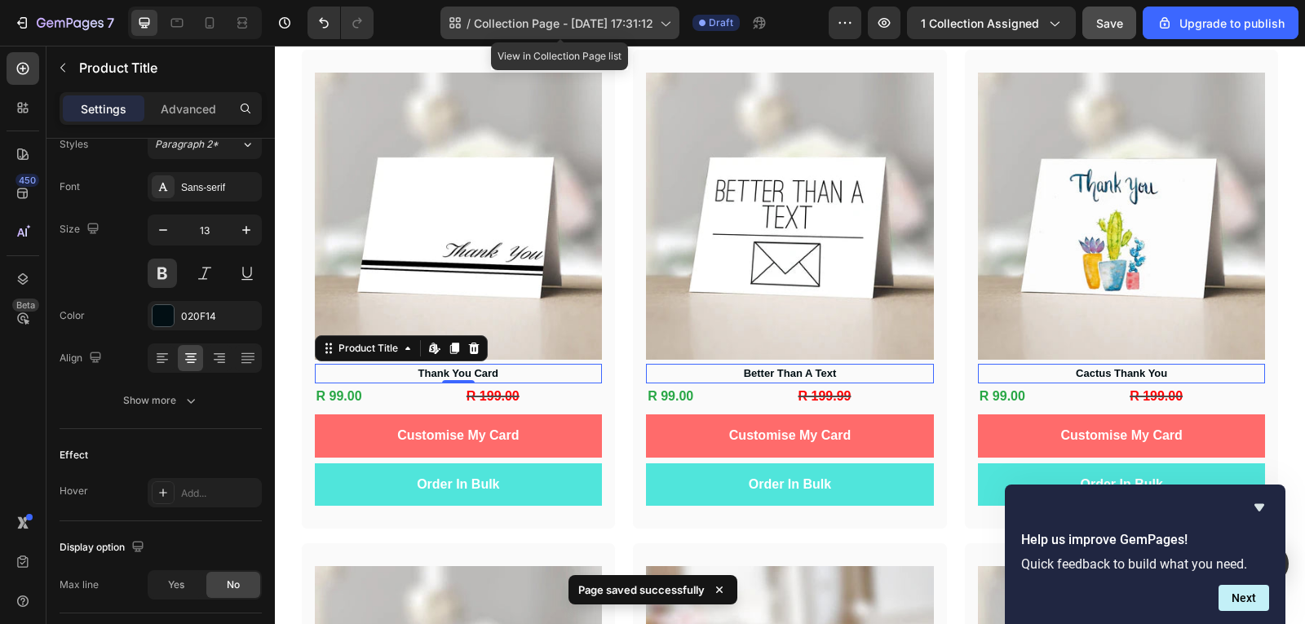
click at [601, 33] on div "/ Collection Page - [DATE] 17:31:12" at bounding box center [559, 23] width 239 height 33
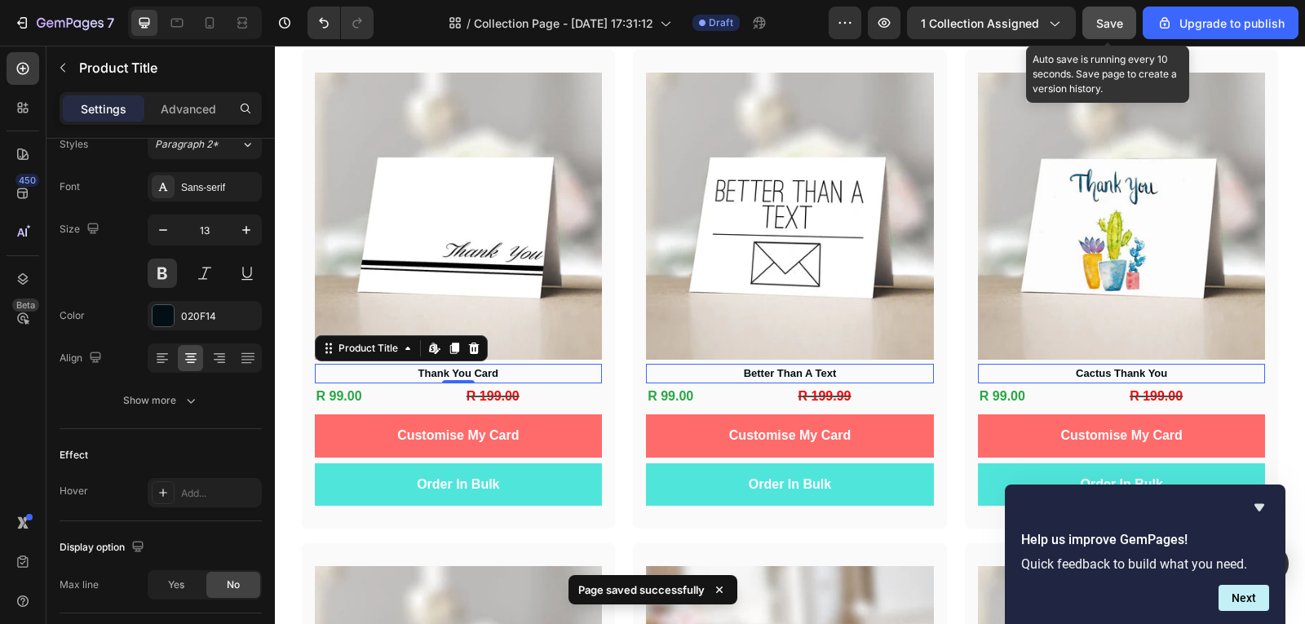
click at [1128, 21] on button "Save" at bounding box center [1109, 23] width 54 height 33
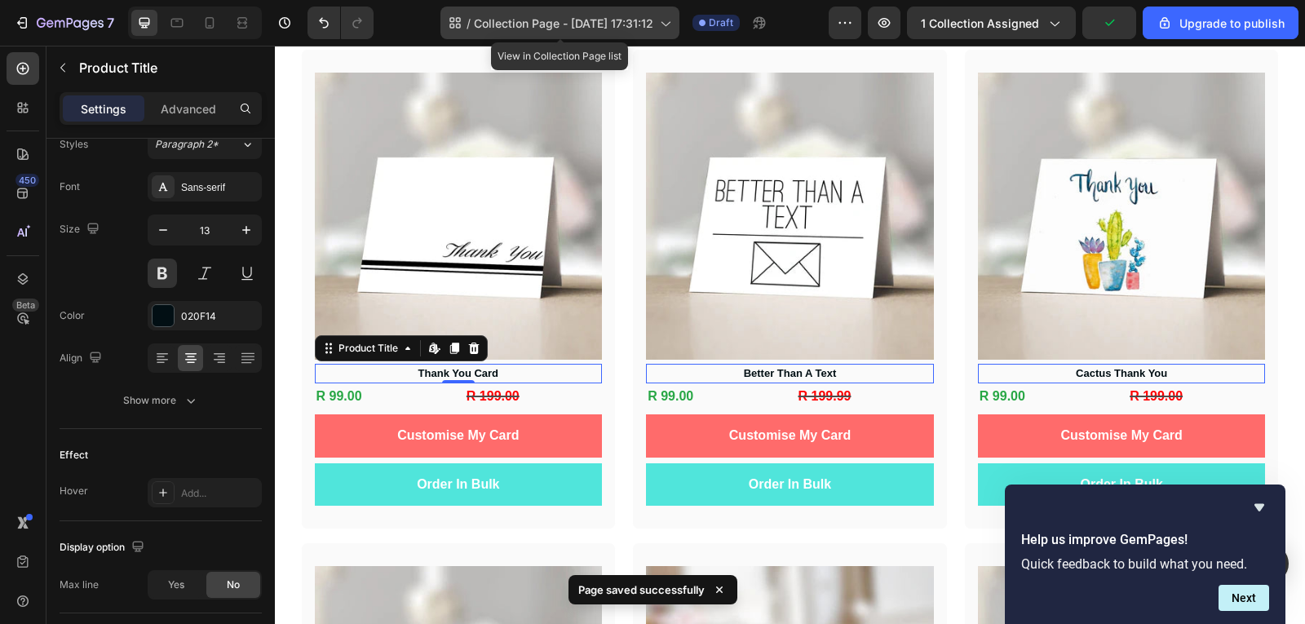
click at [664, 27] on icon at bounding box center [665, 23] width 16 height 16
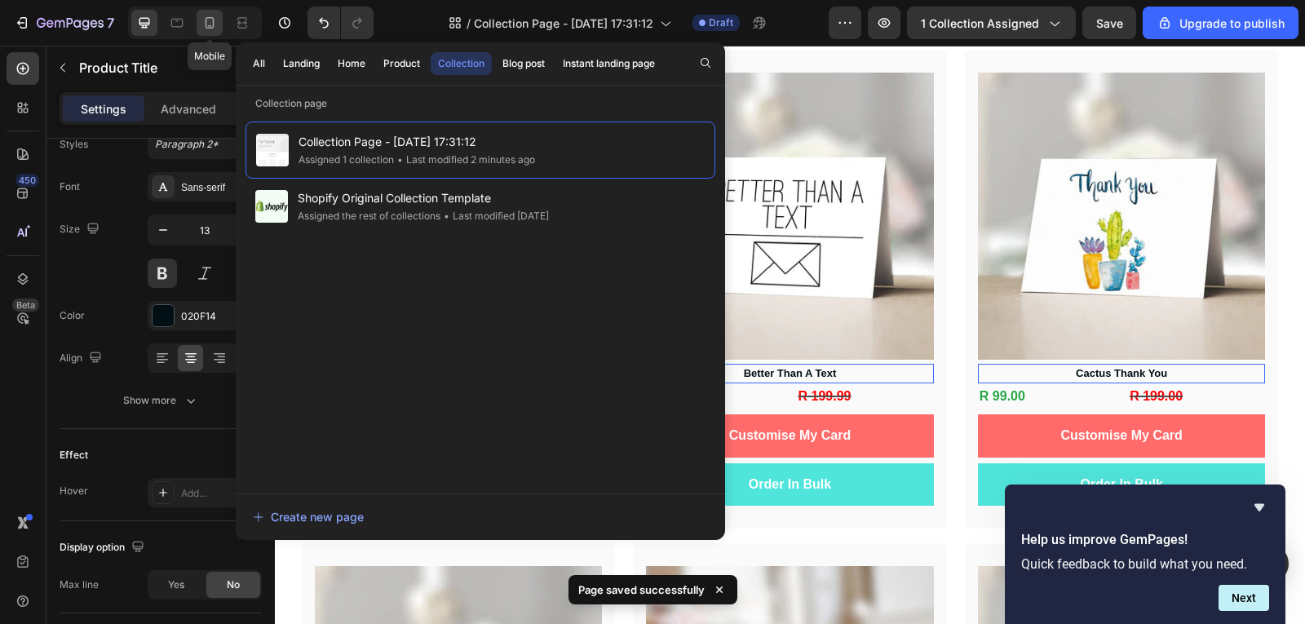
click at [204, 29] on icon at bounding box center [209, 23] width 16 height 16
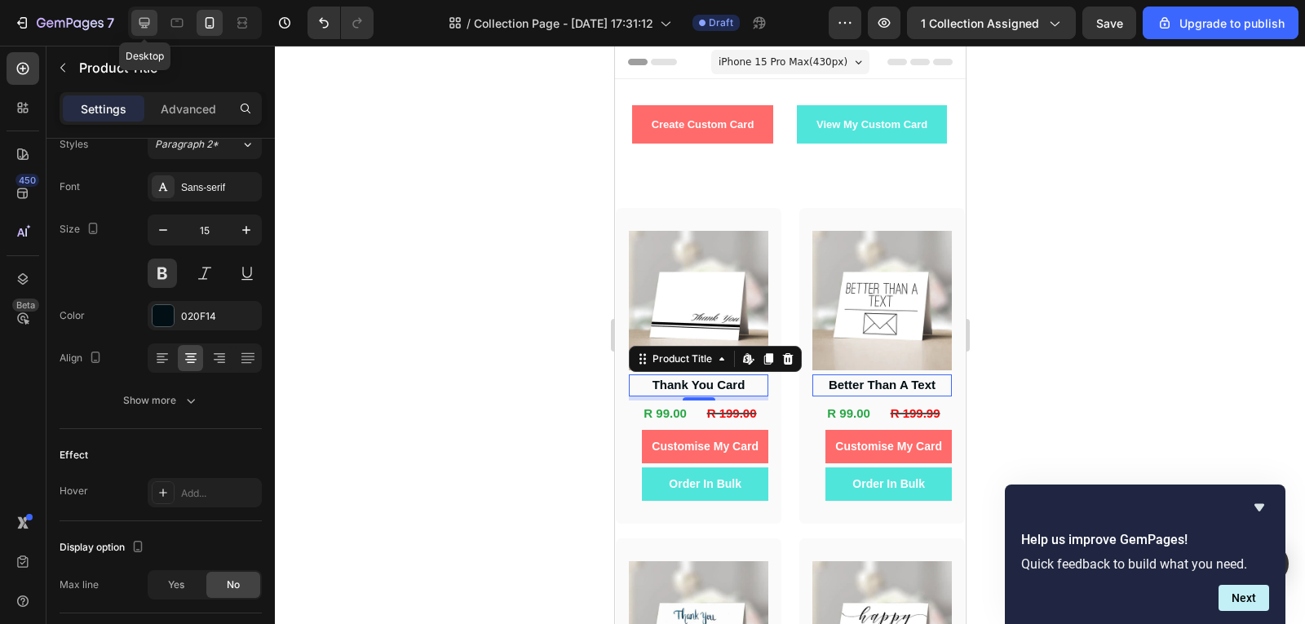
click at [142, 16] on icon at bounding box center [144, 23] width 16 height 16
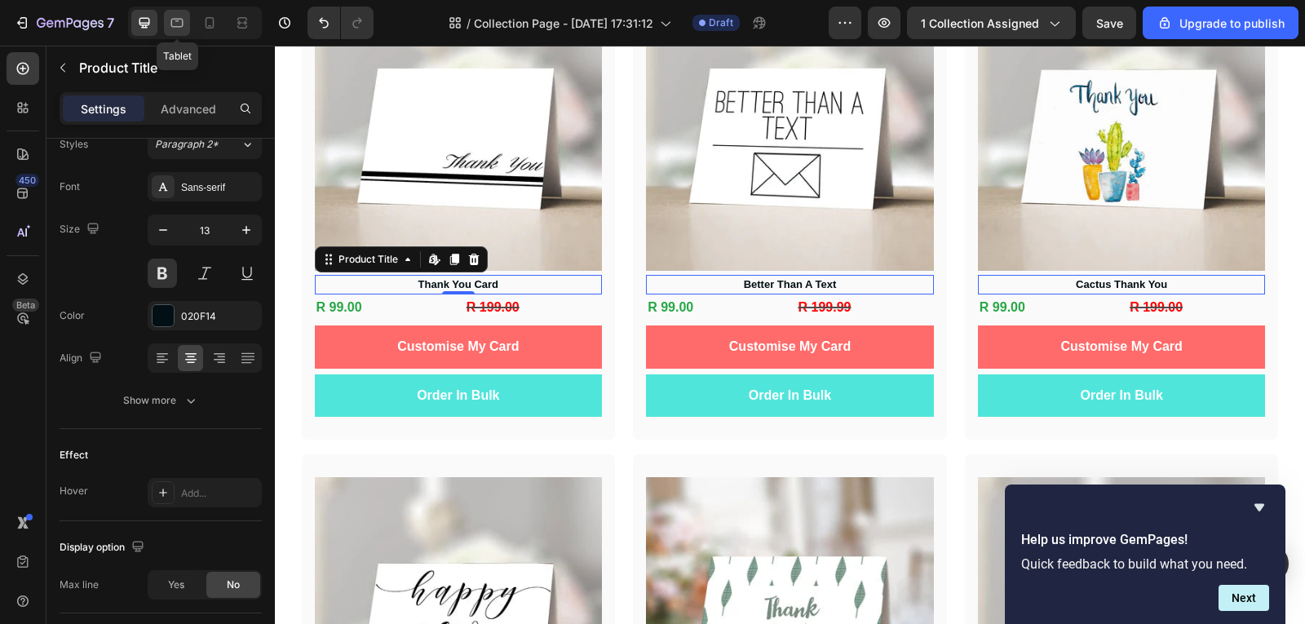
click at [179, 32] on div at bounding box center [177, 23] width 26 height 26
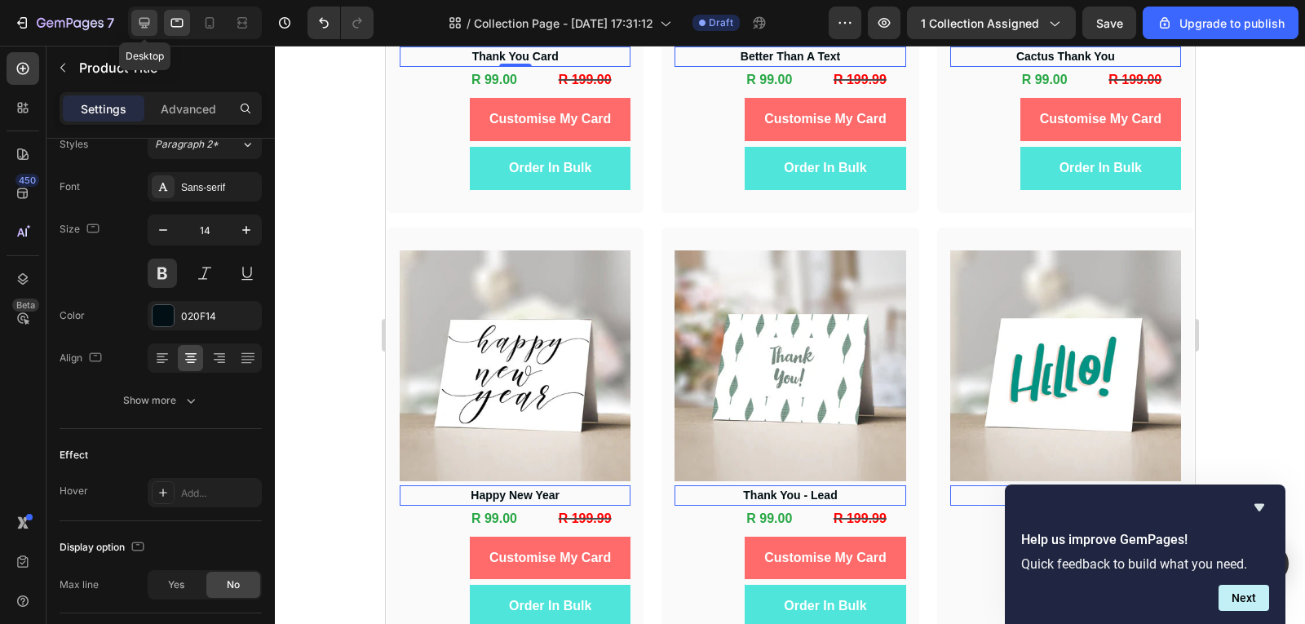
scroll to position [364, 0]
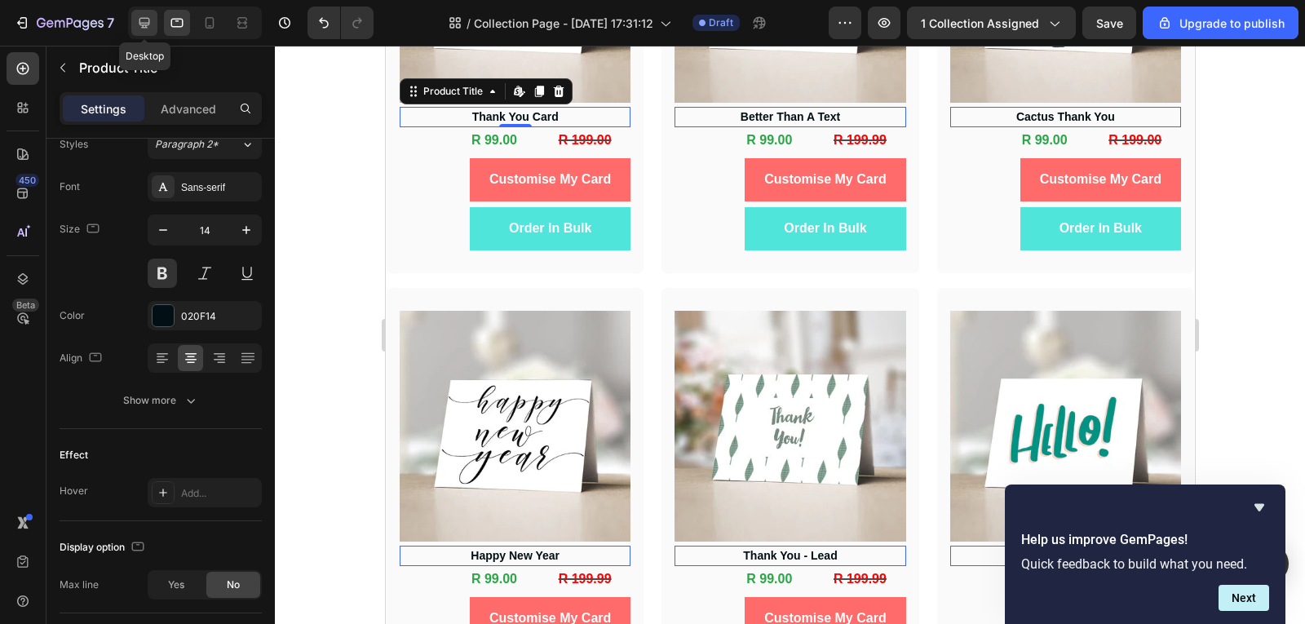
click at [148, 33] on div at bounding box center [144, 23] width 26 height 26
type input "13"
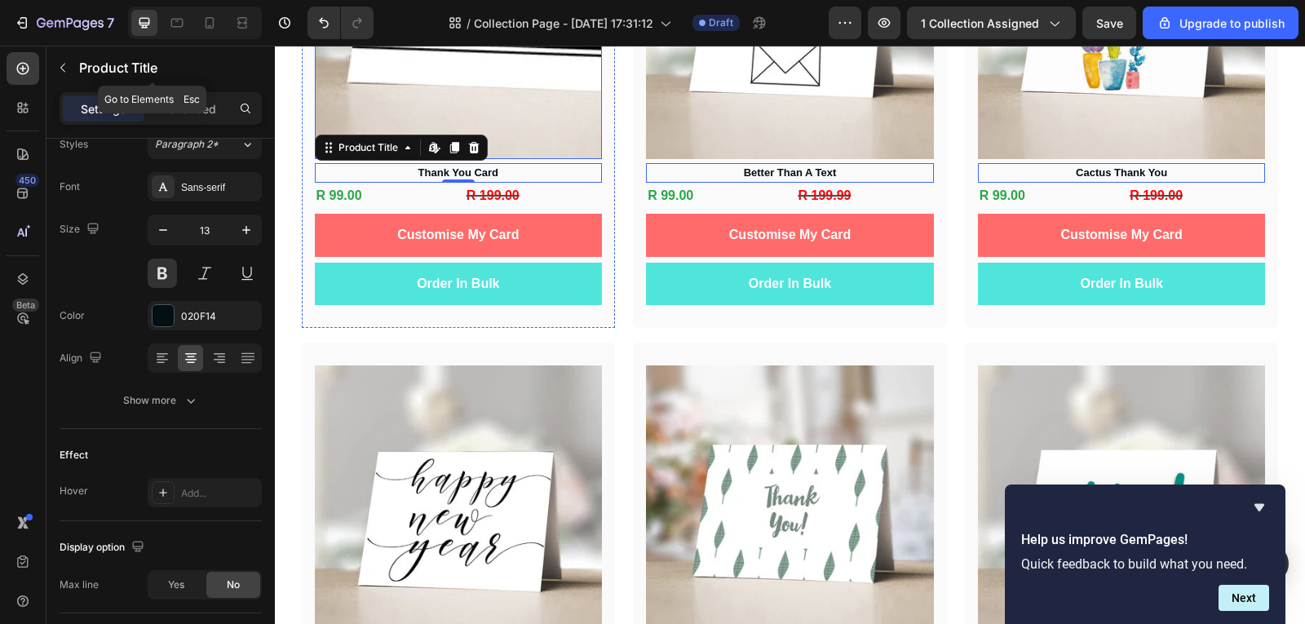
scroll to position [424, 0]
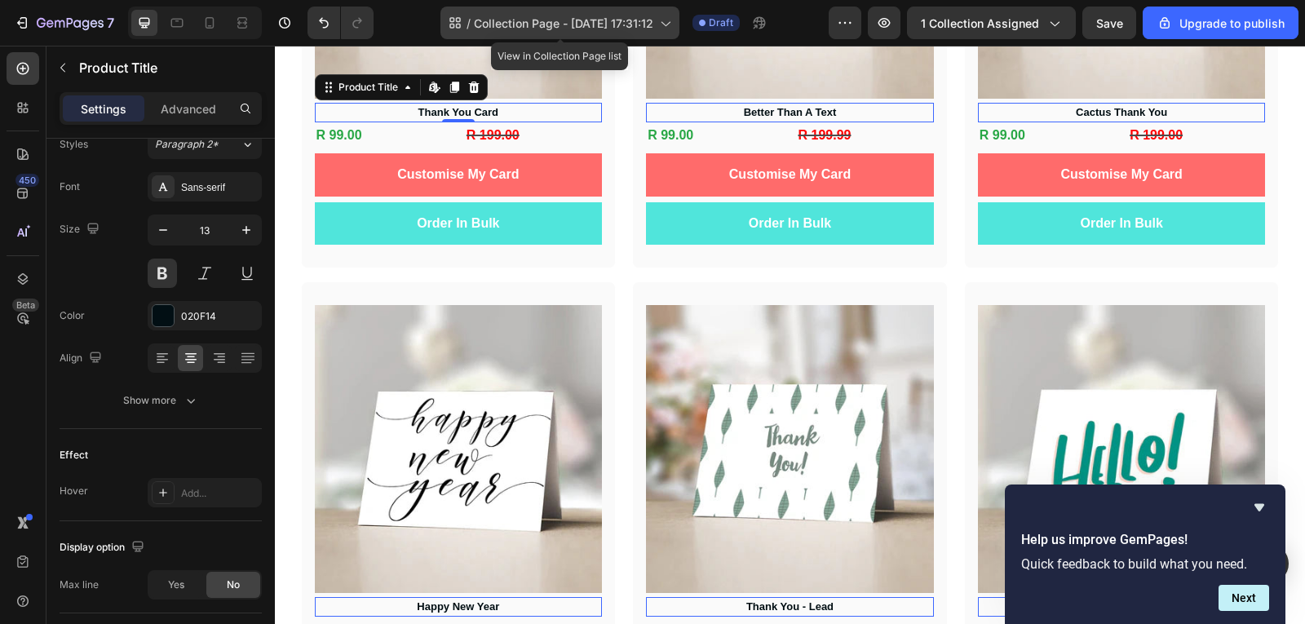
click at [512, 35] on div "/ Collection Page - [DATE] 17:31:12" at bounding box center [559, 23] width 239 height 33
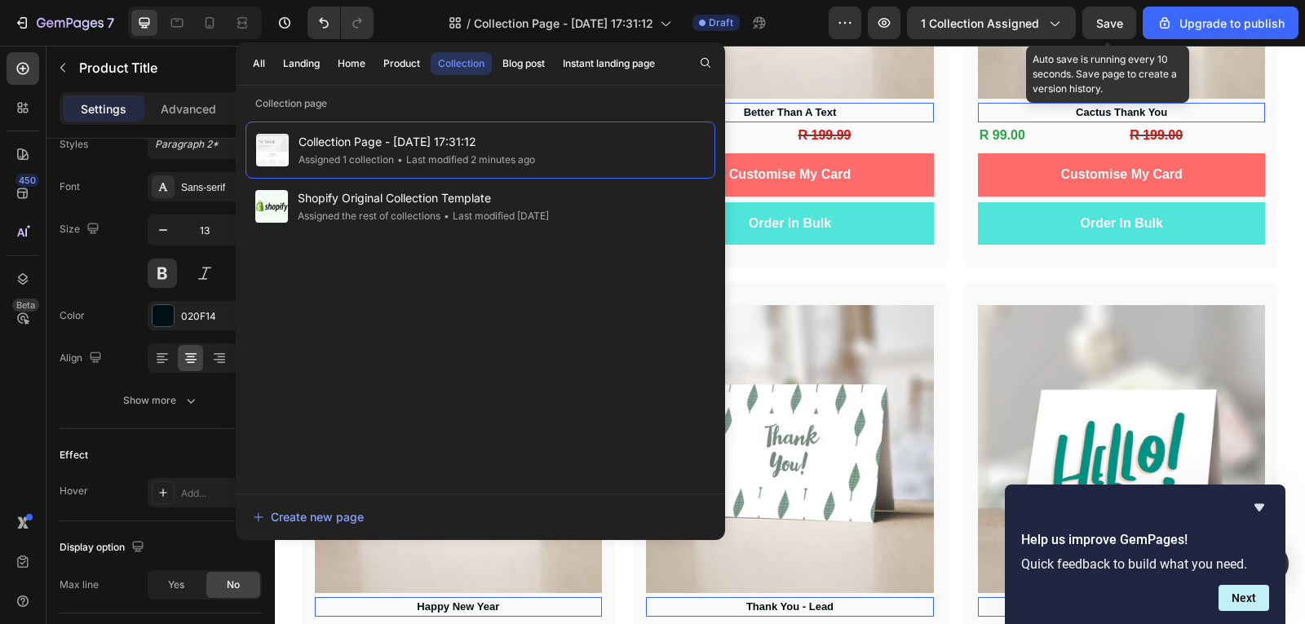
click at [1121, 19] on span "Save" at bounding box center [1109, 23] width 27 height 14
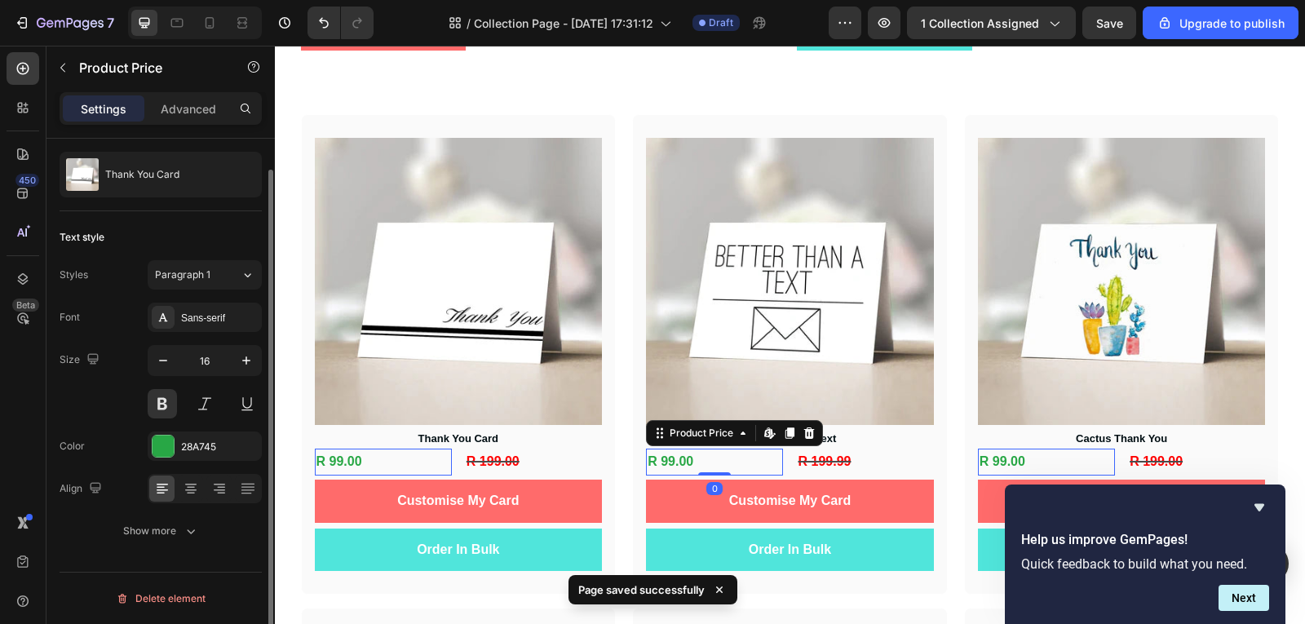
scroll to position [0, 0]
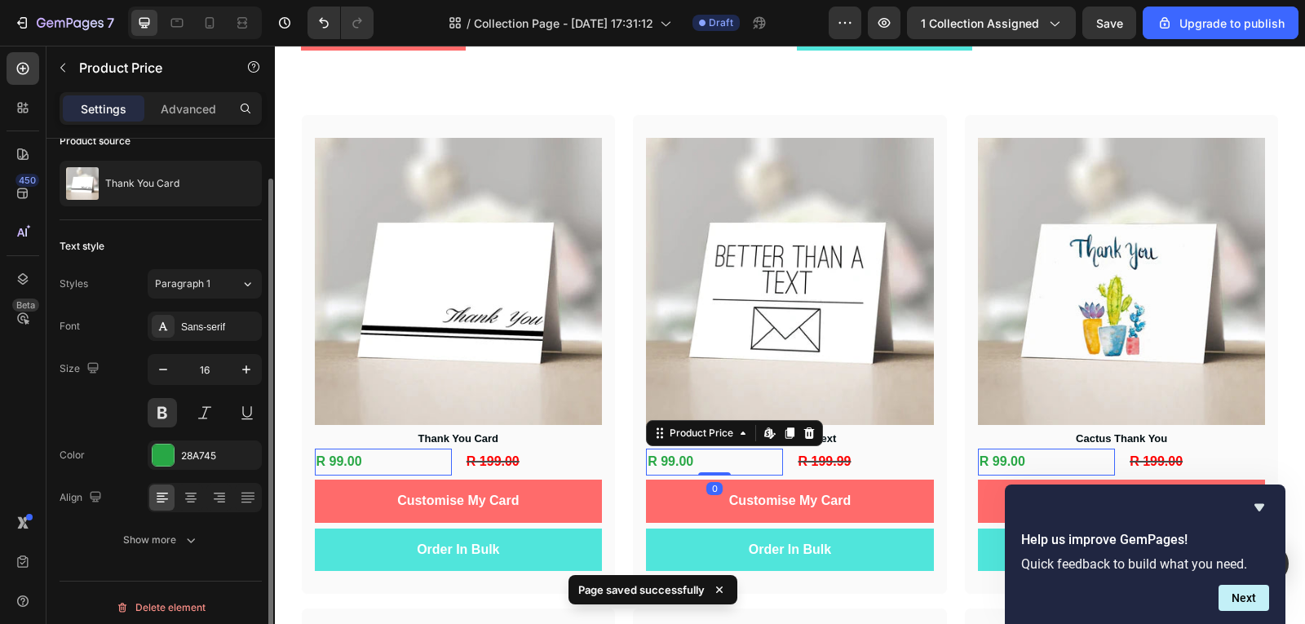
click at [750, 462] on div "R 99.00" at bounding box center [714, 462] width 137 height 27
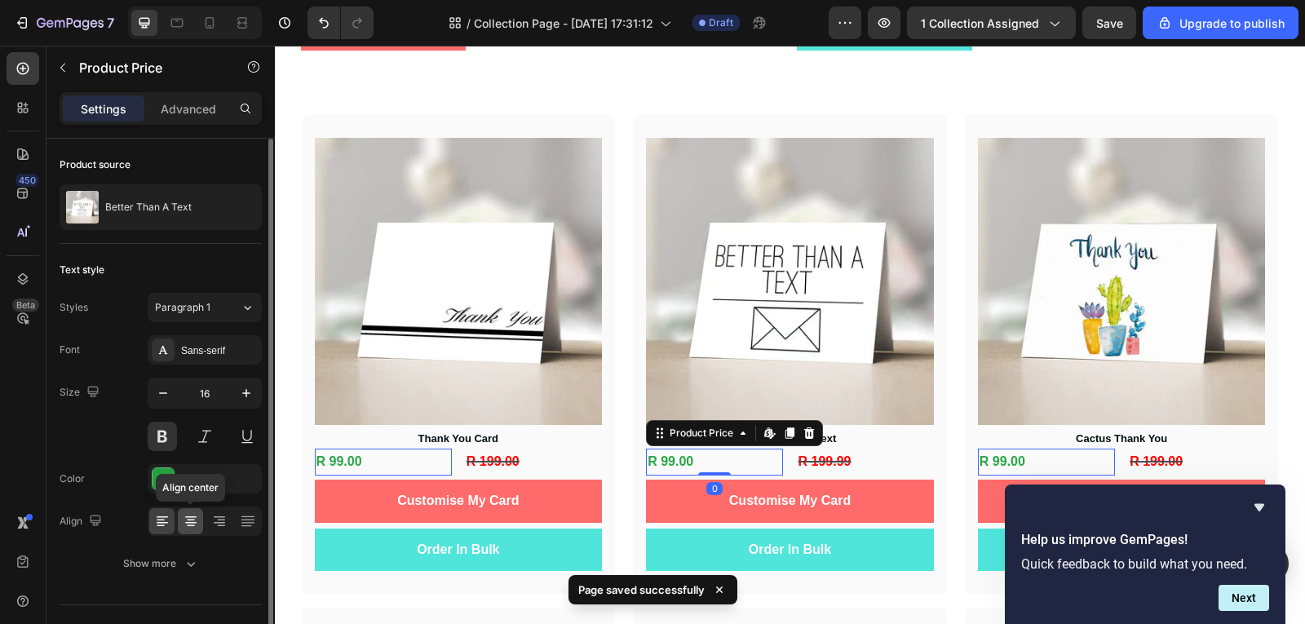
click at [197, 527] on icon at bounding box center [191, 521] width 16 height 16
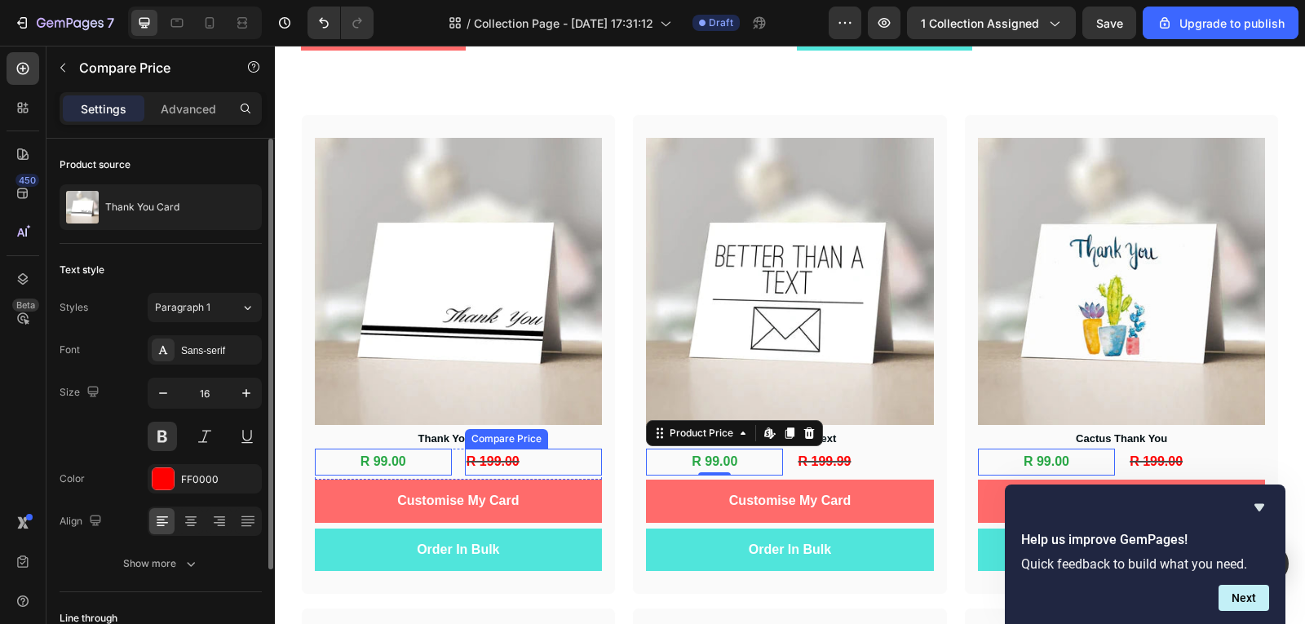
click at [517, 462] on div "R 199.00" at bounding box center [533, 462] width 137 height 27
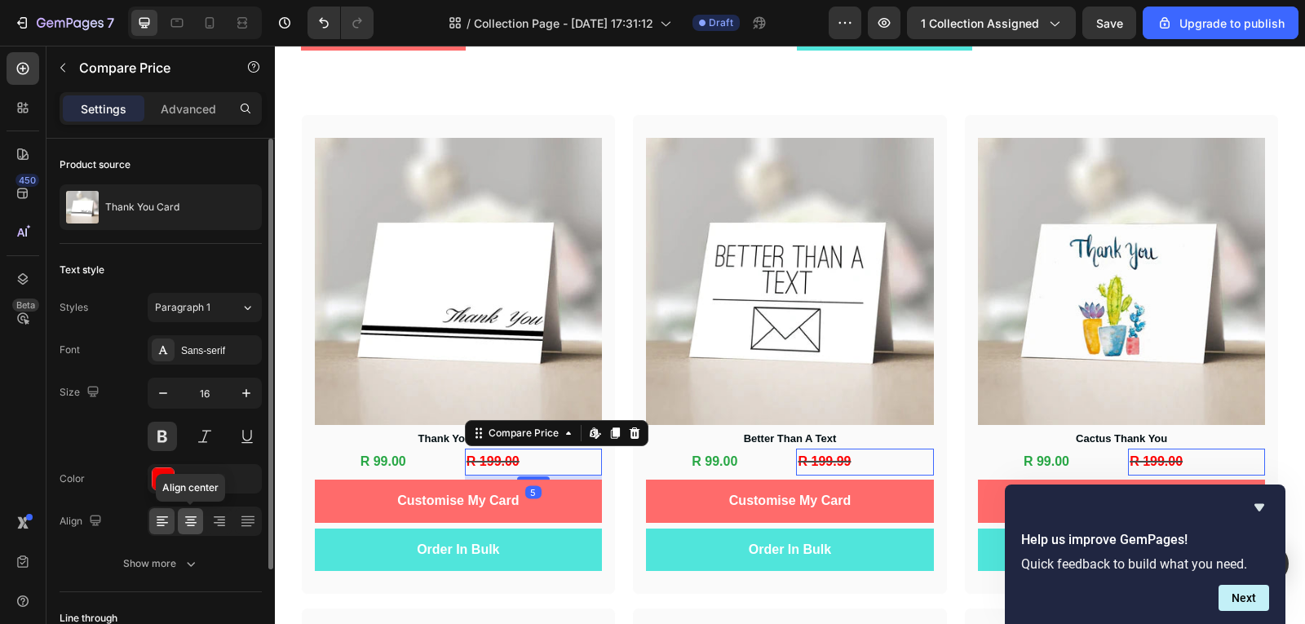
click at [194, 525] on icon at bounding box center [191, 526] width 8 height 2
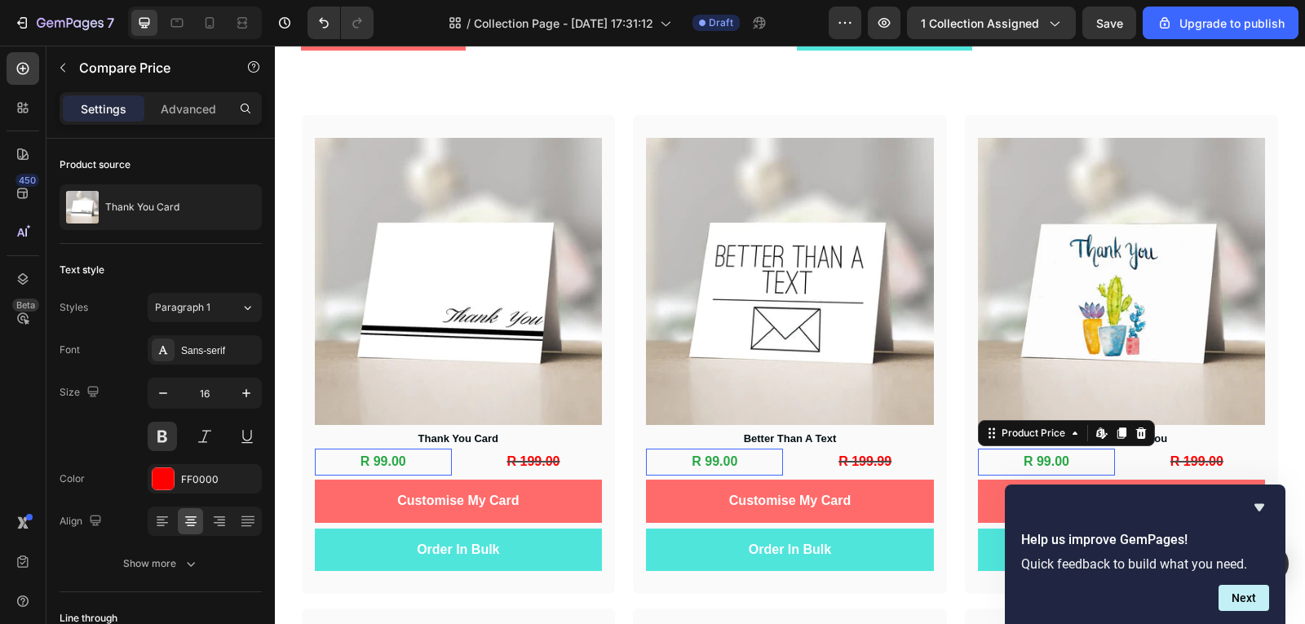
click at [1076, 469] on div "R 99.00" at bounding box center [1046, 462] width 137 height 27
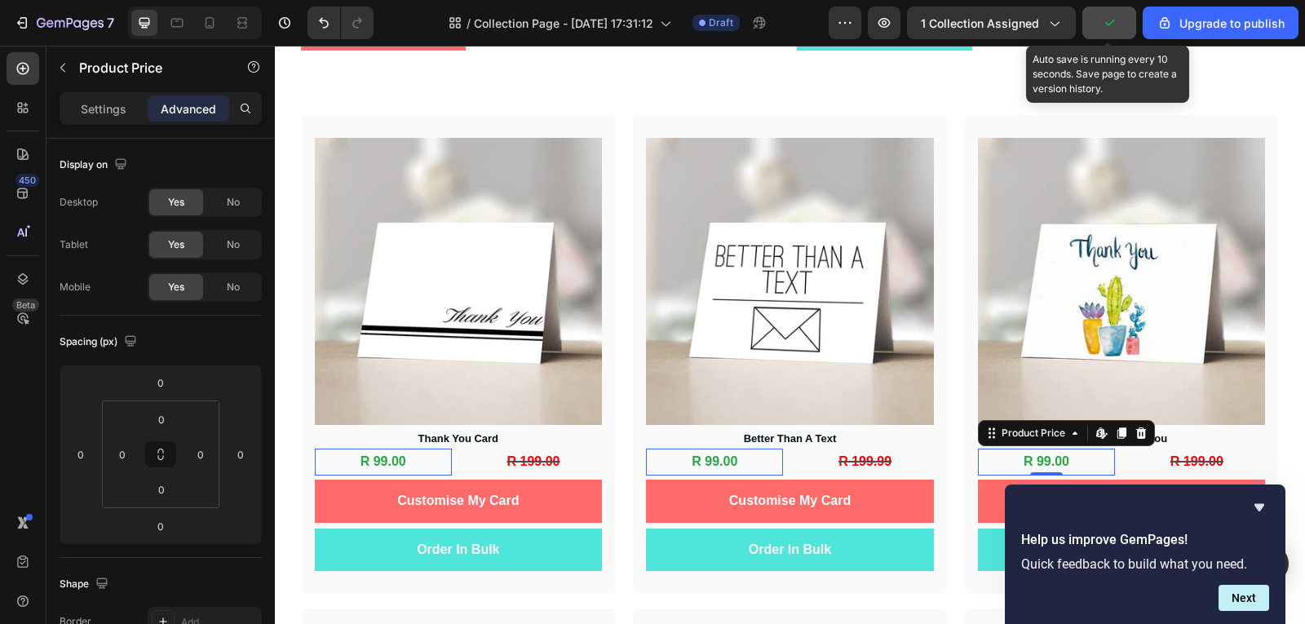
click at [1122, 29] on button "button" at bounding box center [1109, 23] width 54 height 33
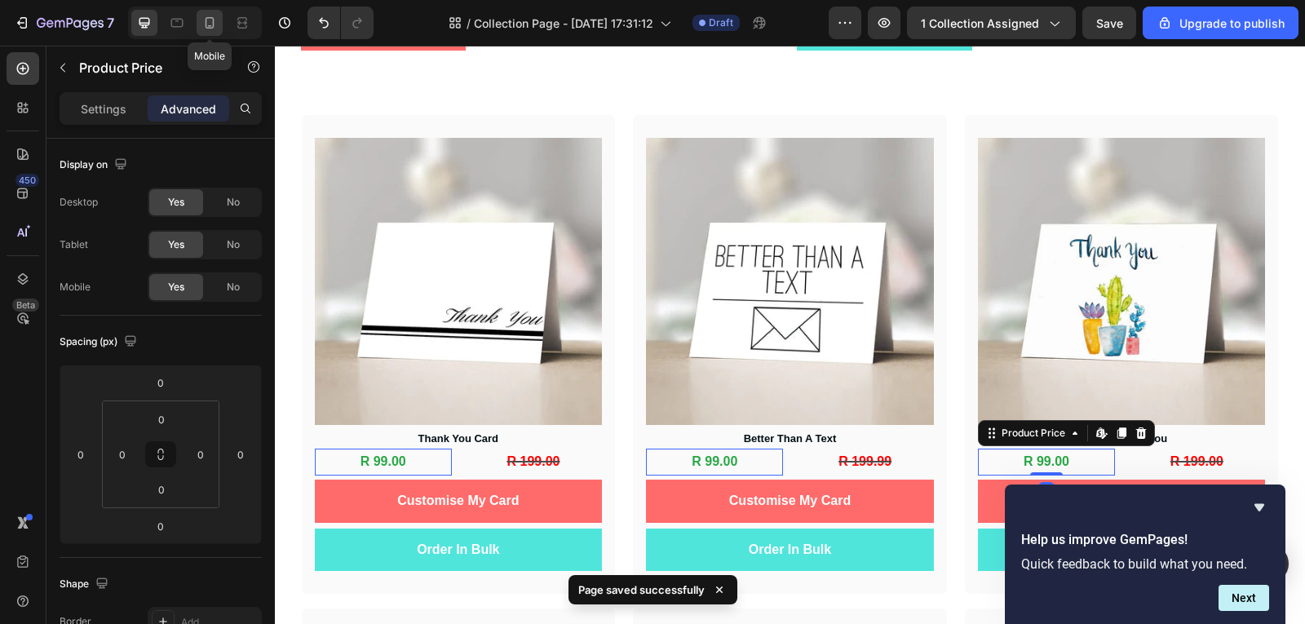
click at [206, 25] on icon at bounding box center [210, 22] width 9 height 11
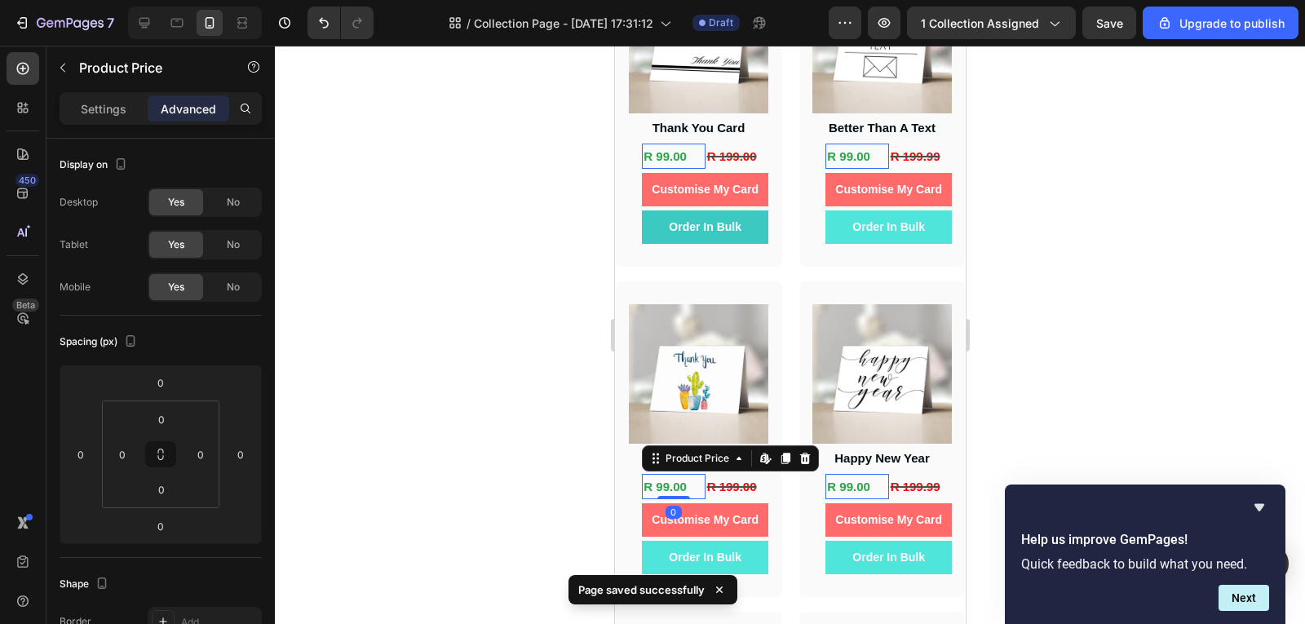
scroll to position [291, 0]
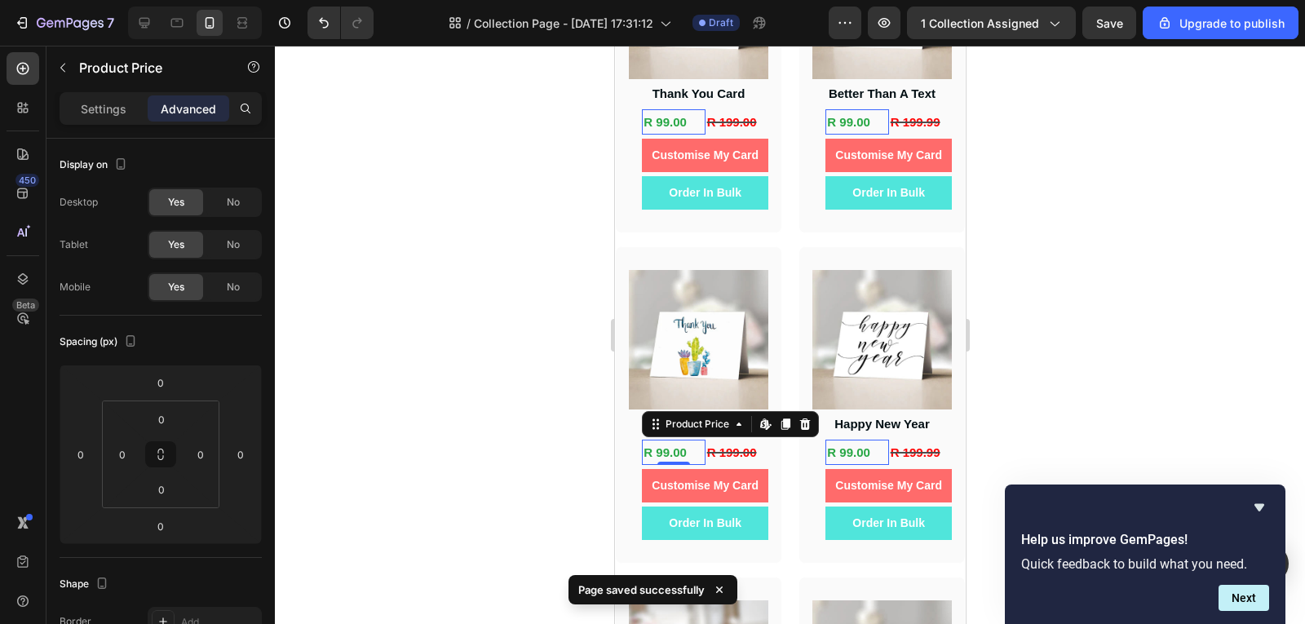
click at [679, 117] on div "R 99.00" at bounding box center [672, 121] width 63 height 25
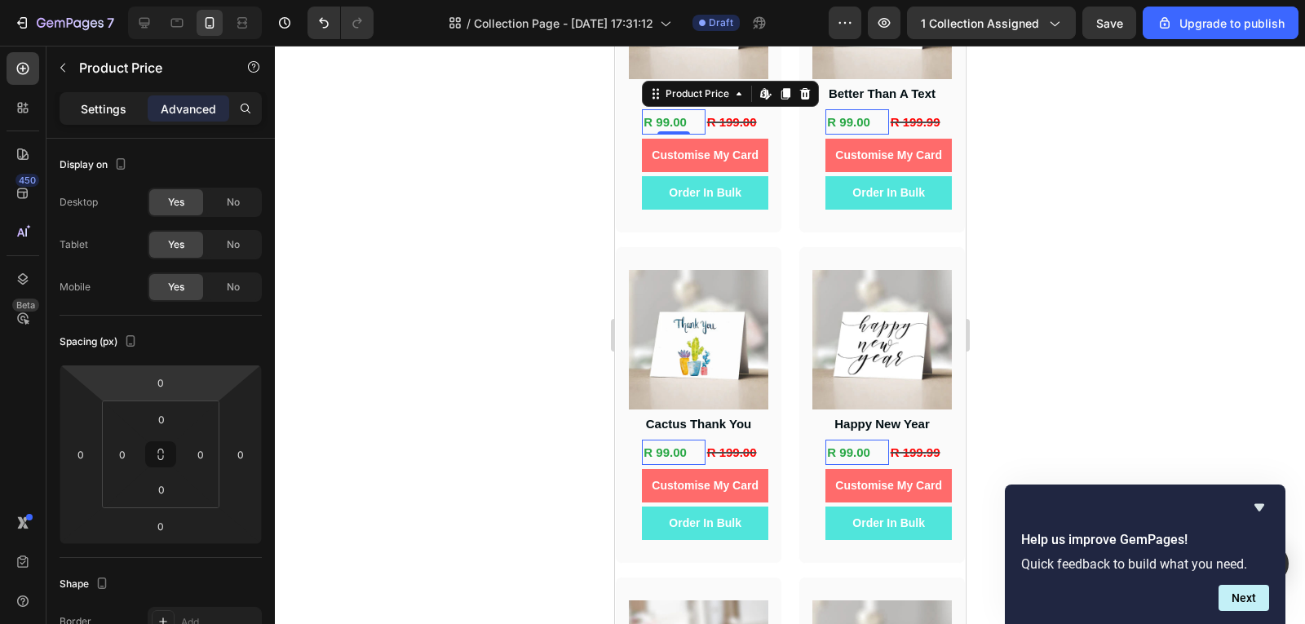
click at [94, 115] on p "Settings" at bounding box center [104, 108] width 46 height 17
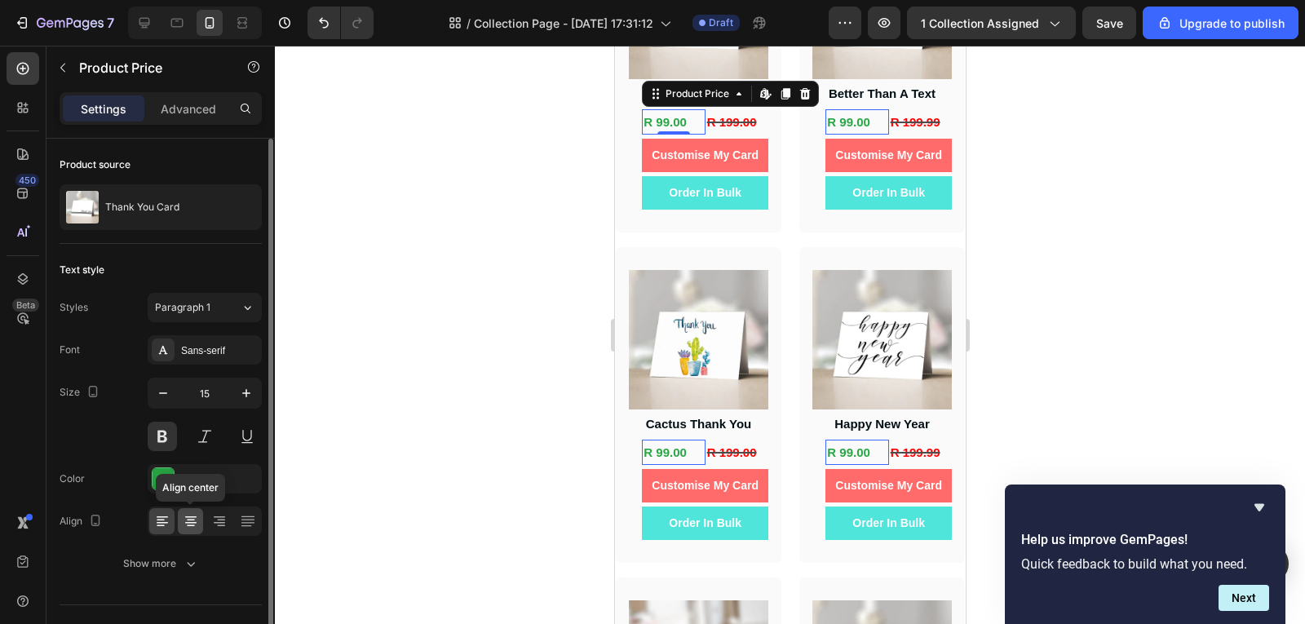
click at [188, 528] on icon at bounding box center [191, 521] width 16 height 16
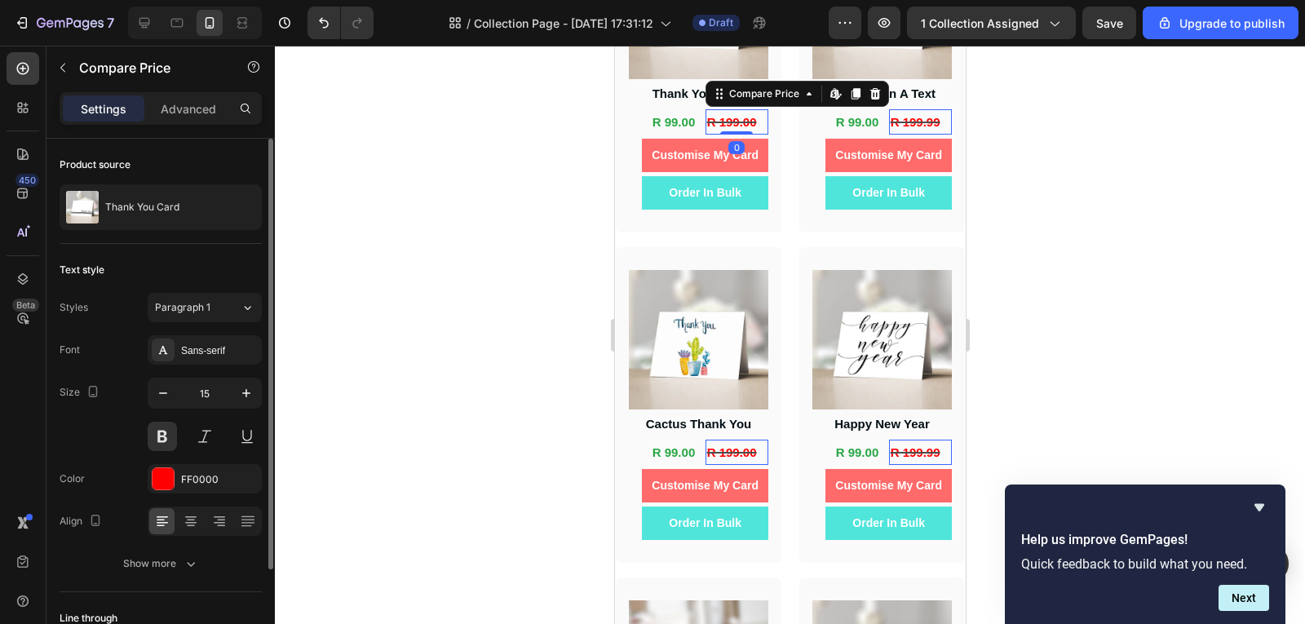
click at [741, 118] on div "R 199.00" at bounding box center [736, 121] width 63 height 25
click at [188, 529] on div at bounding box center [190, 521] width 25 height 26
click at [158, 526] on icon at bounding box center [161, 526] width 8 height 2
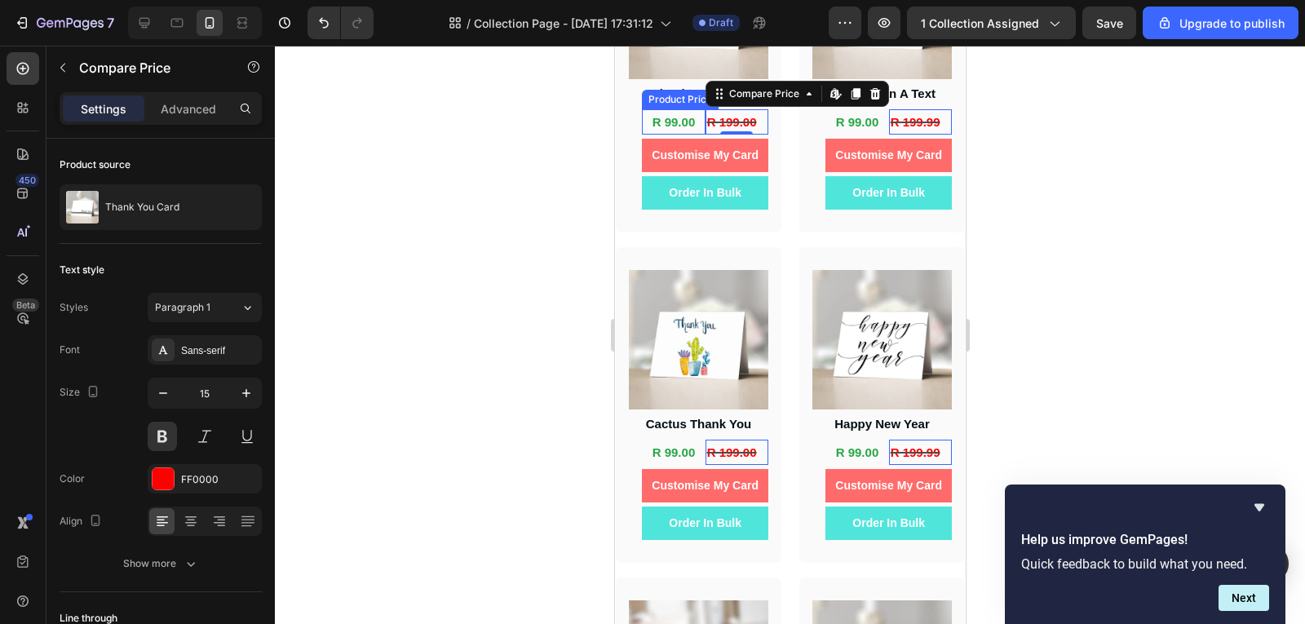
click at [687, 111] on div "R 99.00" at bounding box center [672, 121] width 63 height 25
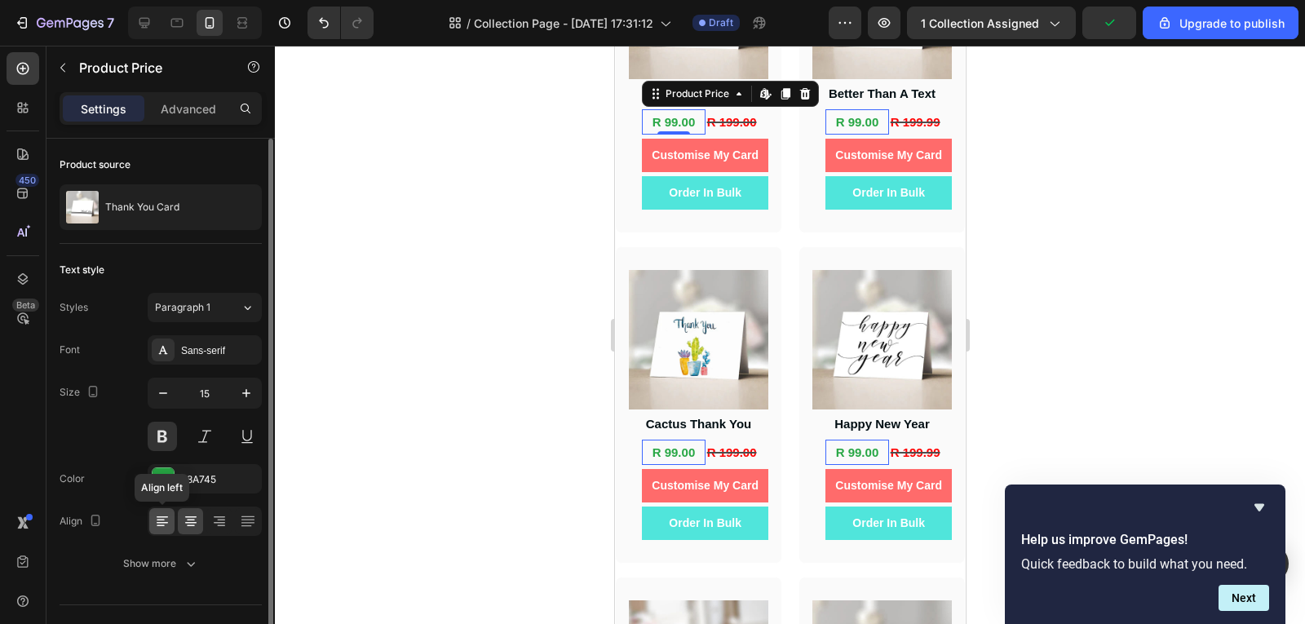
click at [154, 515] on icon at bounding box center [162, 521] width 16 height 16
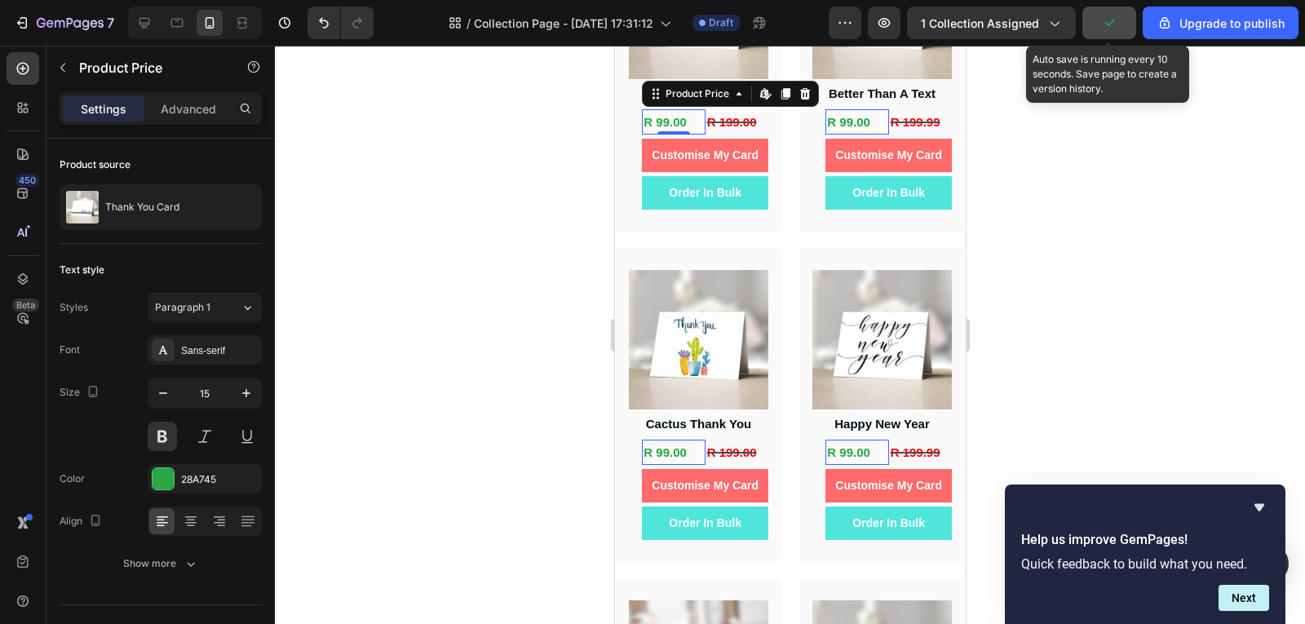
click at [1119, 26] on button "button" at bounding box center [1109, 23] width 54 height 33
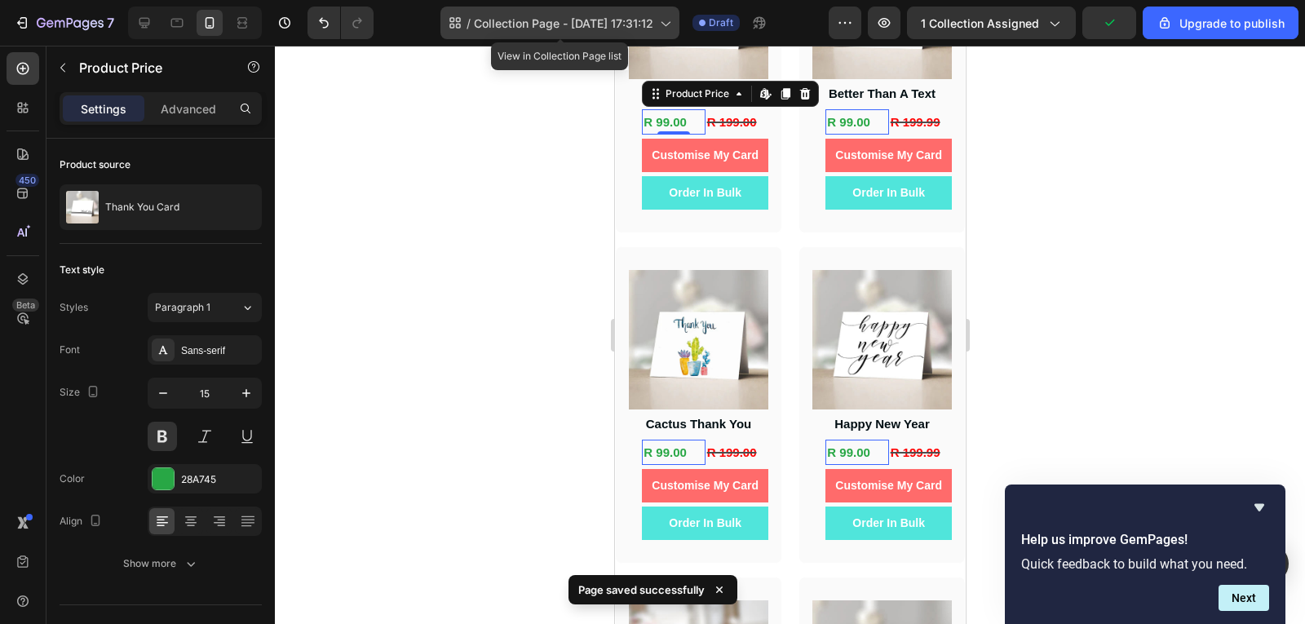
click at [544, 7] on div "/ Collection Page - [DATE] 17:31:12" at bounding box center [559, 23] width 239 height 33
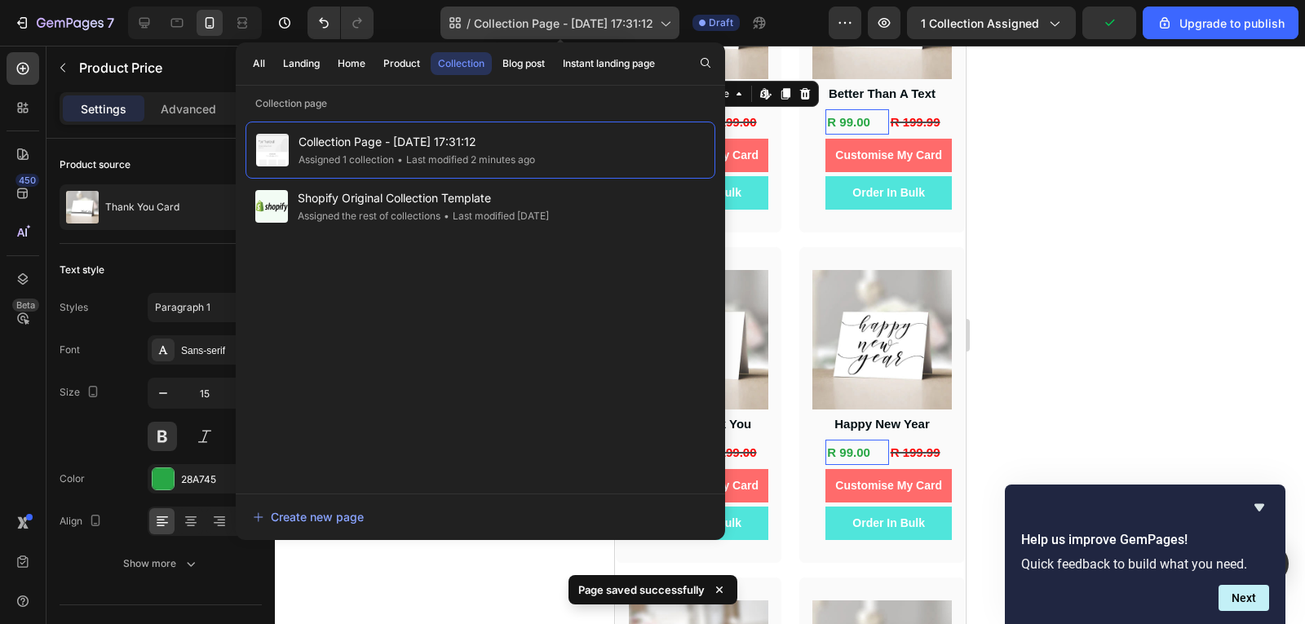
click at [544, 7] on div "/ Collection Page - [DATE] 17:31:12" at bounding box center [559, 23] width 239 height 33
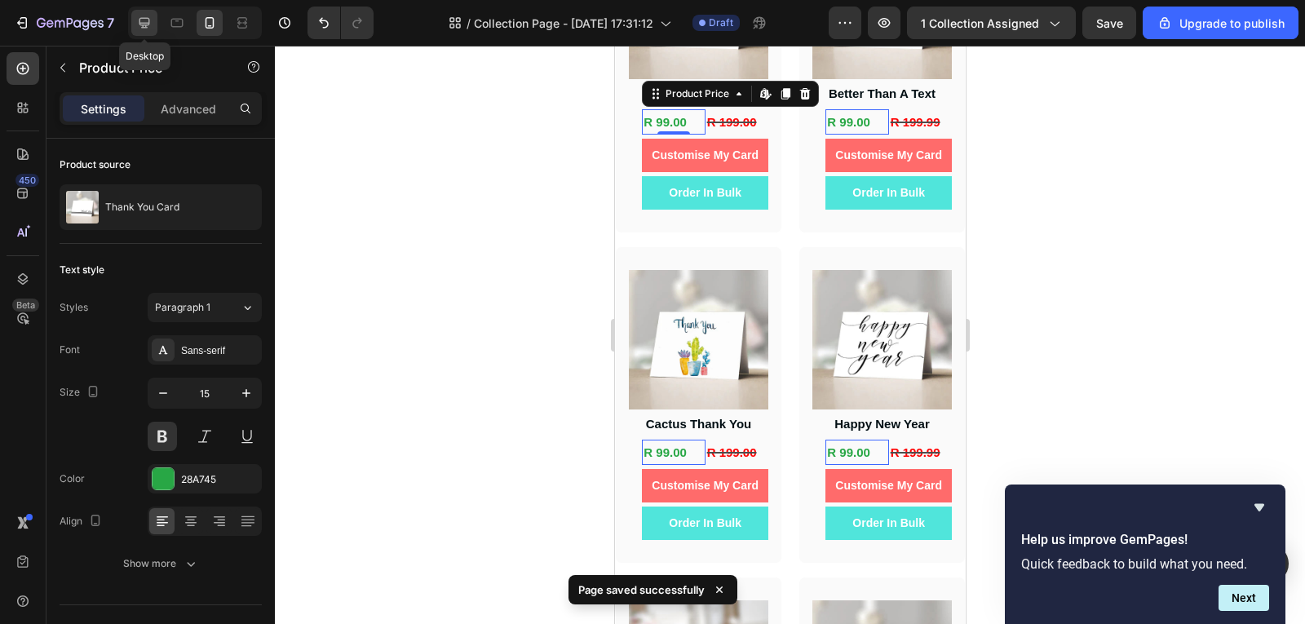
click at [152, 34] on div at bounding box center [144, 23] width 26 height 26
type input "16"
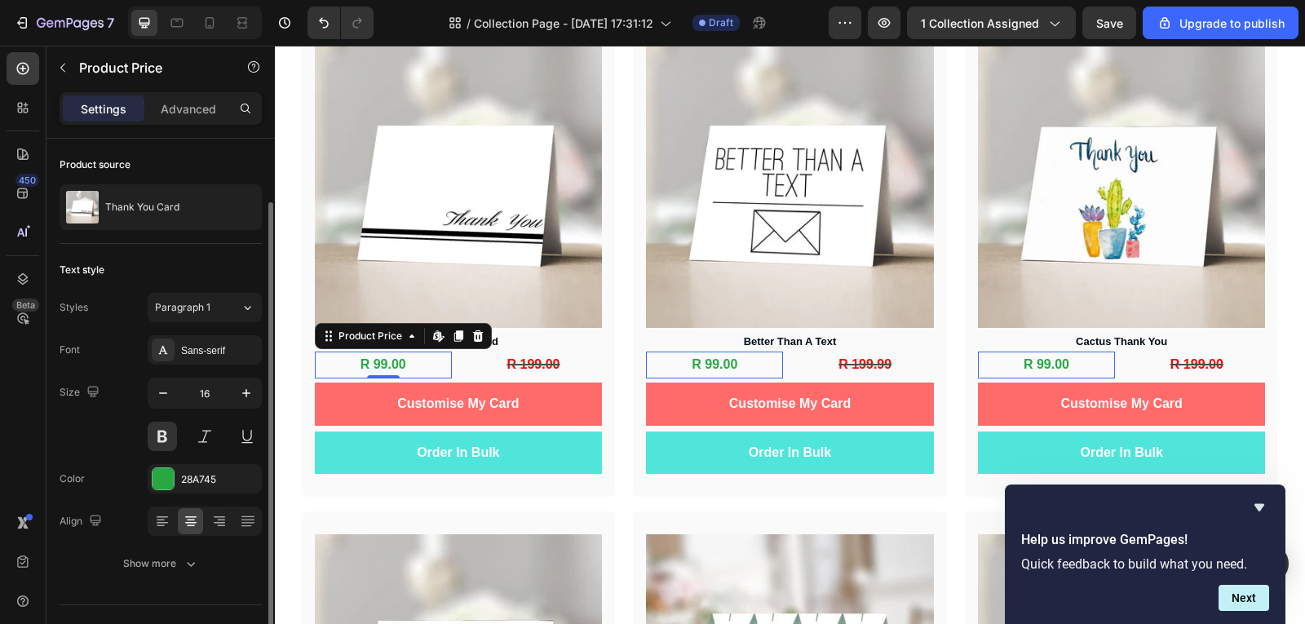
scroll to position [33, 0]
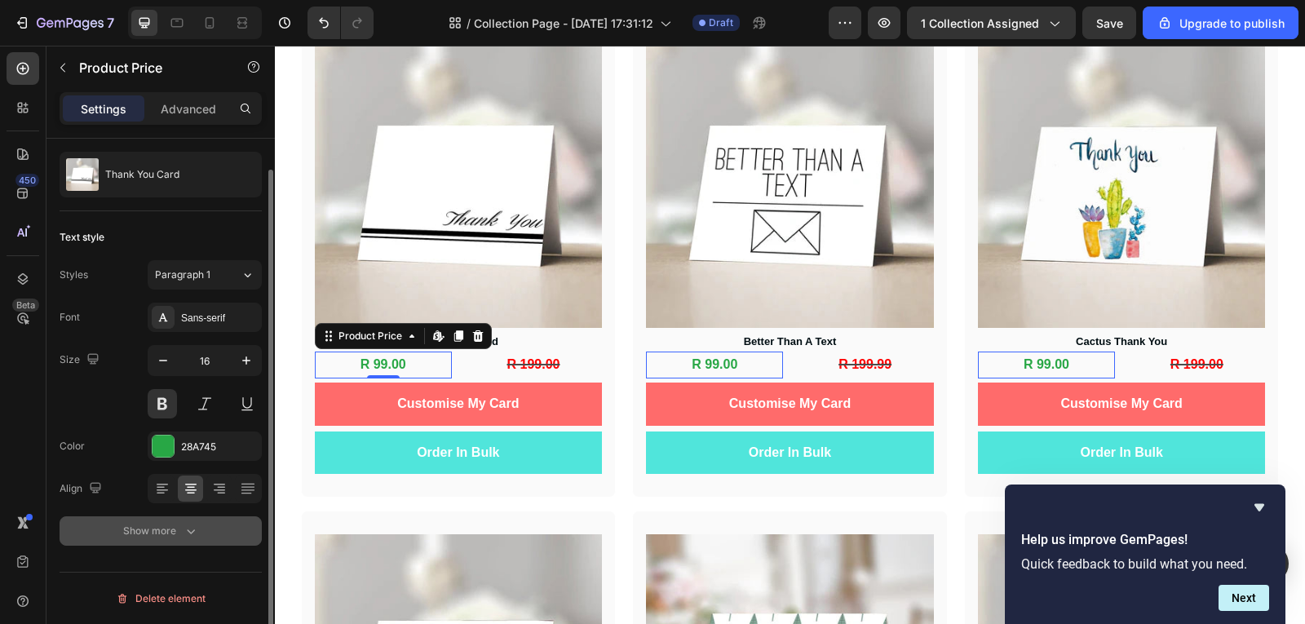
click at [155, 528] on div "Show more" at bounding box center [161, 531] width 76 height 16
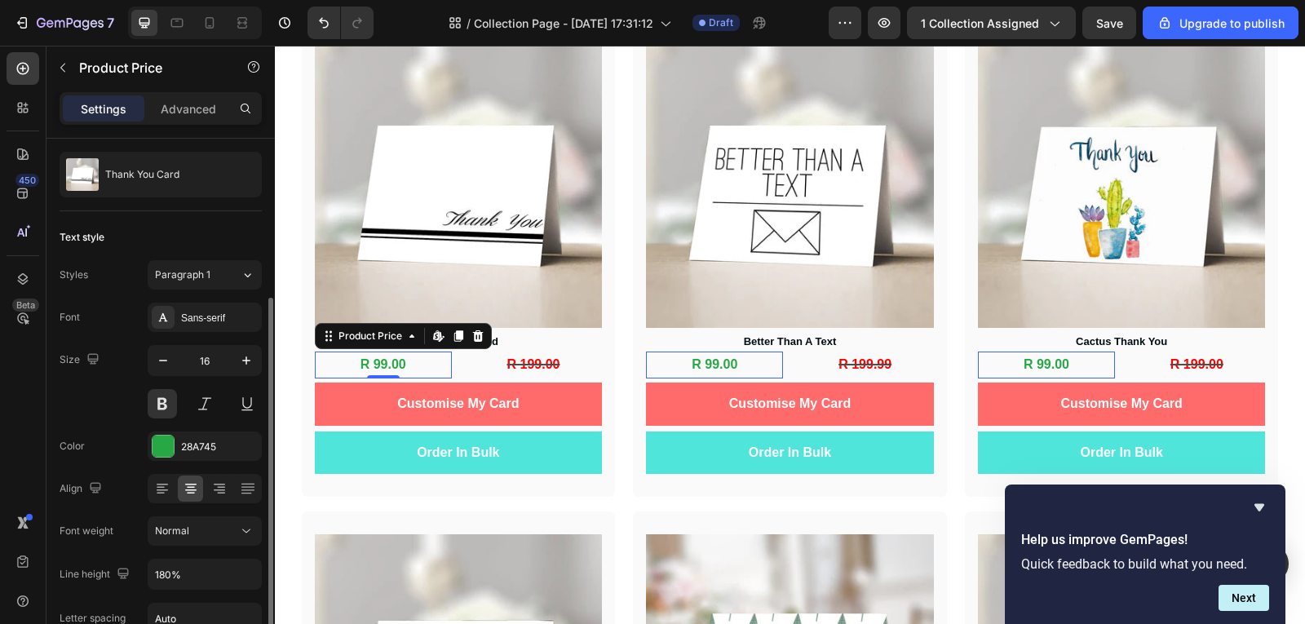
scroll to position [196, 0]
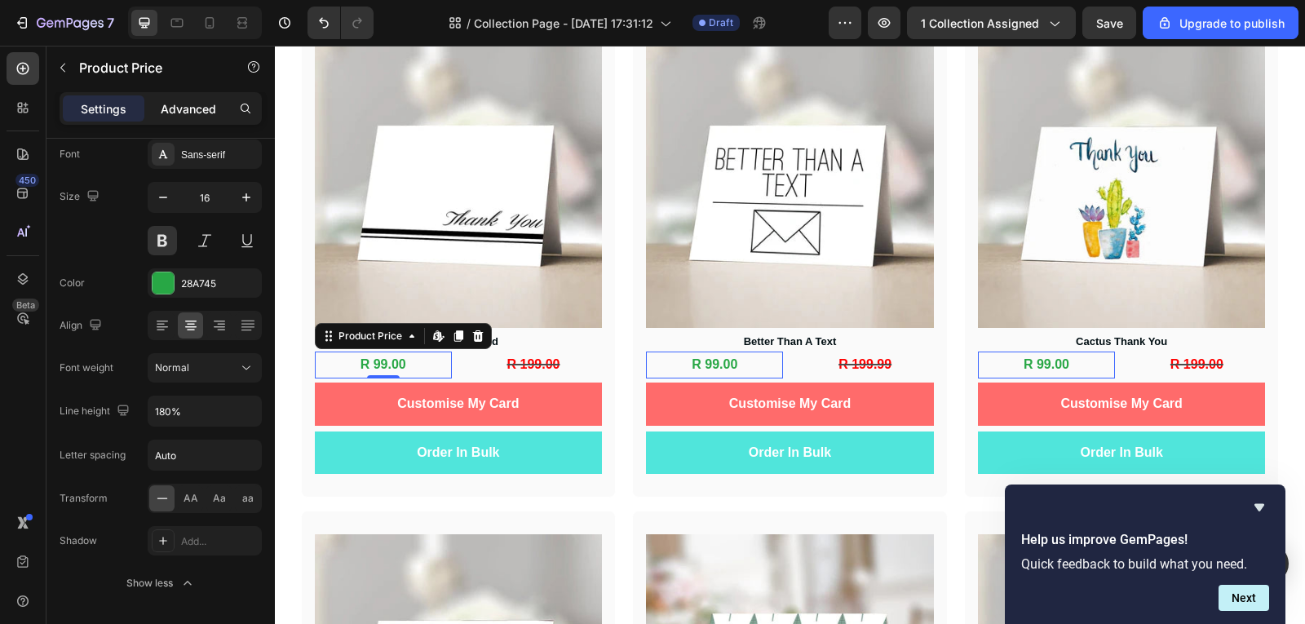
click at [180, 115] on p "Advanced" at bounding box center [188, 108] width 55 height 17
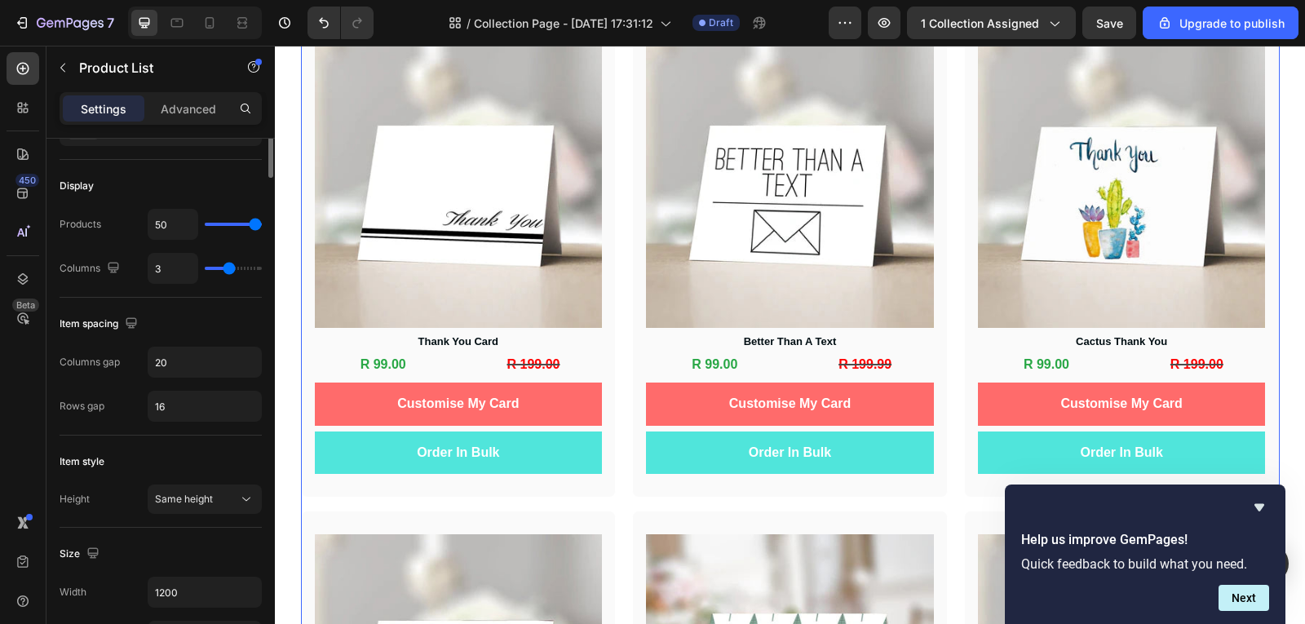
scroll to position [0, 0]
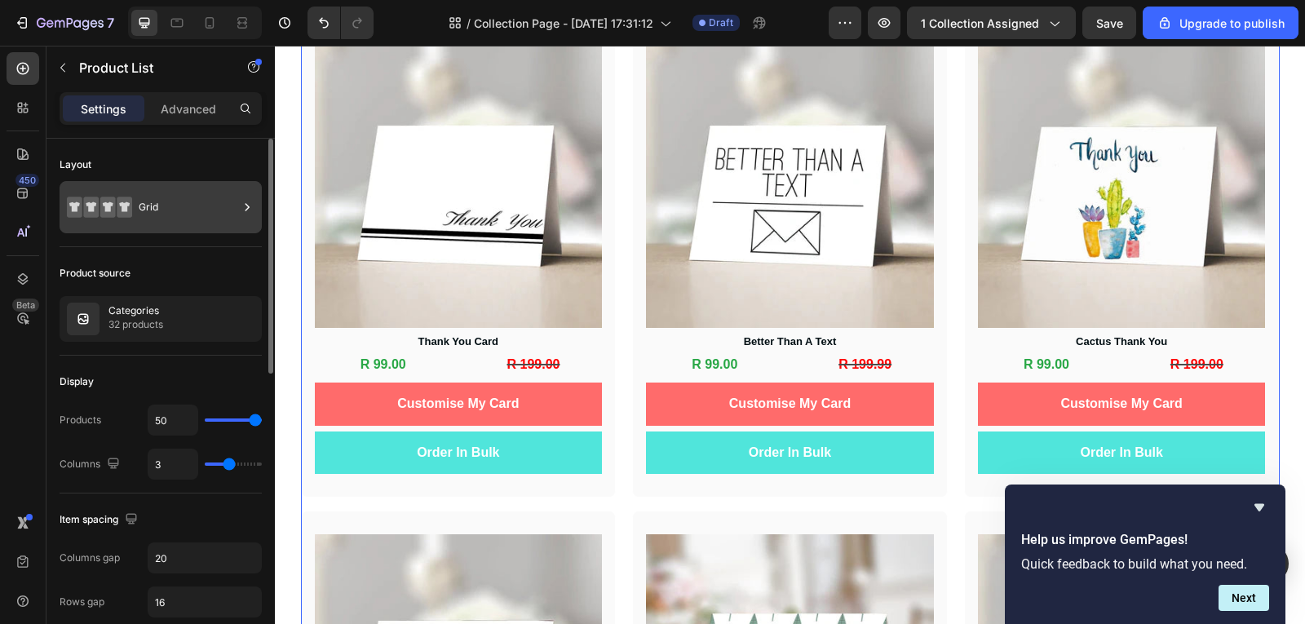
click at [131, 218] on icon at bounding box center [99, 207] width 65 height 38
click at [165, 458] on input "3" at bounding box center [172, 463] width 49 height 29
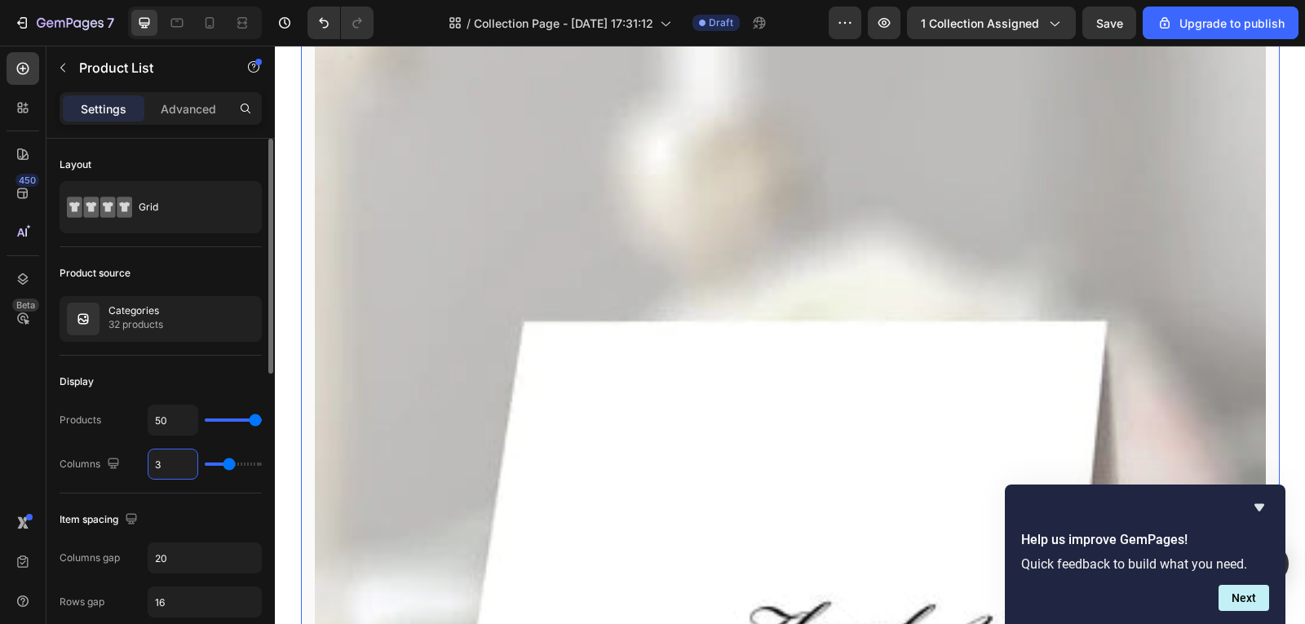
type input "1"
type input "4"
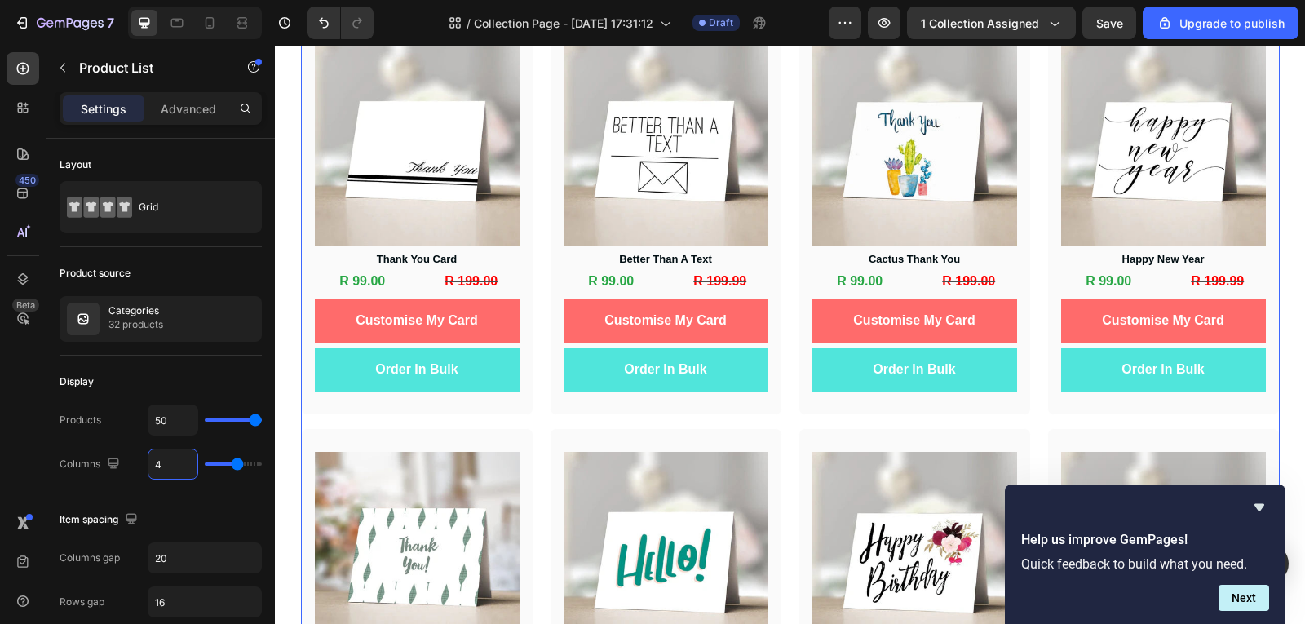
type input "4"
